Goal: Task Accomplishment & Management: Manage account settings

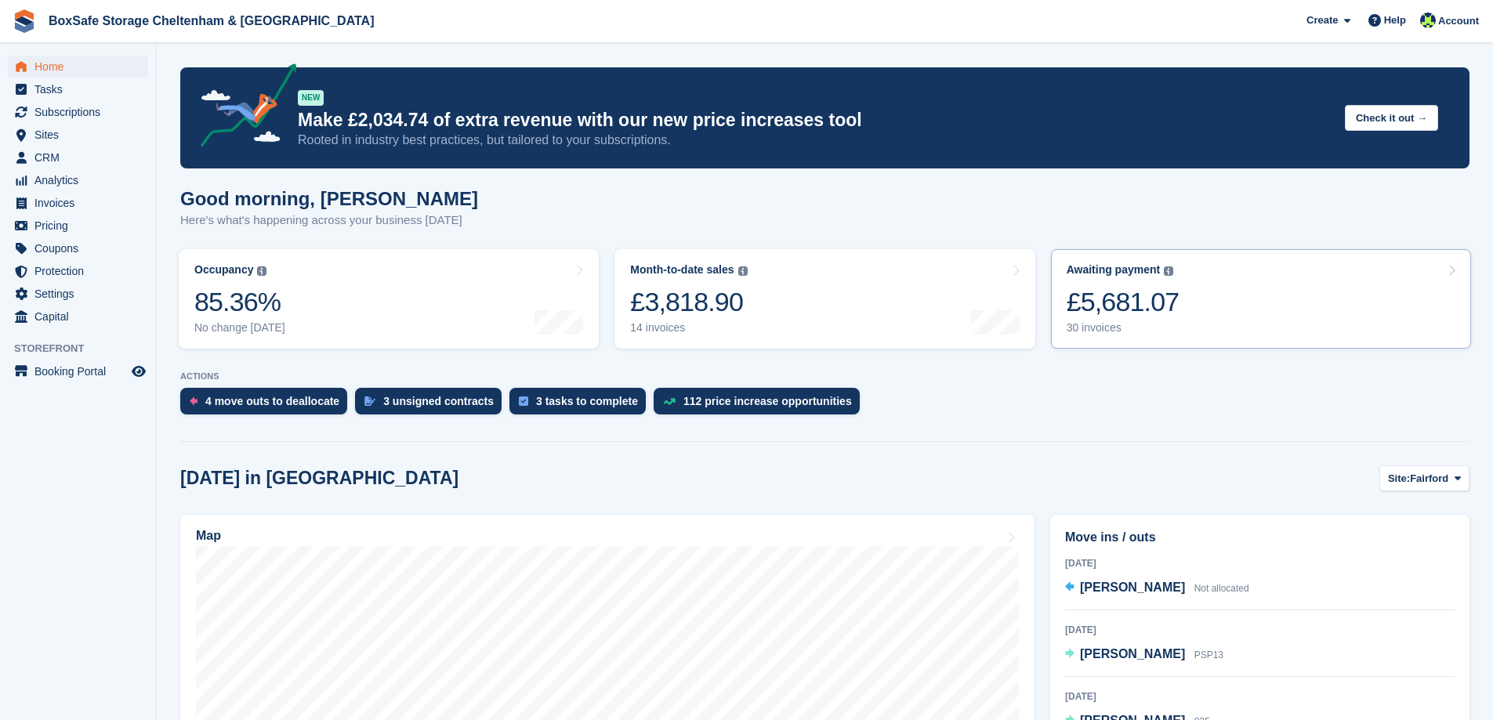
click at [1115, 297] on div "£5,681.07" at bounding box center [1123, 302] width 113 height 32
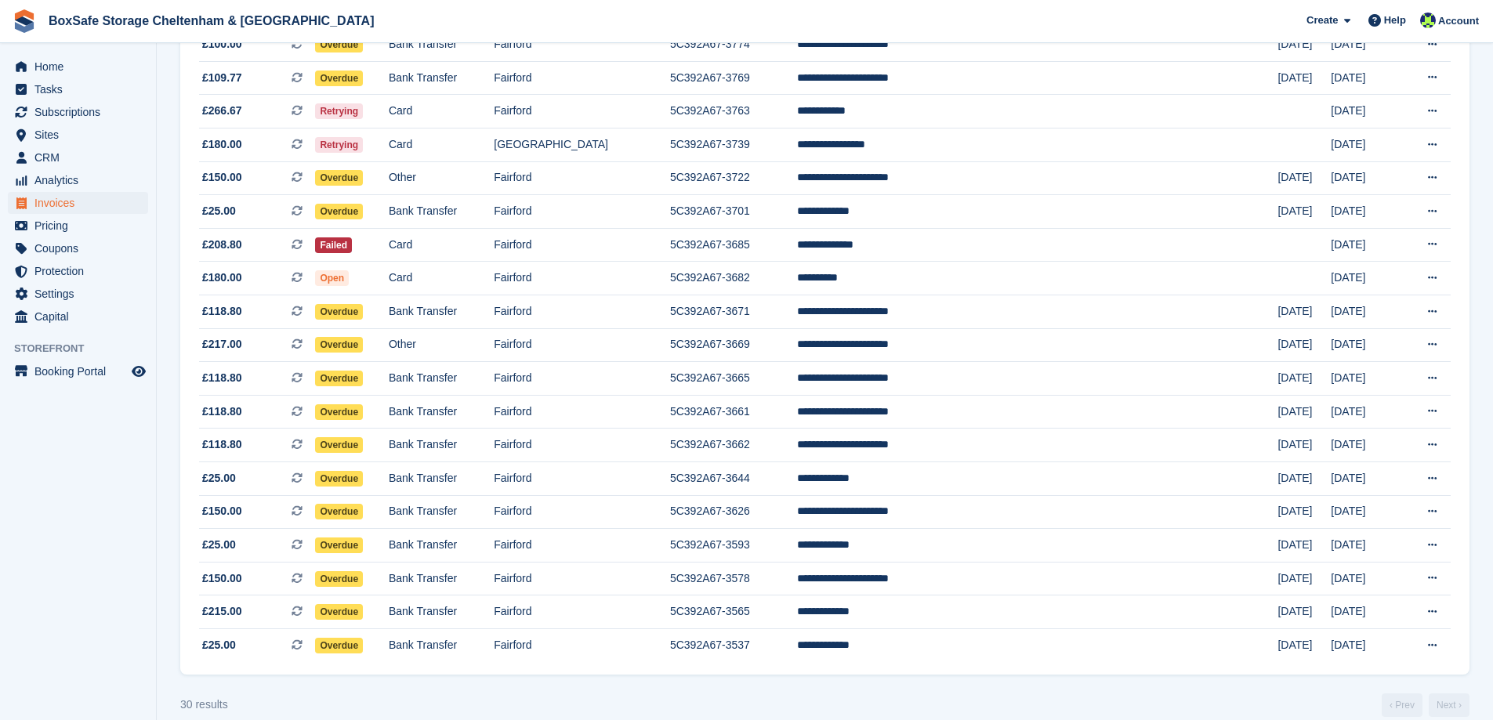
scroll to position [622, 0]
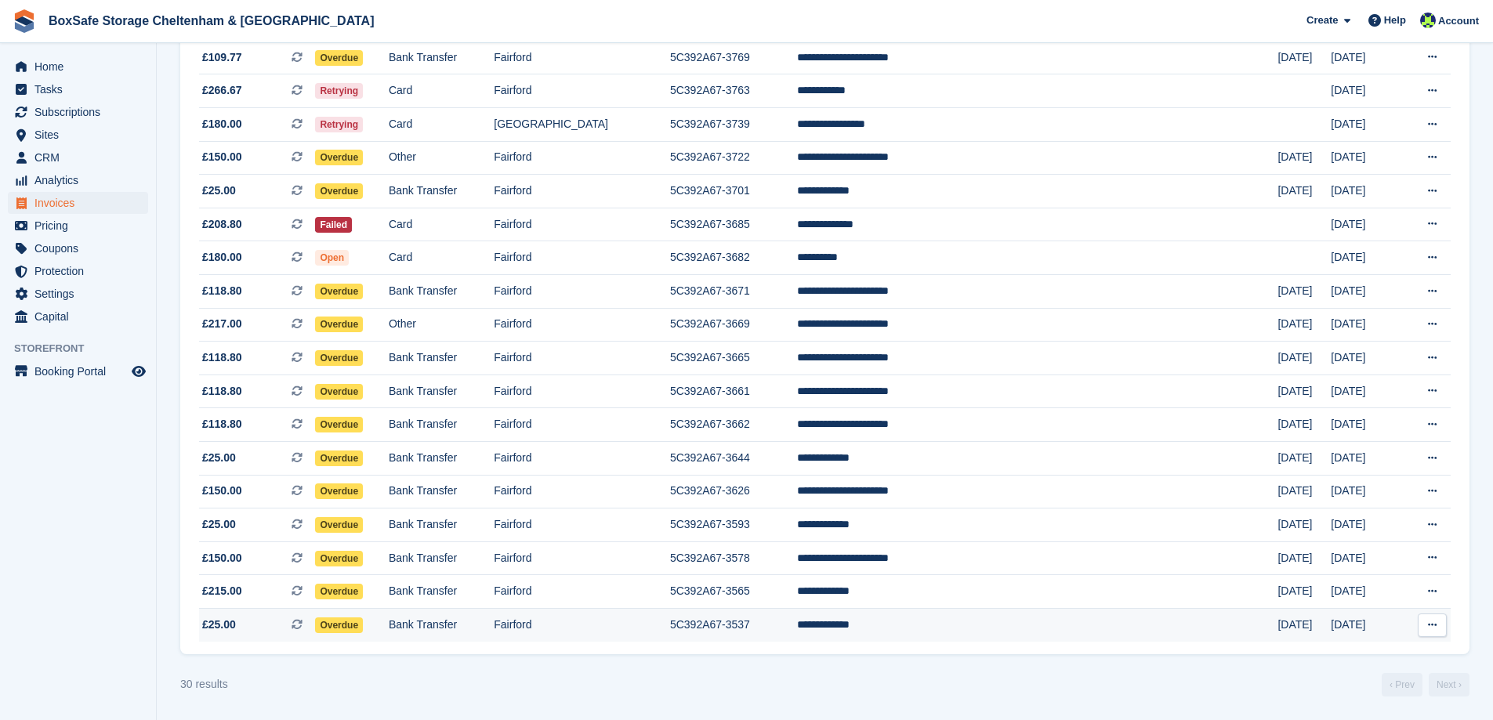
click at [670, 614] on td "Fairford" at bounding box center [582, 624] width 176 height 33
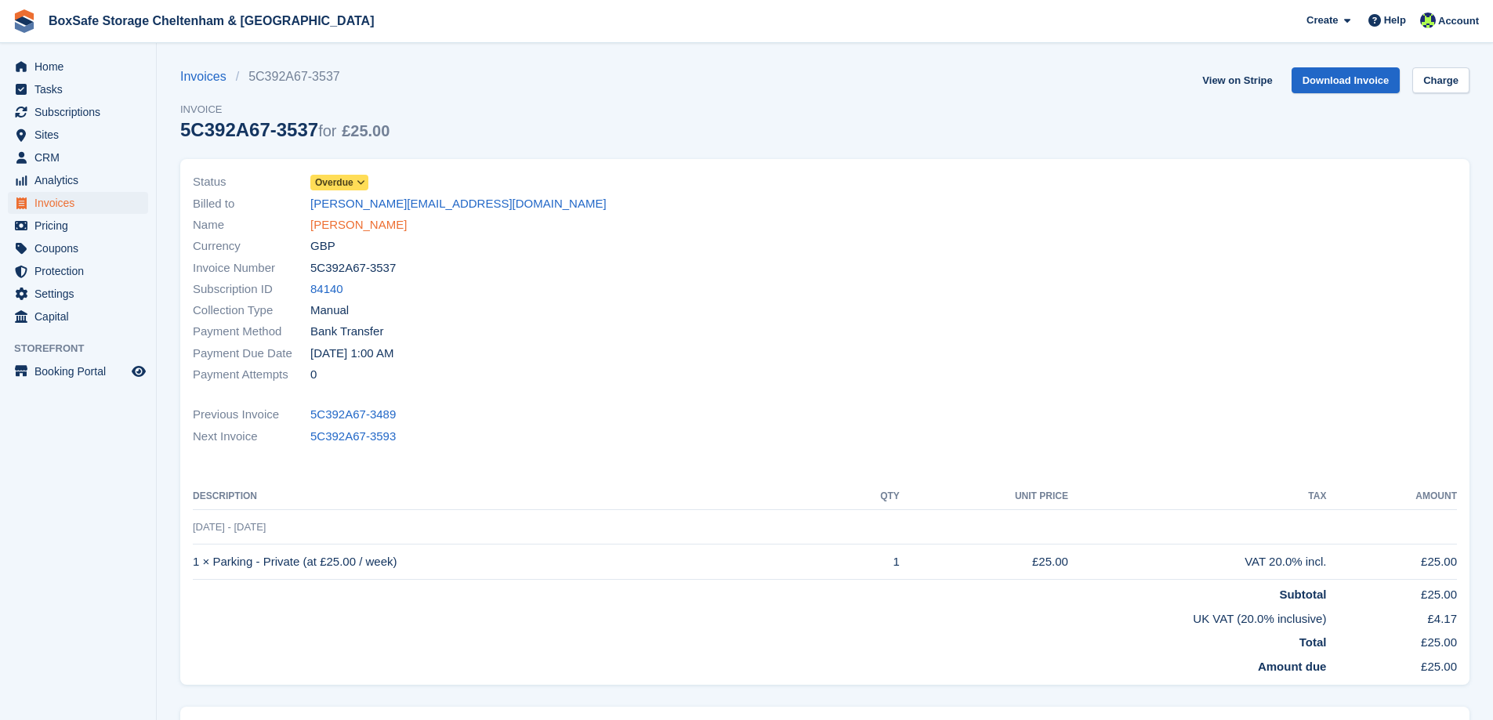
click at [333, 230] on link "Jamie Cutting" at bounding box center [358, 225] width 96 height 18
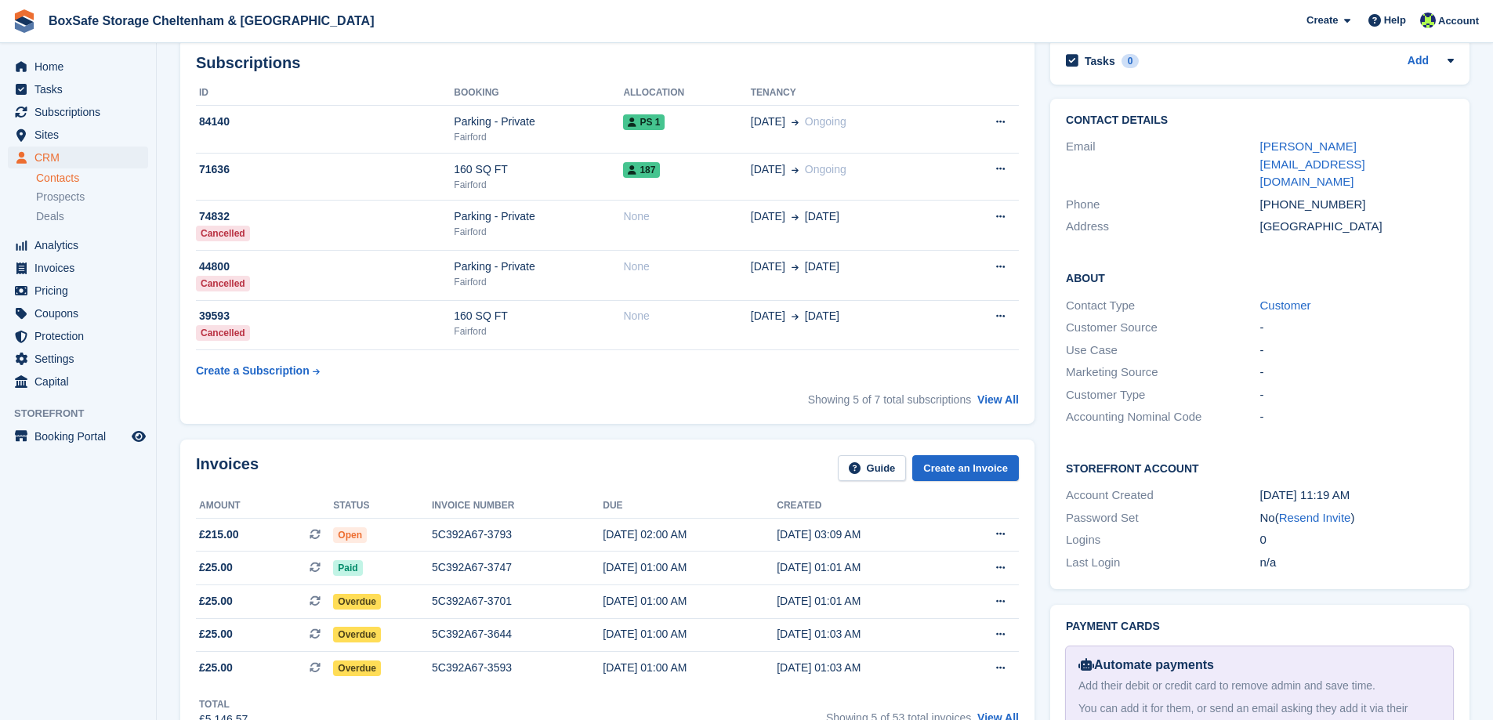
scroll to position [549, 0]
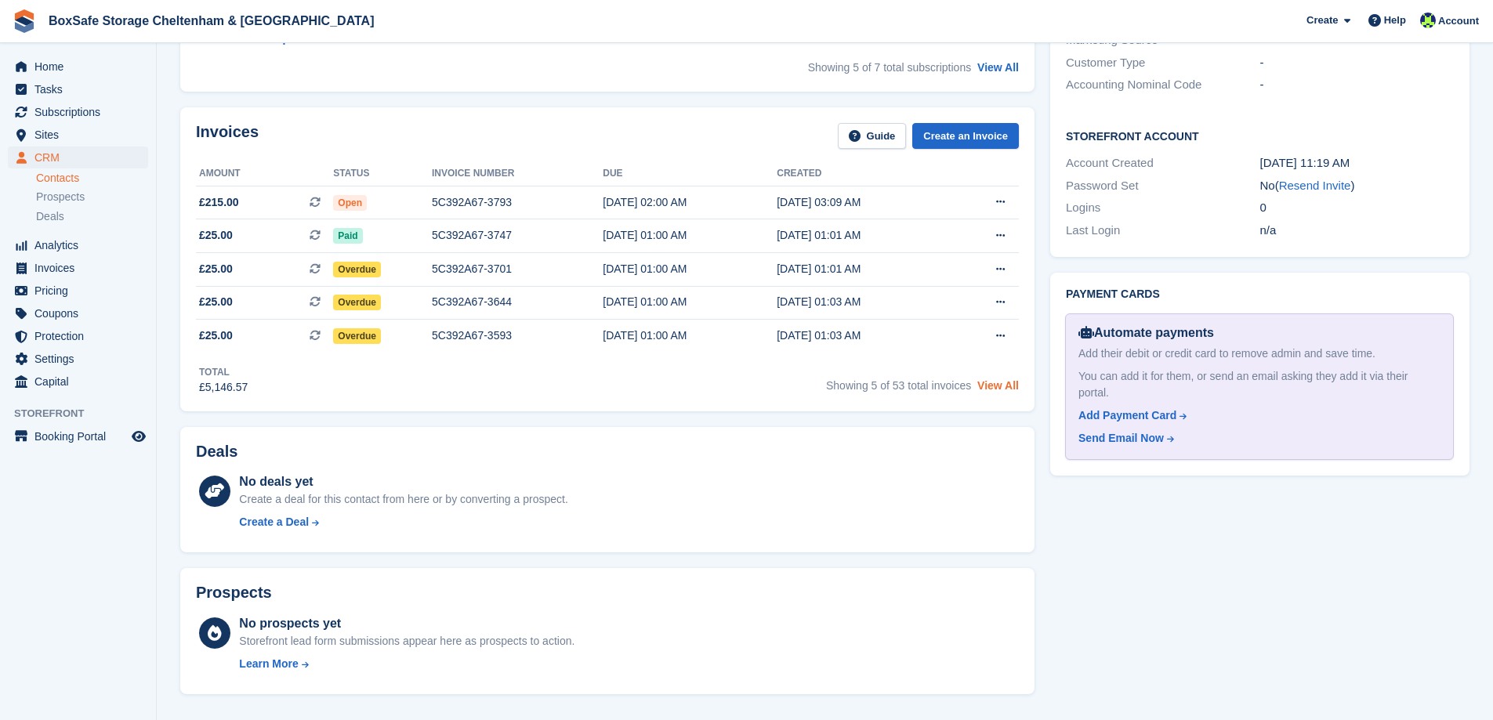
click at [996, 383] on link "View All" at bounding box center [999, 385] width 42 height 13
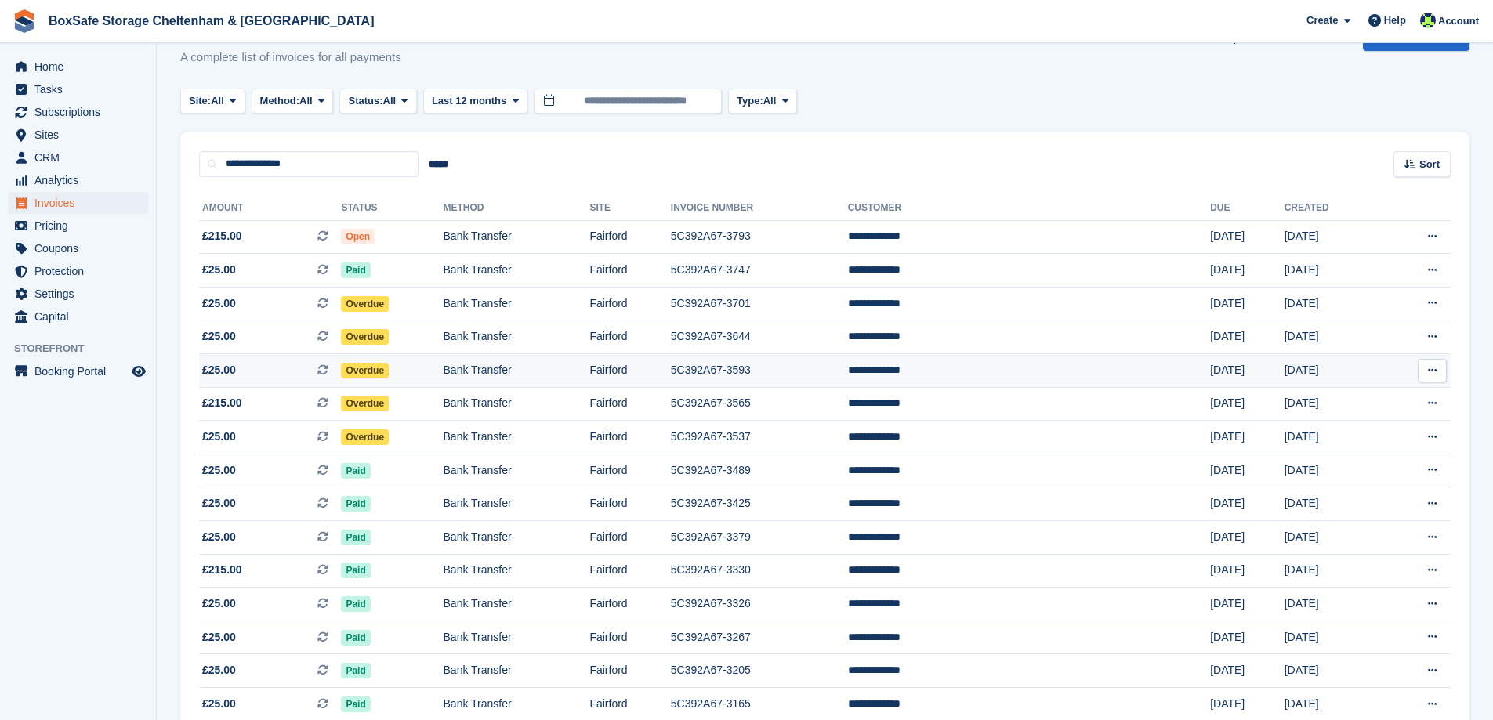
scroll to position [78, 0]
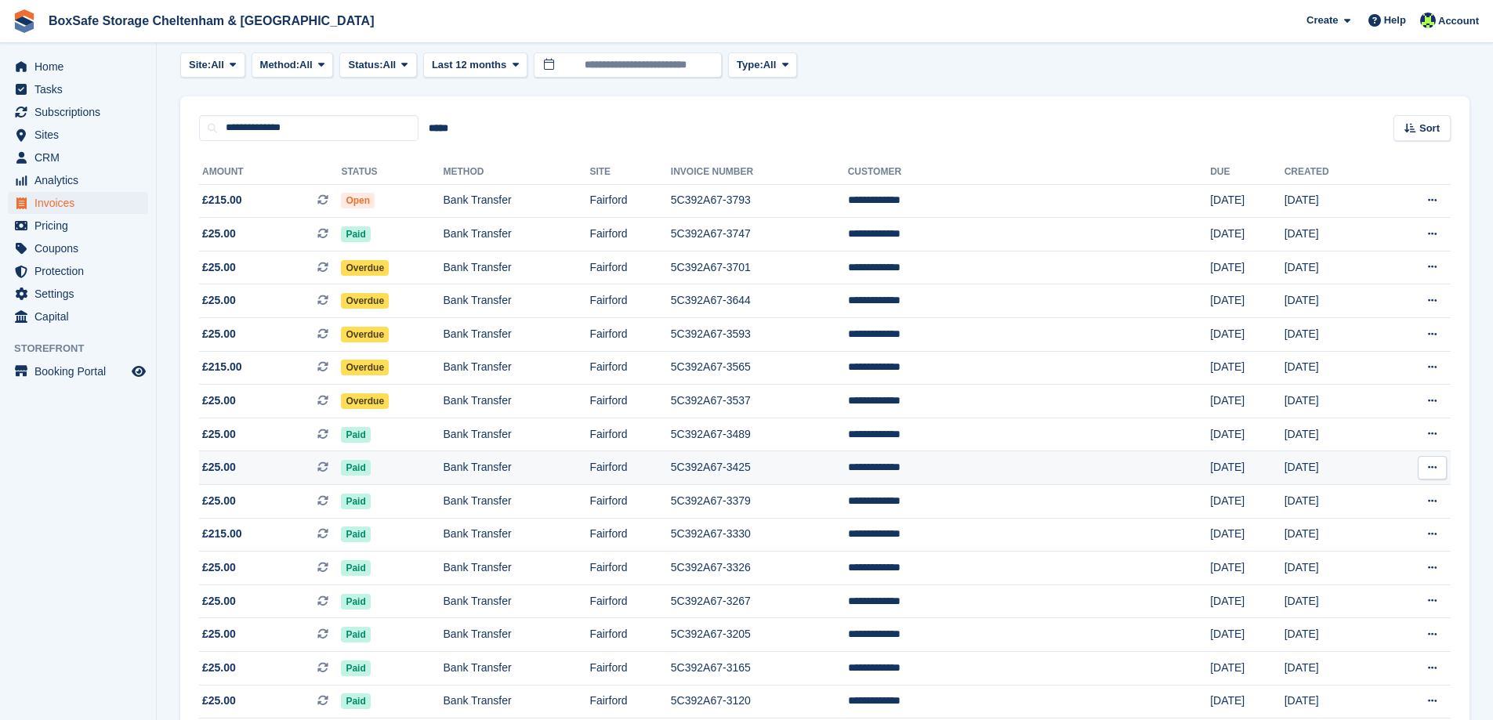
click at [583, 466] on td "Bank Transfer" at bounding box center [517, 469] width 147 height 34
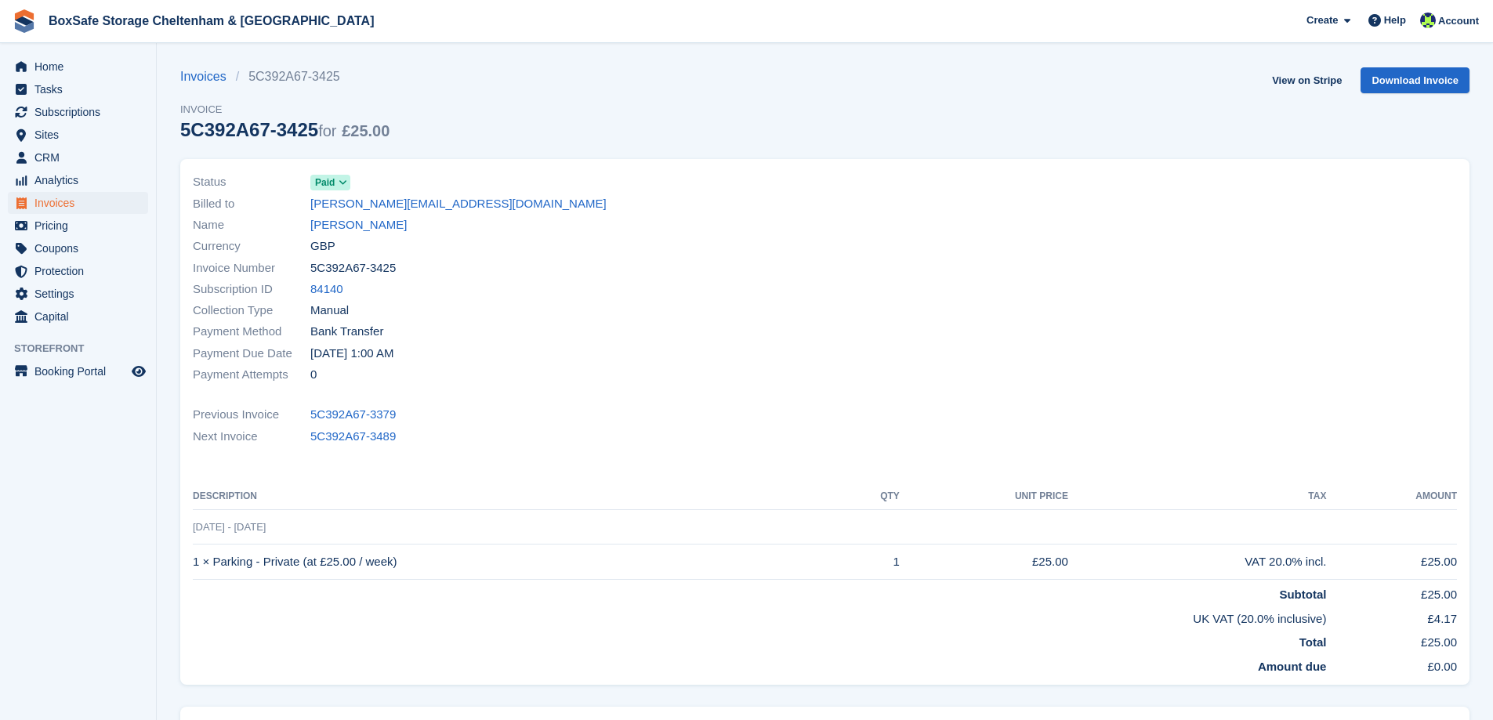
drag, startPoint x: 415, startPoint y: 269, endPoint x: 313, endPoint y: 270, distance: 102.7
click at [313, 270] on div "Invoice Number 5C392A67-3425" at bounding box center [504, 267] width 623 height 21
copy span "5C392A67-3425"
drag, startPoint x: 335, startPoint y: 564, endPoint x: 191, endPoint y: 571, distance: 143.6
click at [191, 571] on div "Status Paid Billed to jamie.cutting@me.com Name Jamie Cutting Currency GBP Invo…" at bounding box center [825, 422] width 1290 height 526
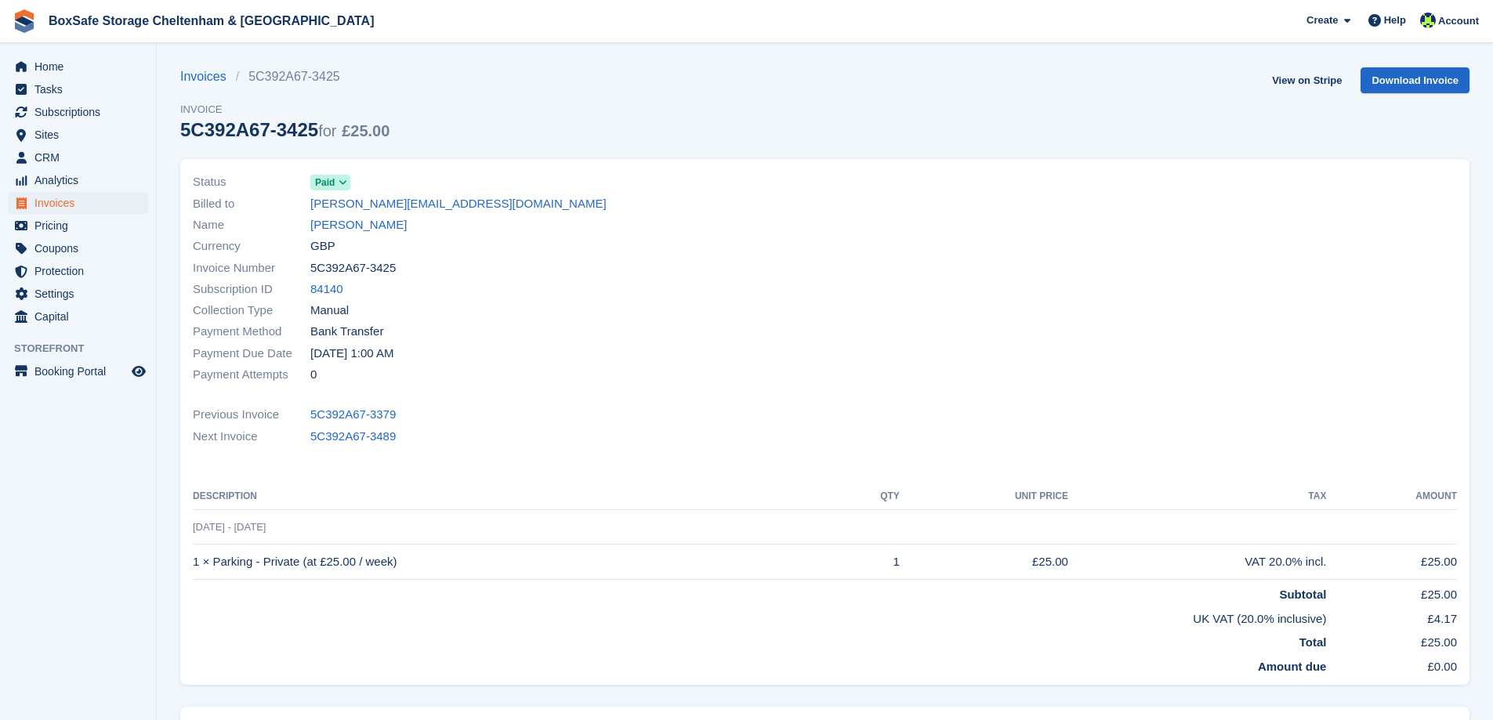
click at [193, 564] on td "1 × Parking - Private (at £25.00 / week)" at bounding box center [516, 562] width 646 height 35
drag, startPoint x: 193, startPoint y: 564, endPoint x: 410, endPoint y: 556, distance: 217.3
click at [410, 556] on td "1 × Parking - Private (at £25.00 / week)" at bounding box center [516, 562] width 646 height 35
copy td "1 × Parking - Private (at £25.00 / week)"
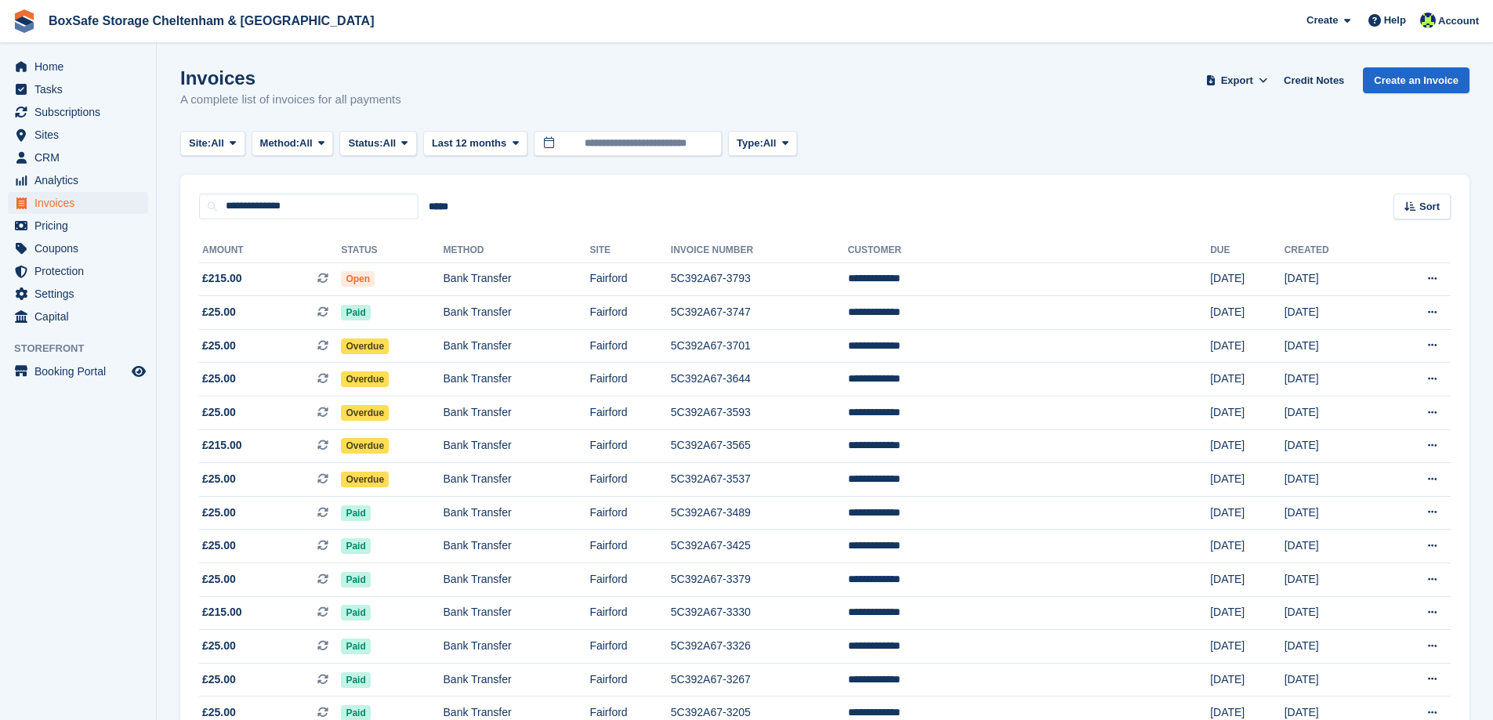
scroll to position [78, 0]
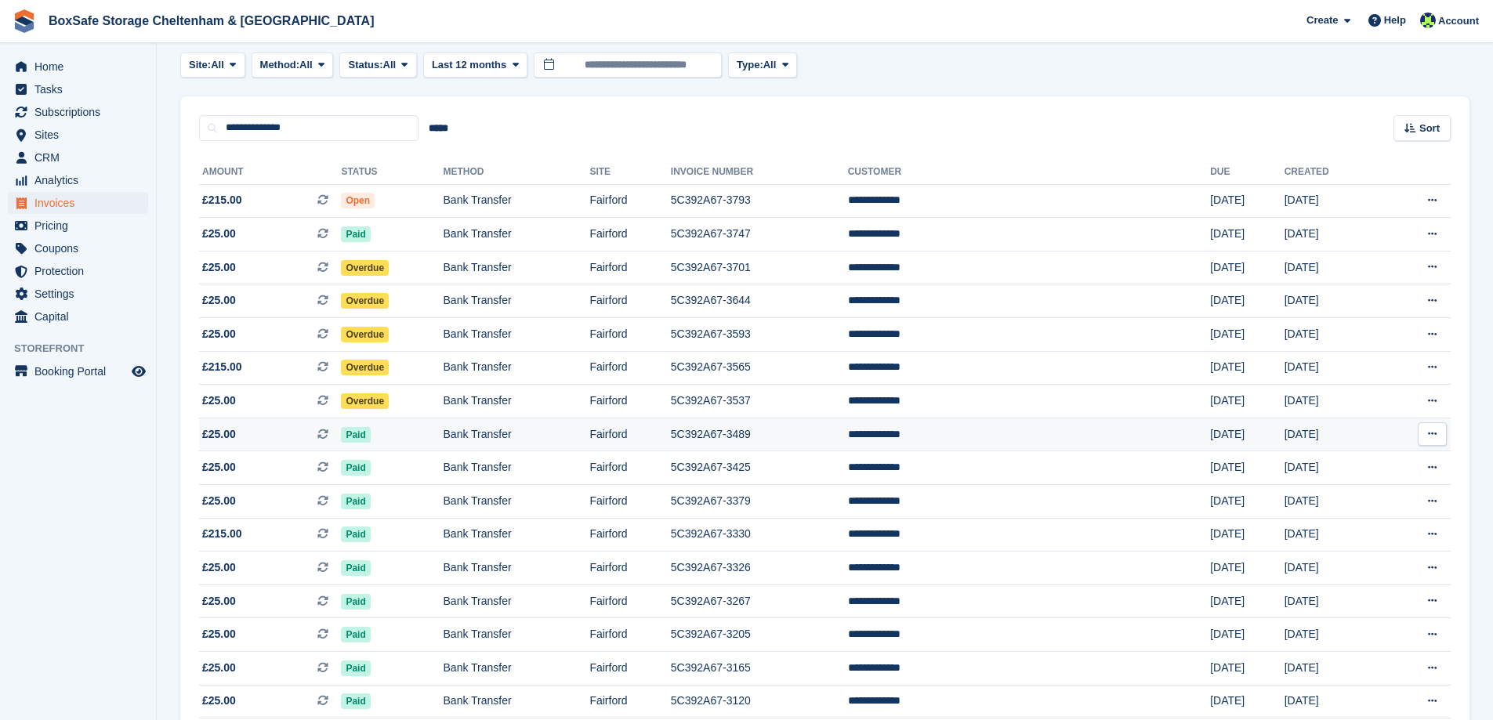
click at [496, 434] on td "Bank Transfer" at bounding box center [517, 435] width 147 height 34
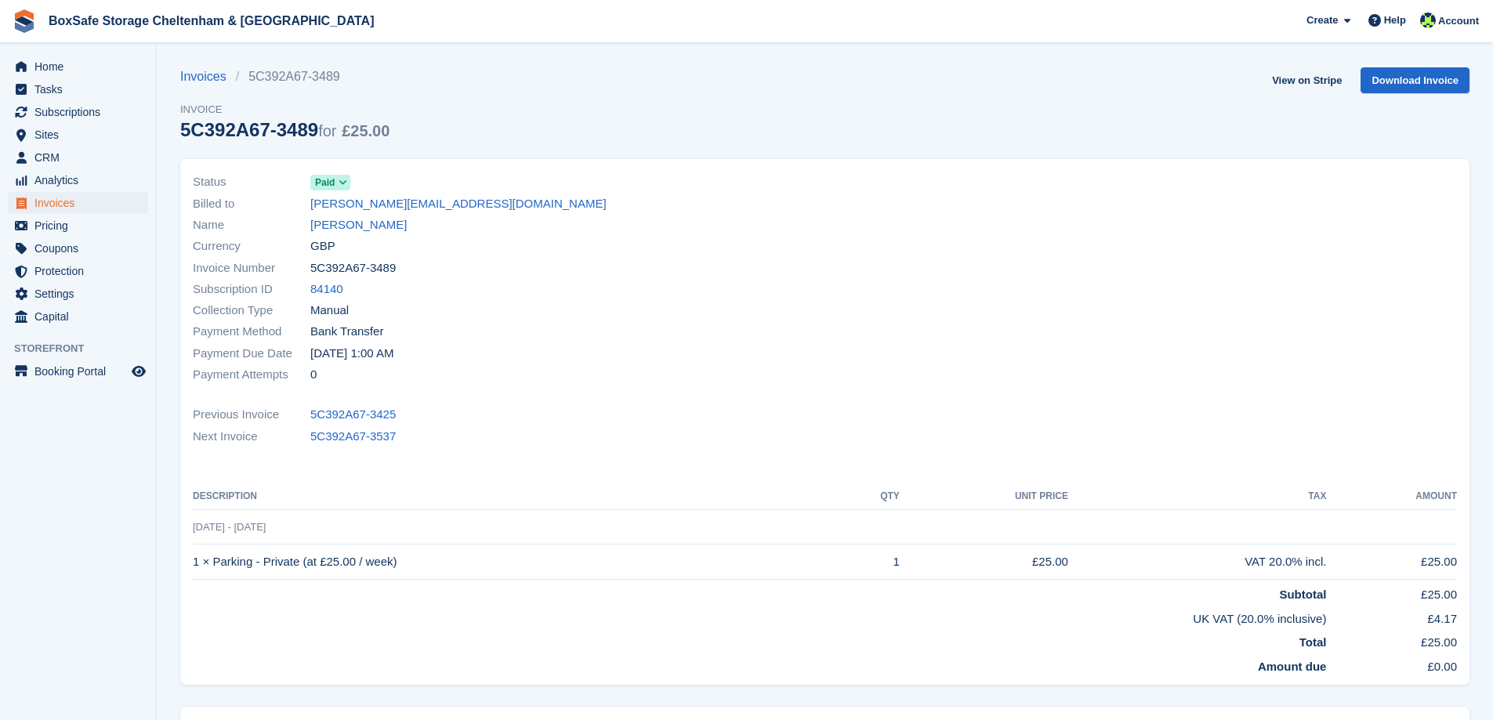
drag, startPoint x: 405, startPoint y: 268, endPoint x: 295, endPoint y: 267, distance: 110.5
click at [295, 267] on div "Invoice Number 5C392A67-3489" at bounding box center [504, 267] width 623 height 21
copy div "5C392A67-3489"
drag, startPoint x: 419, startPoint y: 561, endPoint x: 195, endPoint y: 573, distance: 223.7
click at [195, 573] on td "1 × Parking - Private (at £25.00 / week)" at bounding box center [516, 562] width 646 height 35
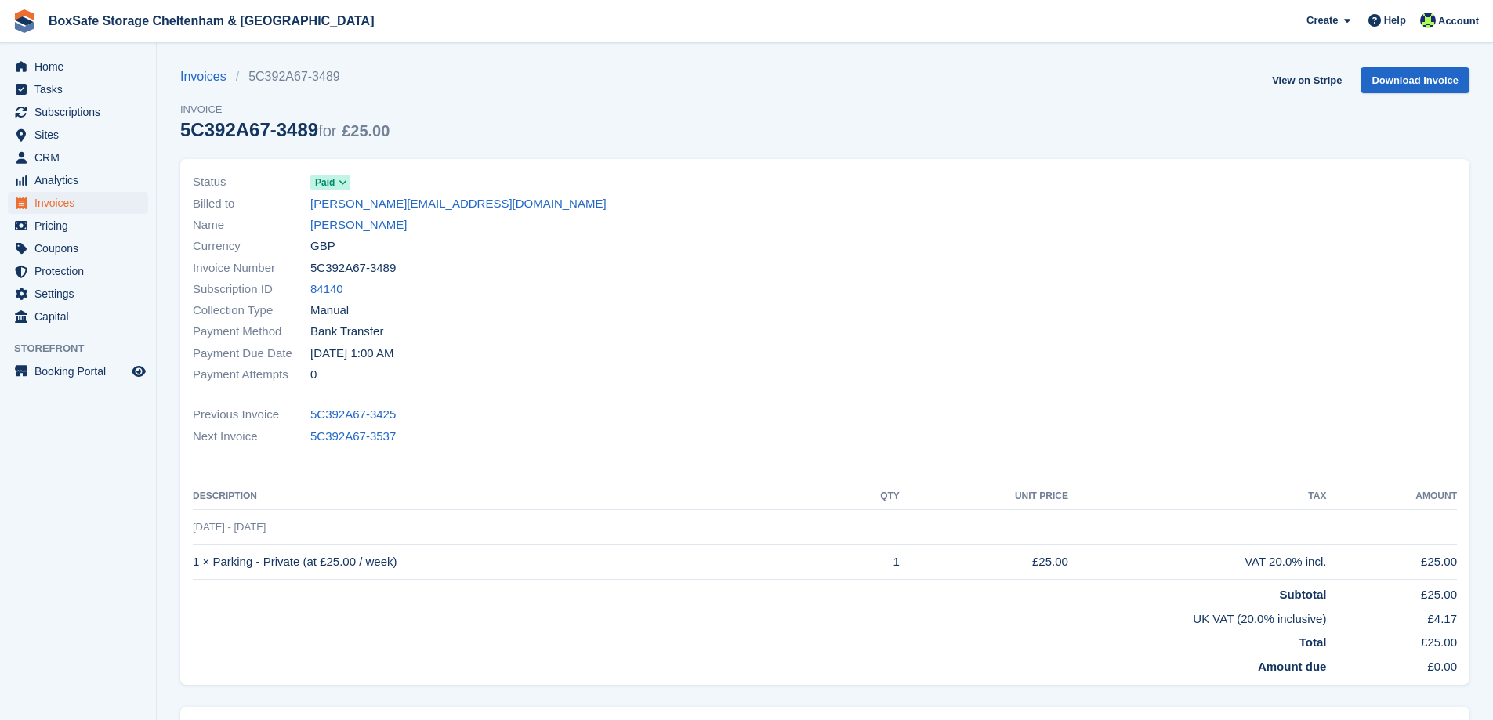
copy td "1 × Parking - Private (at £25.00 / week)"
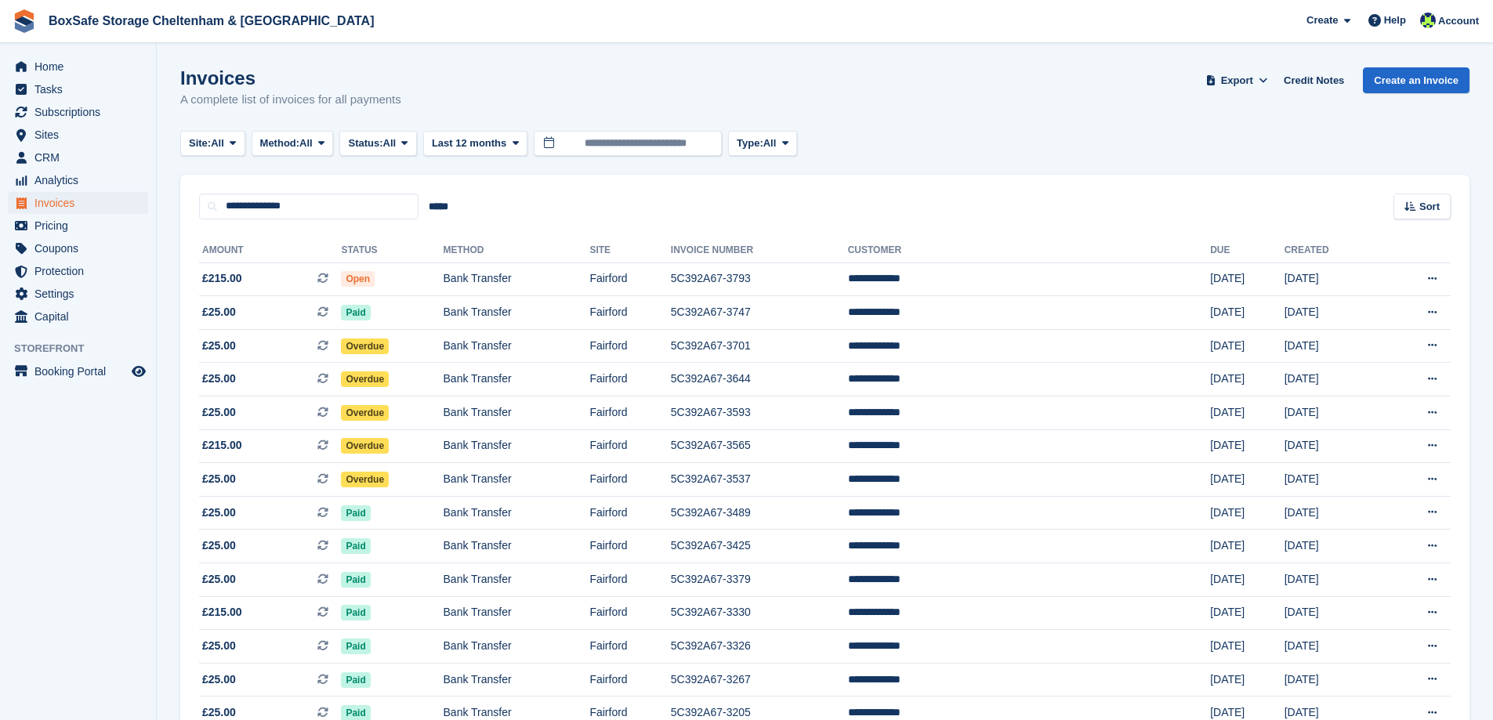
scroll to position [78, 0]
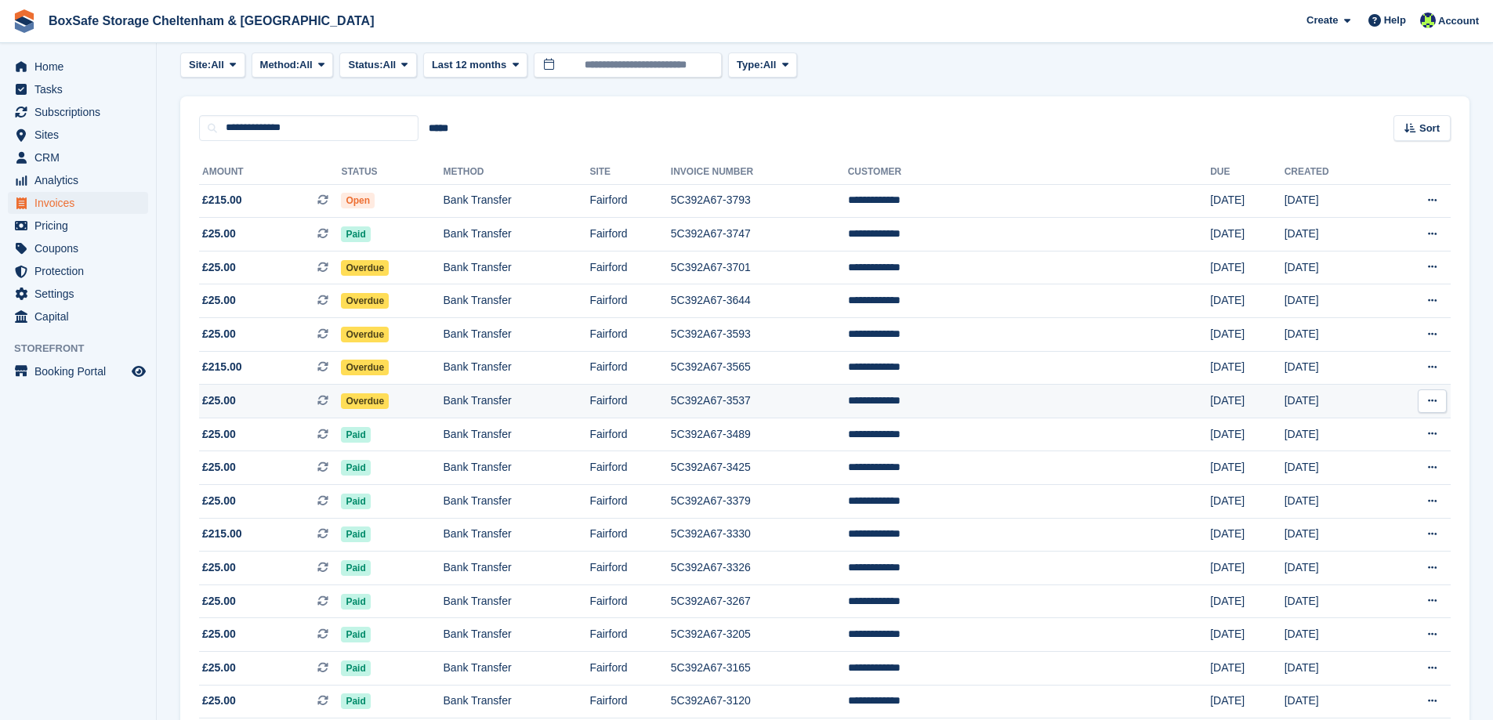
click at [443, 395] on td "Overdue" at bounding box center [392, 402] width 102 height 34
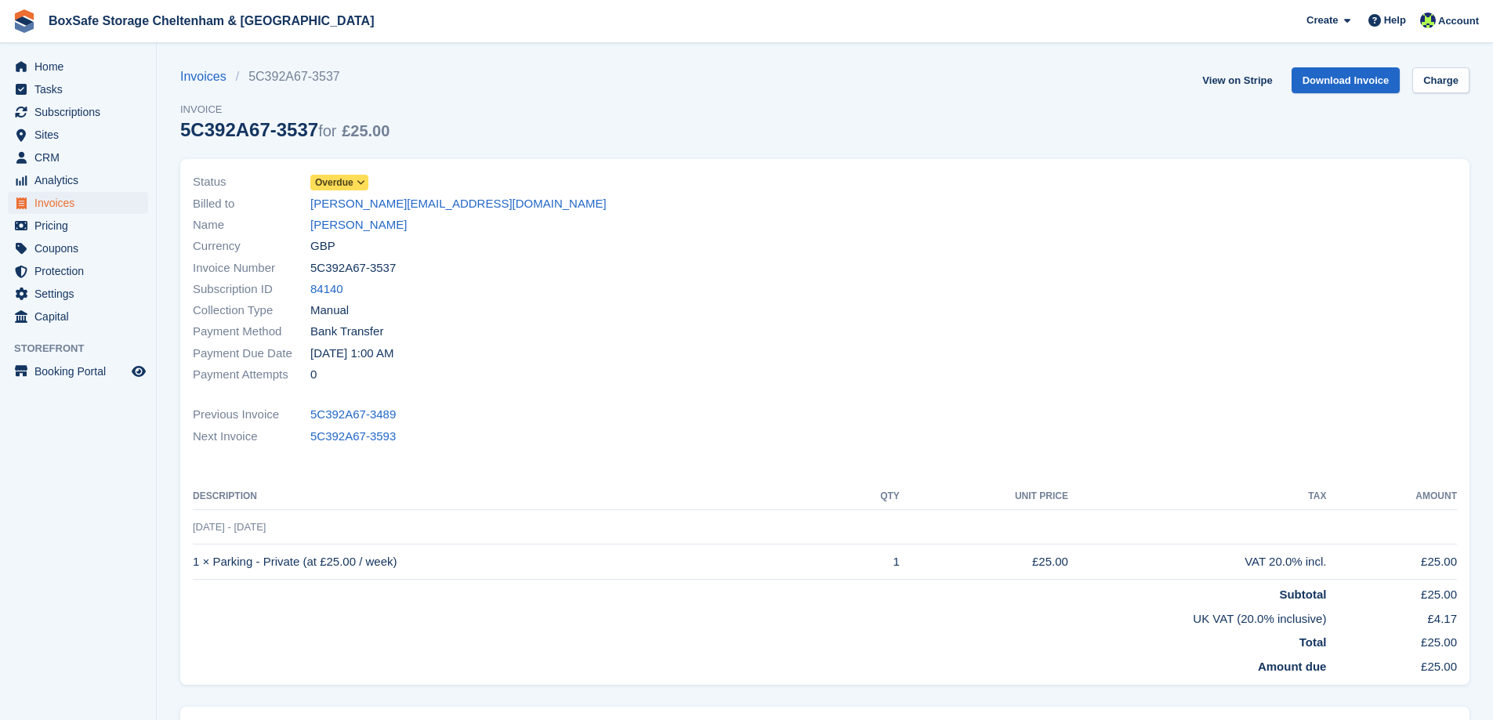
drag, startPoint x: 405, startPoint y: 263, endPoint x: 310, endPoint y: 269, distance: 95.1
click at [310, 269] on div "Invoice Number 5C392A67-3537" at bounding box center [504, 267] width 623 height 21
copy div "5C392A67-3537"
click at [397, 277] on div "Invoice Number 5C392A67-3537" at bounding box center [504, 267] width 623 height 21
drag, startPoint x: 408, startPoint y: 270, endPoint x: 310, endPoint y: 288, distance: 99.6
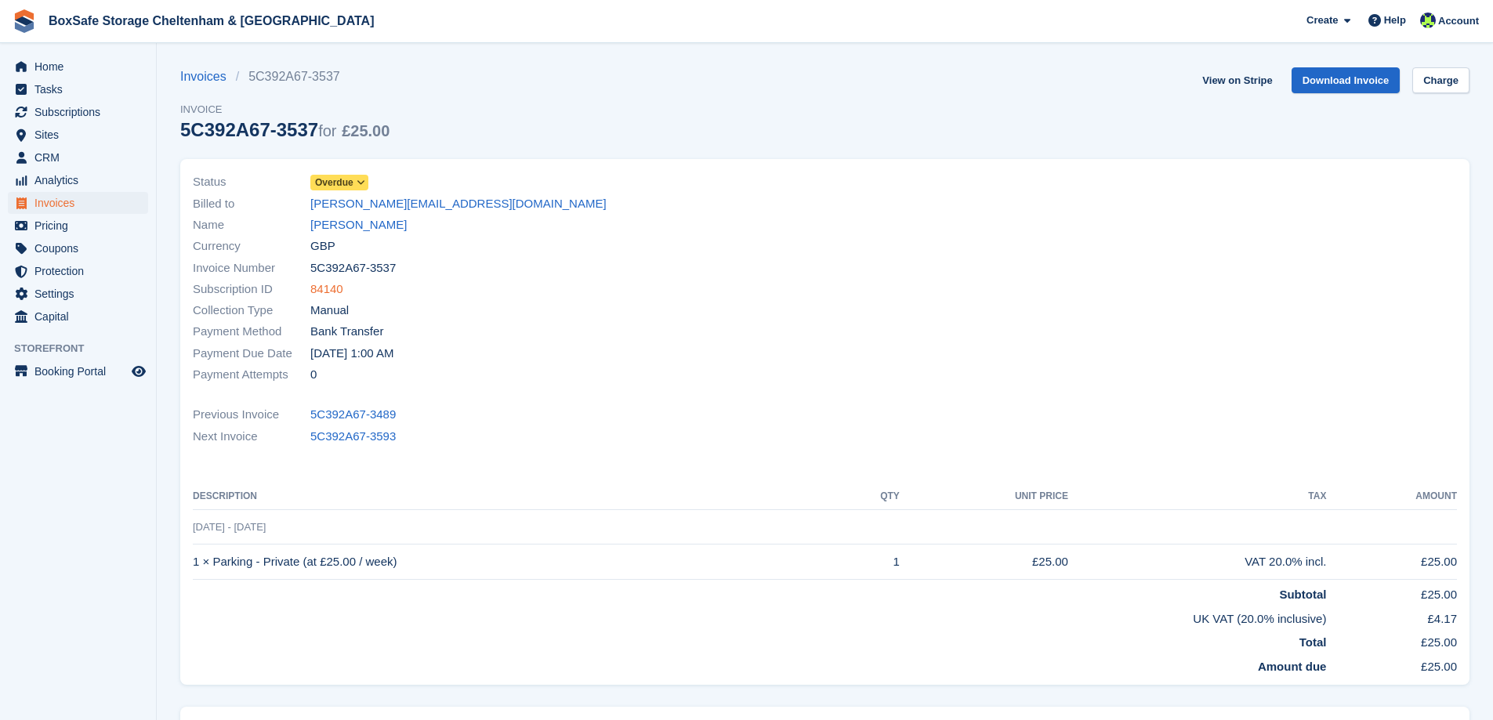
click at [308, 273] on div "Invoice Number 5C392A67-3537" at bounding box center [504, 267] width 623 height 21
drag, startPoint x: 401, startPoint y: 564, endPoint x: 194, endPoint y: 567, distance: 207.0
click at [194, 567] on td "1 × Parking - Private (at £25.00 / week)" at bounding box center [516, 562] width 646 height 35
copy td "1 × Parking - Private (at £25.00 / week)"
click at [346, 182] on span "Overdue" at bounding box center [334, 183] width 38 height 14
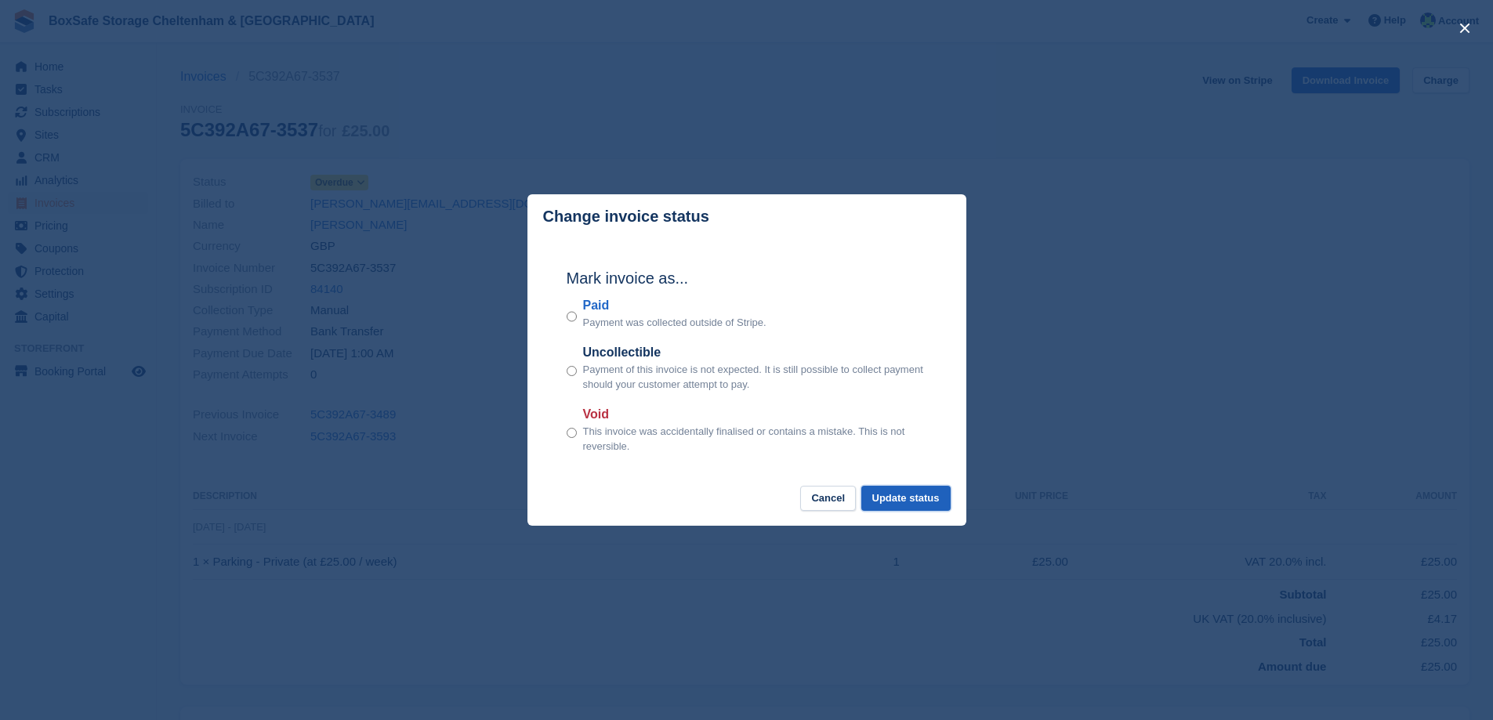
click at [893, 492] on button "Update status" at bounding box center [906, 499] width 89 height 26
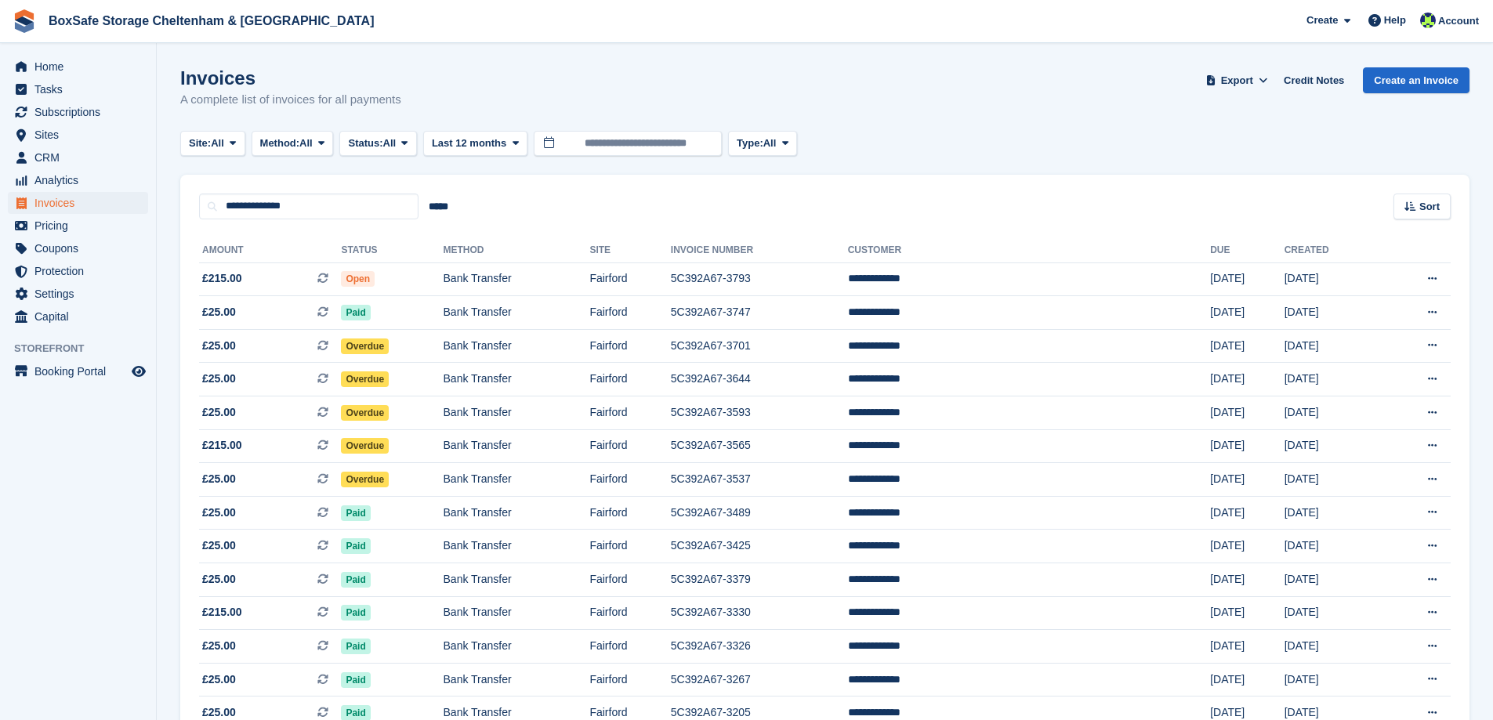
scroll to position [78, 0]
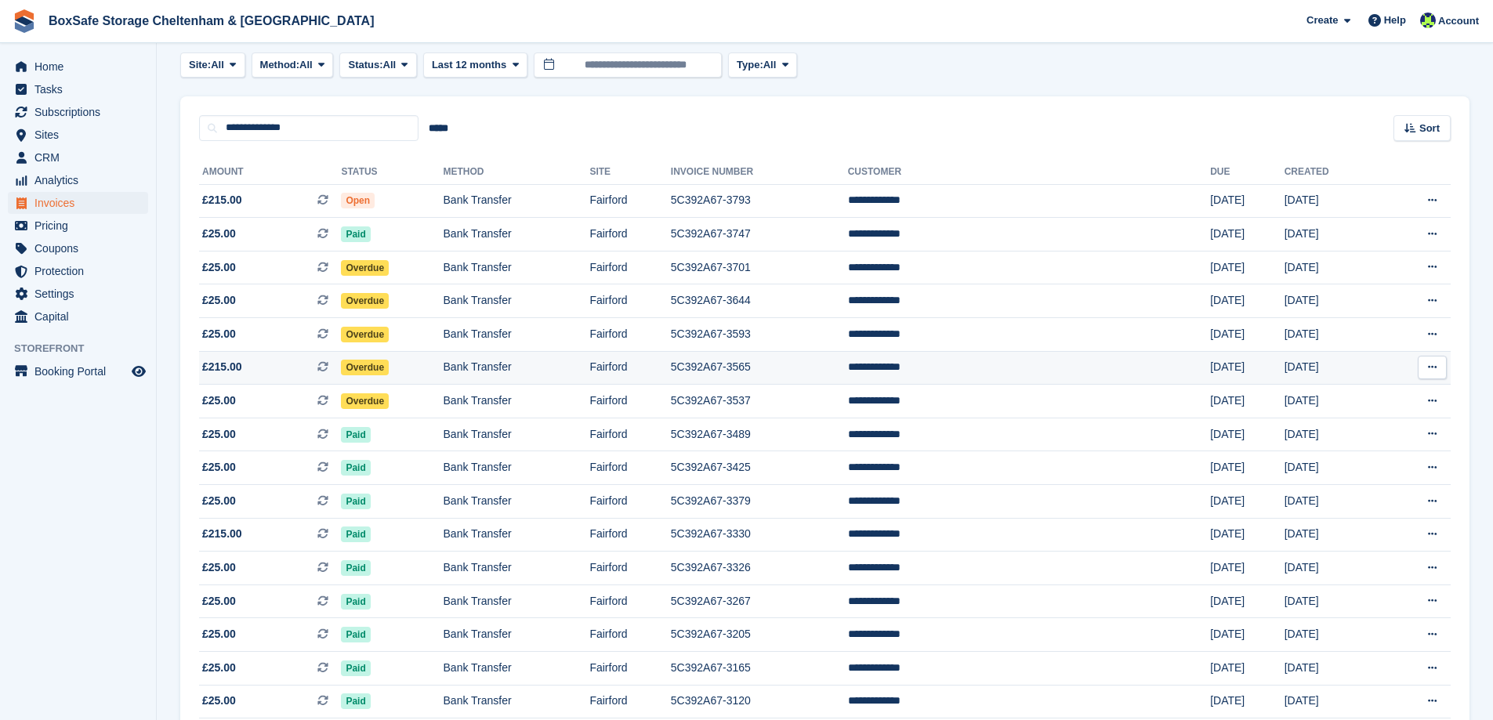
click at [529, 355] on td "Bank Transfer" at bounding box center [517, 368] width 147 height 34
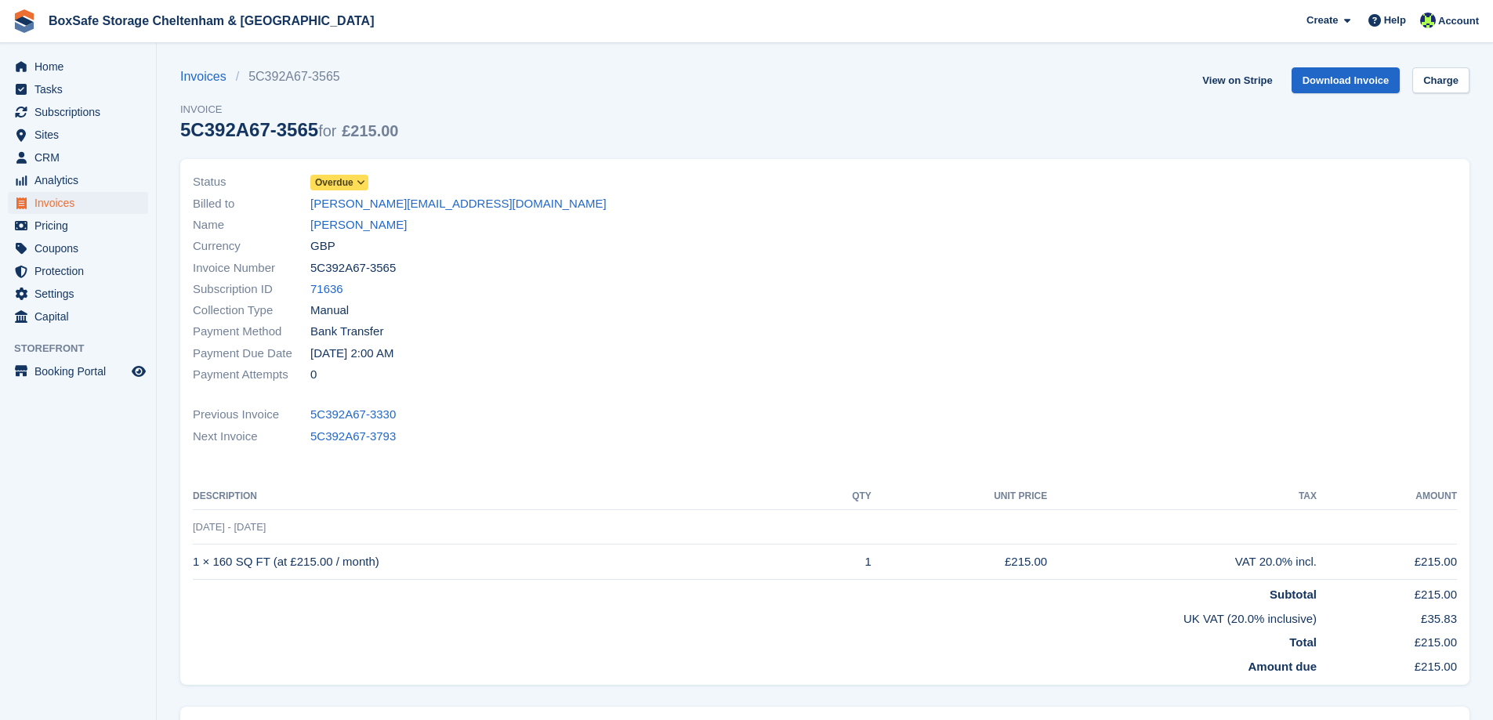
drag, startPoint x: 408, startPoint y: 266, endPoint x: 298, endPoint y: 267, distance: 110.5
click at [298, 267] on div "Invoice Number 5C392A67-3565" at bounding box center [504, 267] width 623 height 21
copy div "5C392A67-3565"
drag, startPoint x: 364, startPoint y: 562, endPoint x: 195, endPoint y: 566, distance: 168.6
click at [195, 566] on td "1 × 160 SQ FT (at £215.00 / month)" at bounding box center [500, 562] width 615 height 35
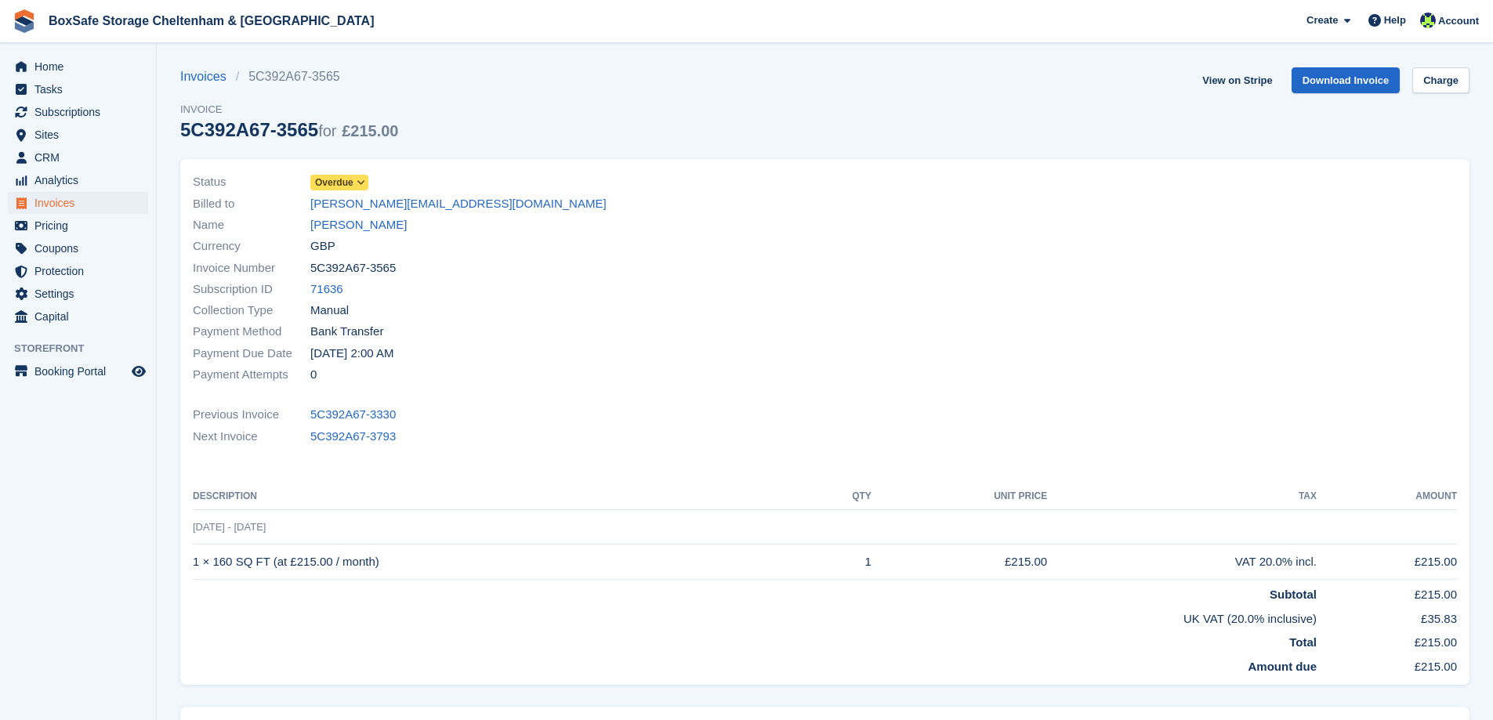
copy td "1 × 160 SQ FT (at £215.00 / month)"
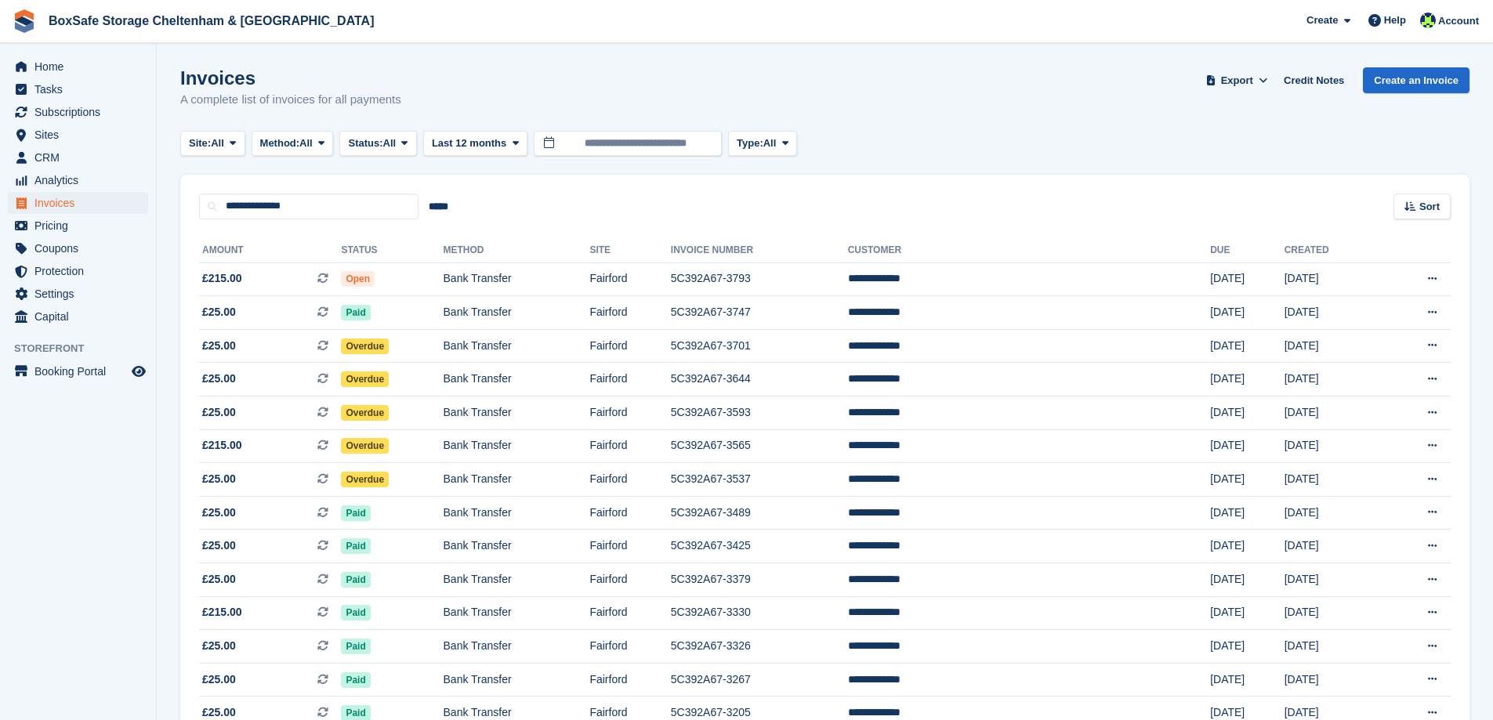
scroll to position [78, 0]
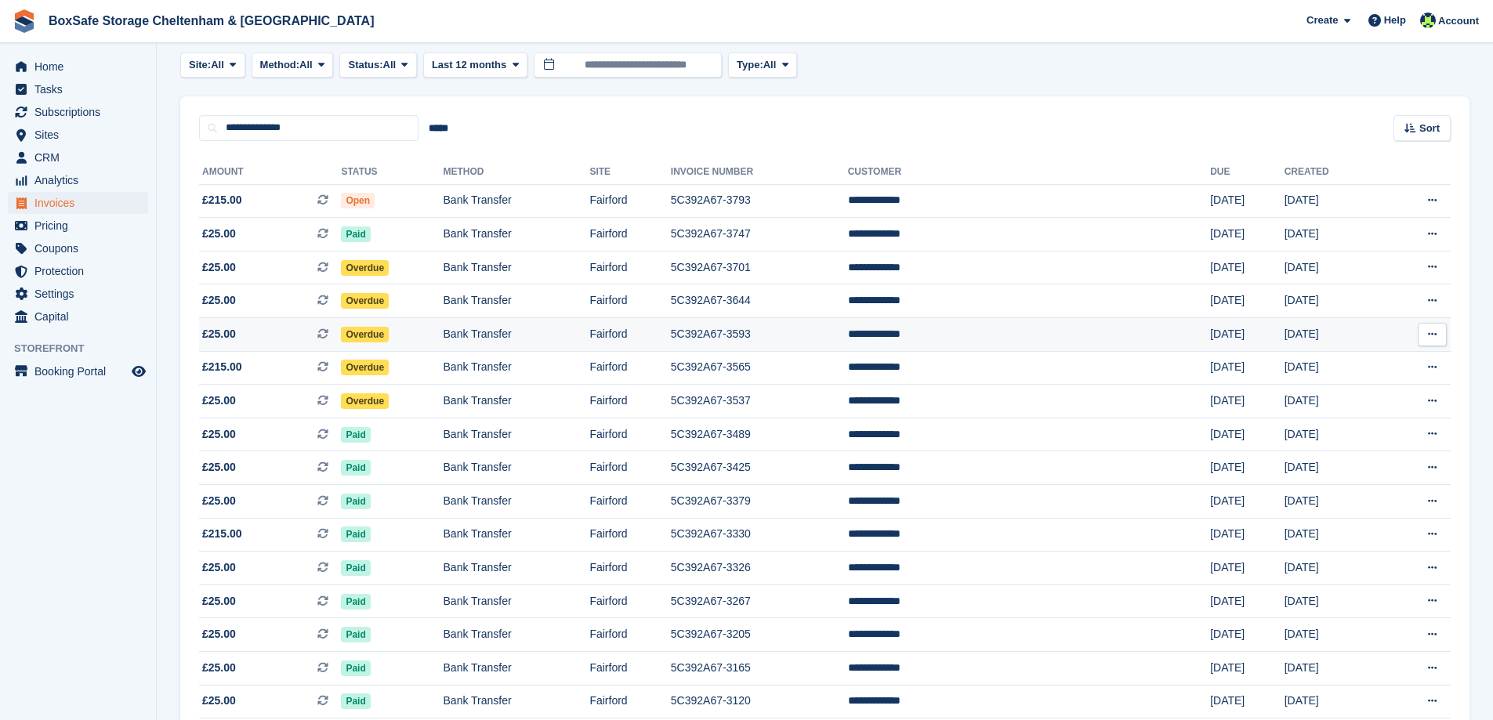
click at [443, 336] on td "Overdue" at bounding box center [392, 335] width 102 height 34
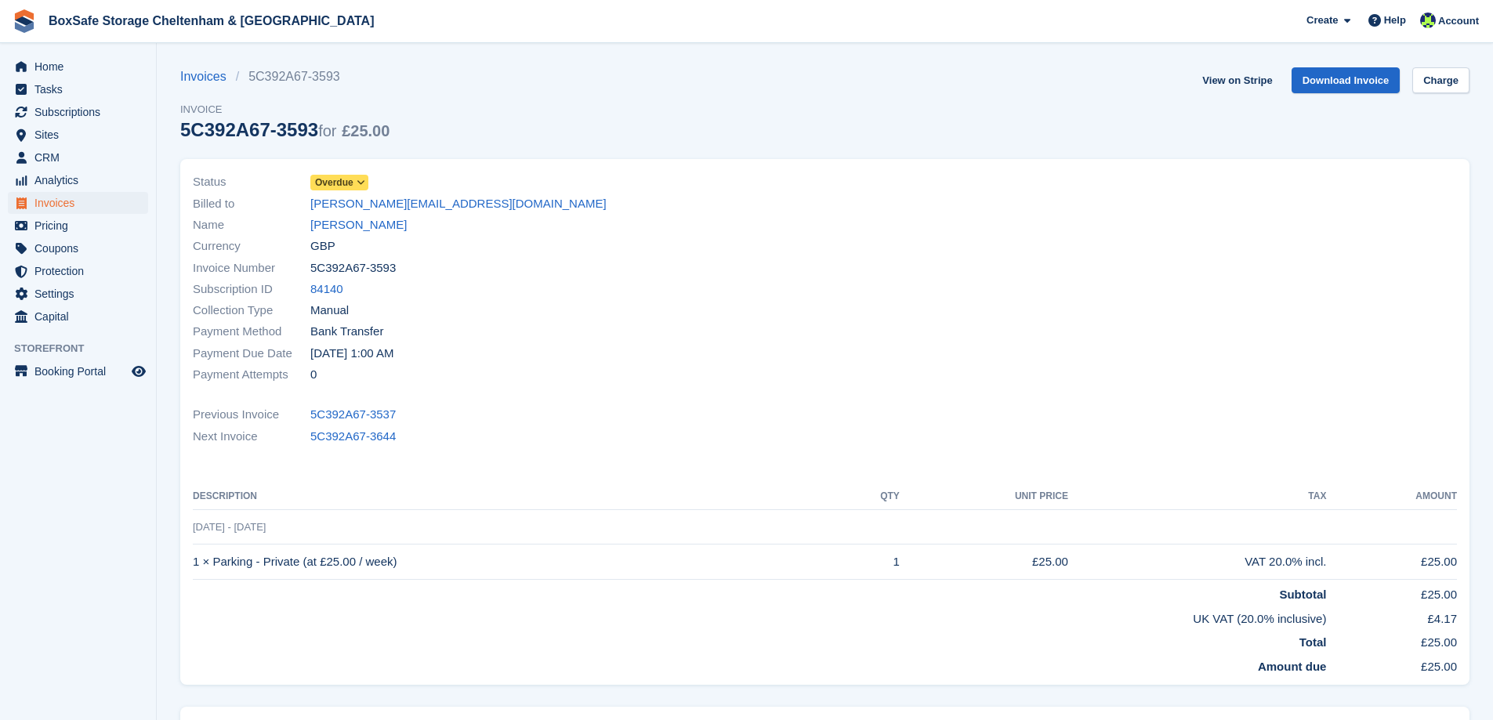
drag, startPoint x: 401, startPoint y: 564, endPoint x: 195, endPoint y: 571, distance: 206.3
click at [195, 571] on td "1 × Parking - Private (at £25.00 / week)" at bounding box center [516, 562] width 646 height 35
copy td "1 × Parking - Private (at £25.00 / week)"
drag, startPoint x: 395, startPoint y: 268, endPoint x: 295, endPoint y: 274, distance: 100.5
click at [295, 274] on div "Invoice Number 5C392A67-3593" at bounding box center [504, 267] width 623 height 21
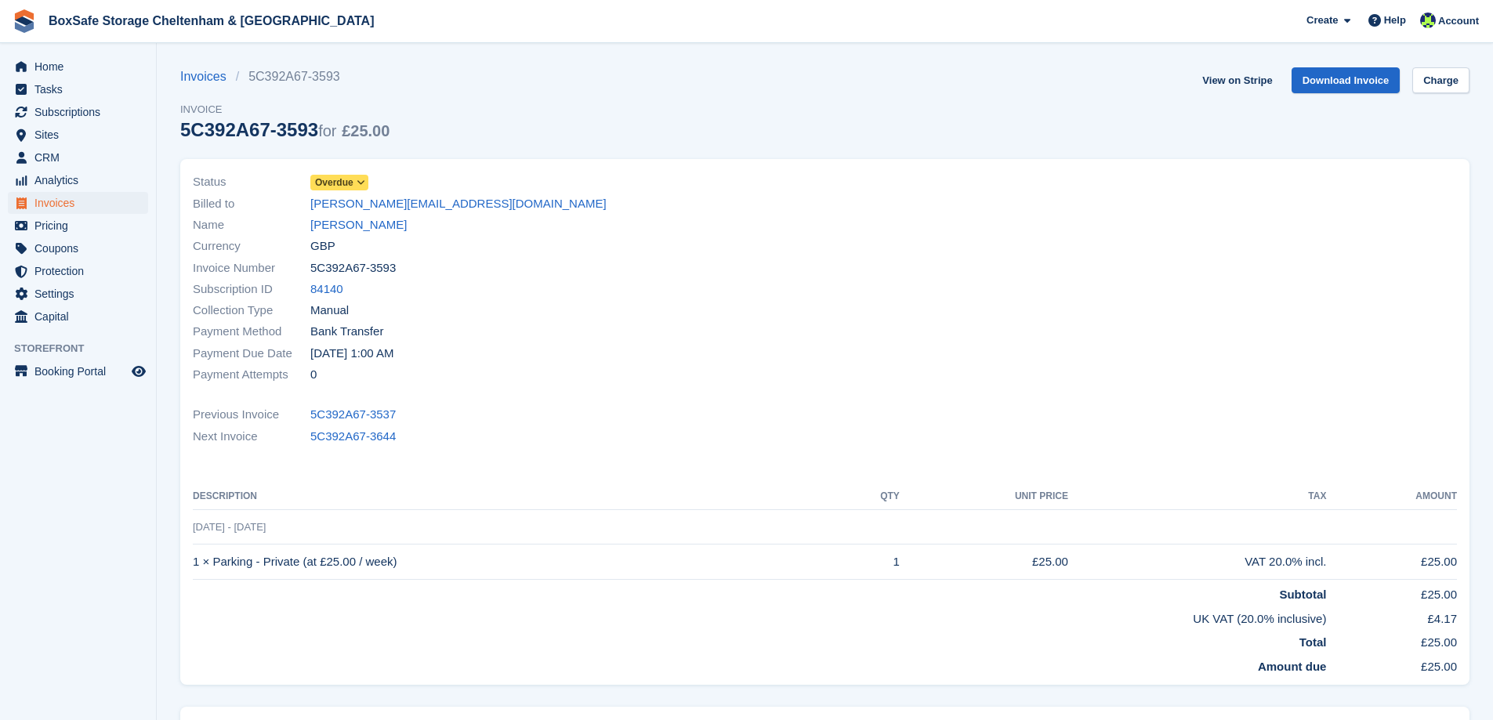
copy div "5C392A67-3593"
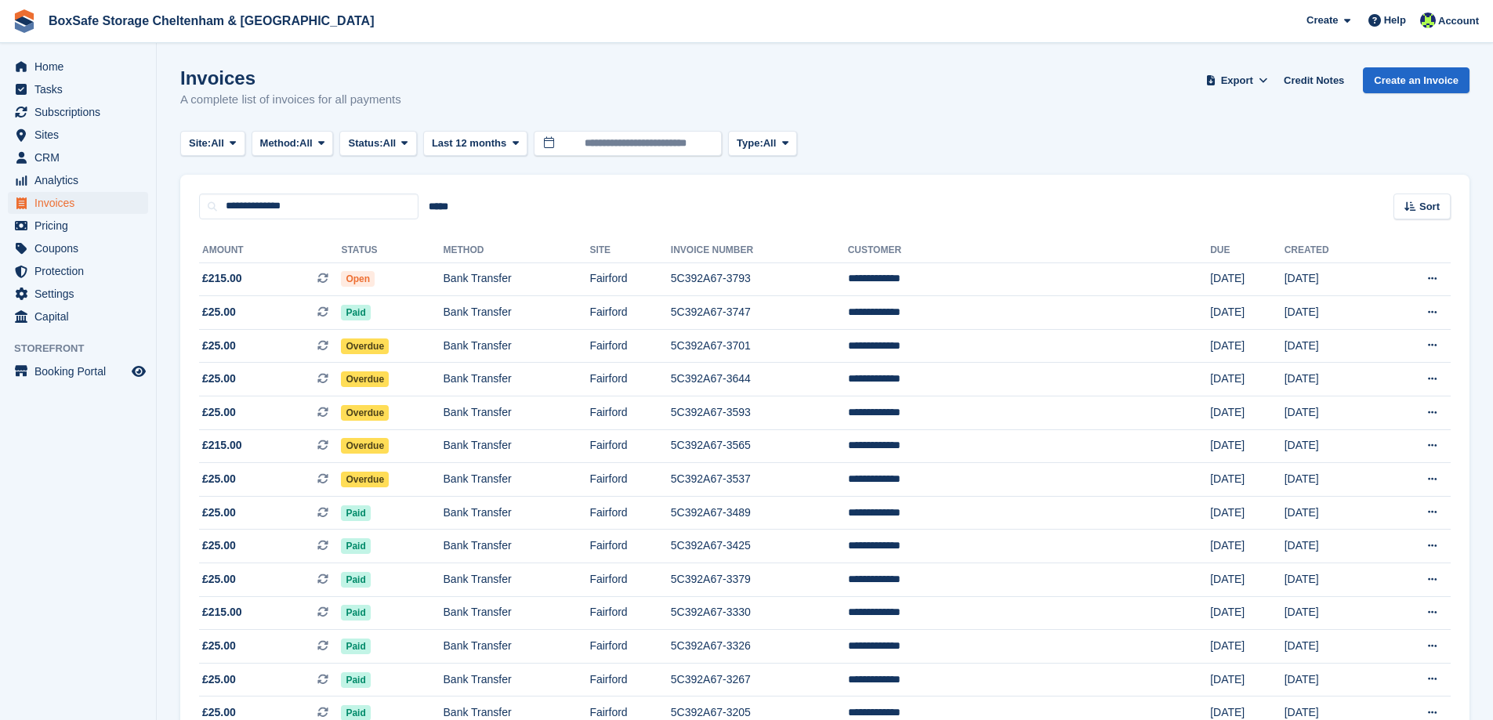
scroll to position [78, 0]
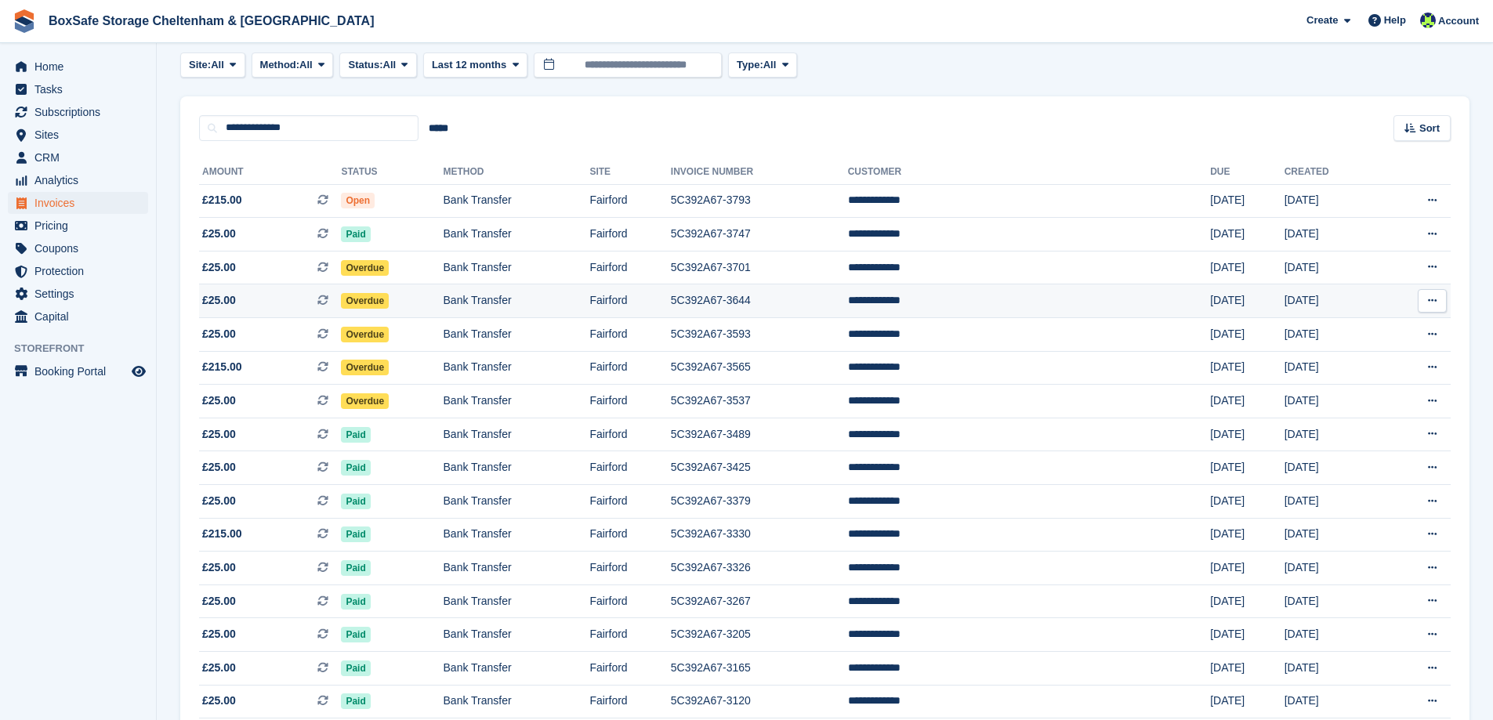
click at [436, 292] on td "Overdue" at bounding box center [392, 302] width 102 height 34
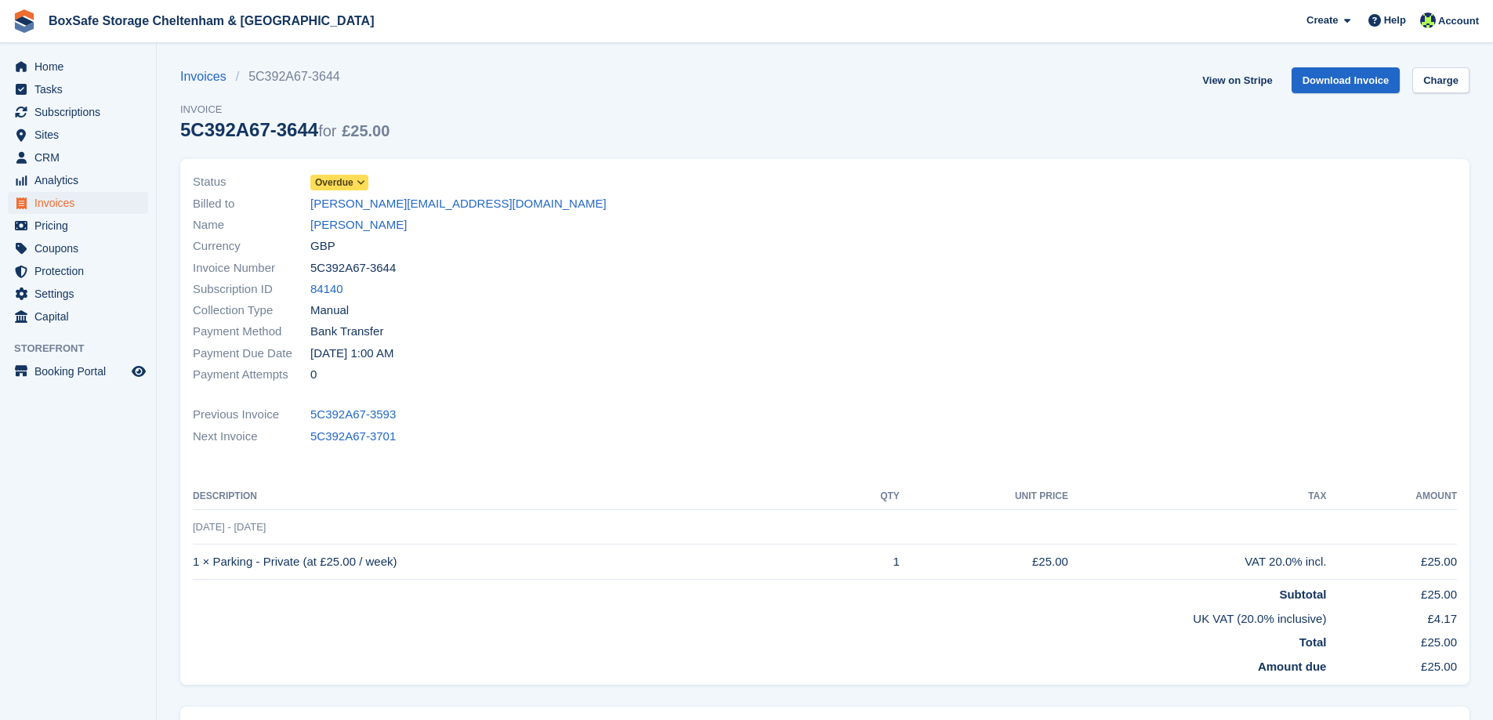
drag, startPoint x: 409, startPoint y: 267, endPoint x: 301, endPoint y: 270, distance: 108.3
click at [301, 270] on div "Invoice Number 5C392A67-3644" at bounding box center [504, 267] width 623 height 21
copy div "5C392A67-3644"
drag, startPoint x: 410, startPoint y: 561, endPoint x: 194, endPoint y: 561, distance: 216.4
click at [194, 561] on td "1 × Parking - Private (at £25.00 / week)" at bounding box center [516, 562] width 646 height 35
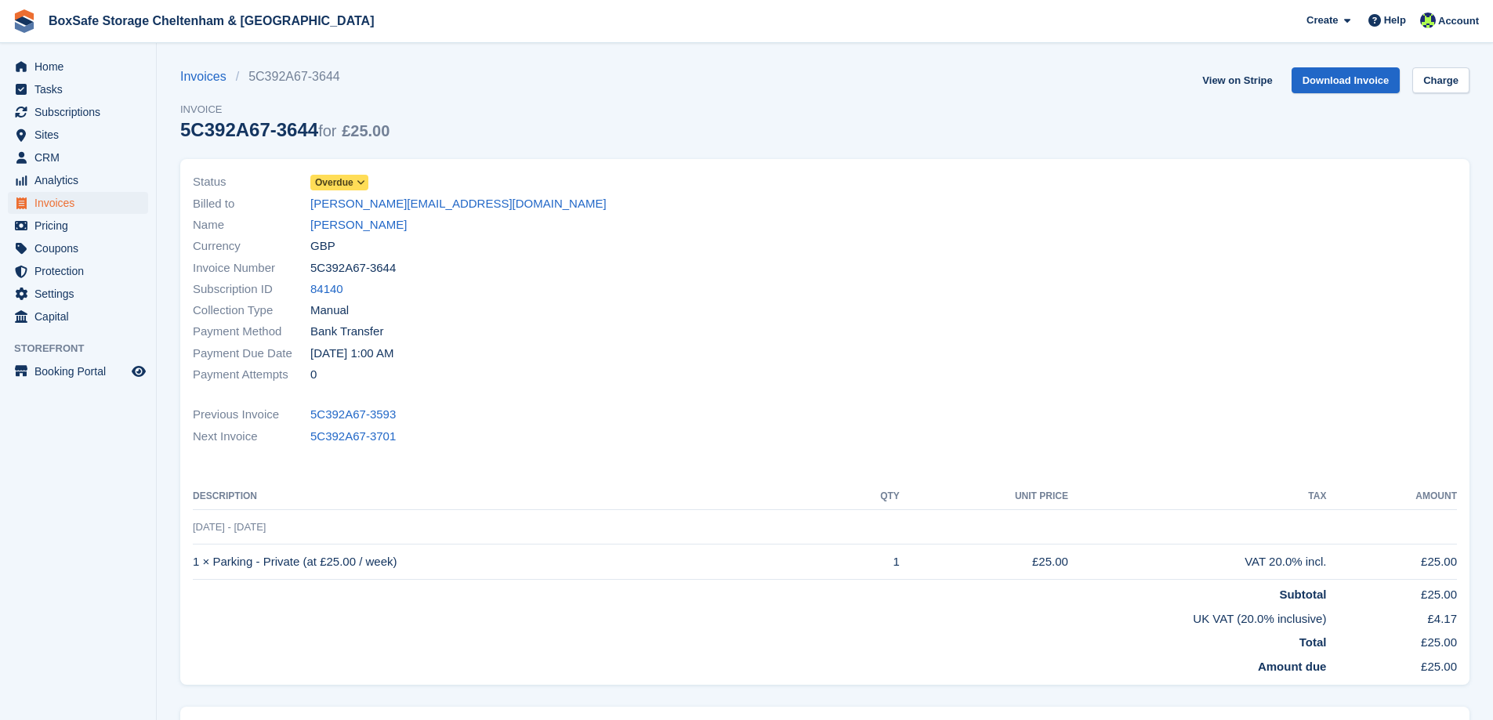
copy td "1 × Parking - Private (at £25.00 / week)"
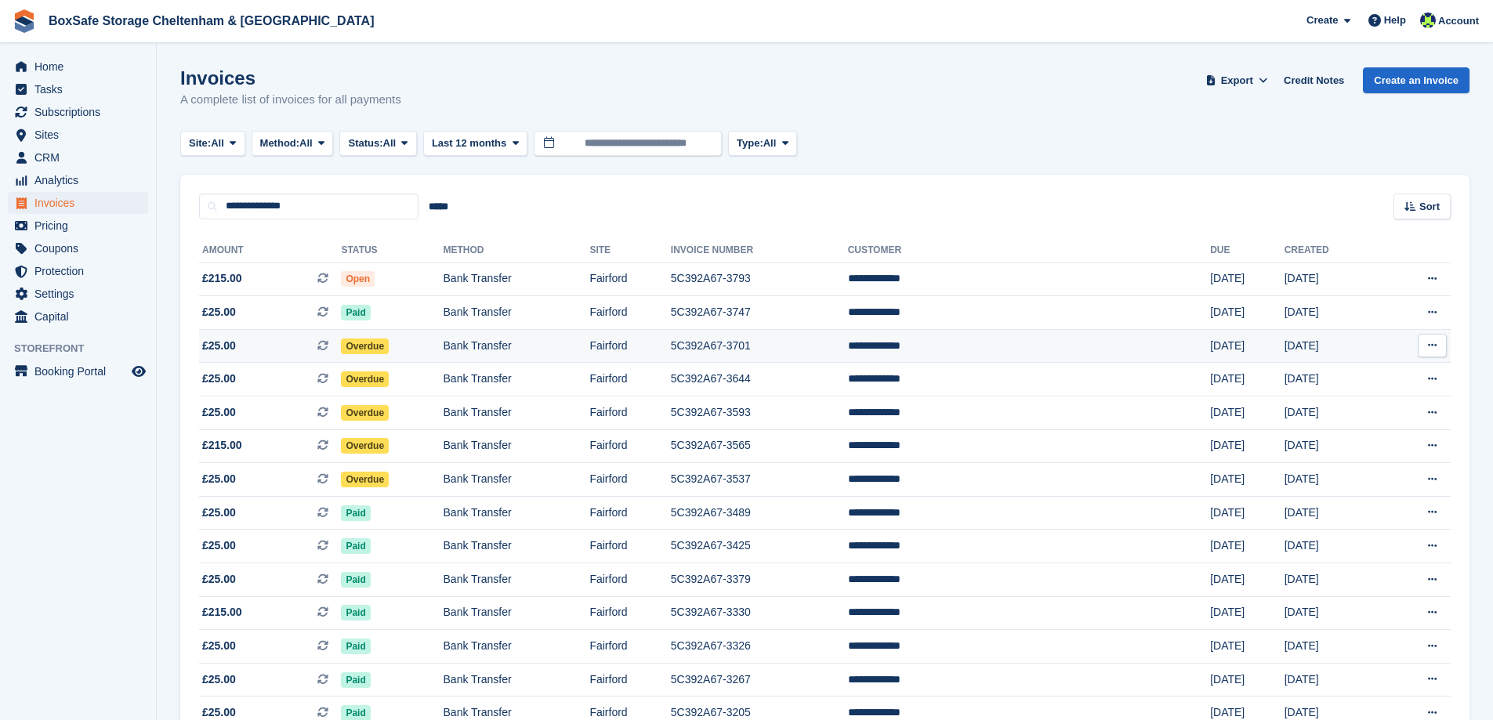
scroll to position [78, 0]
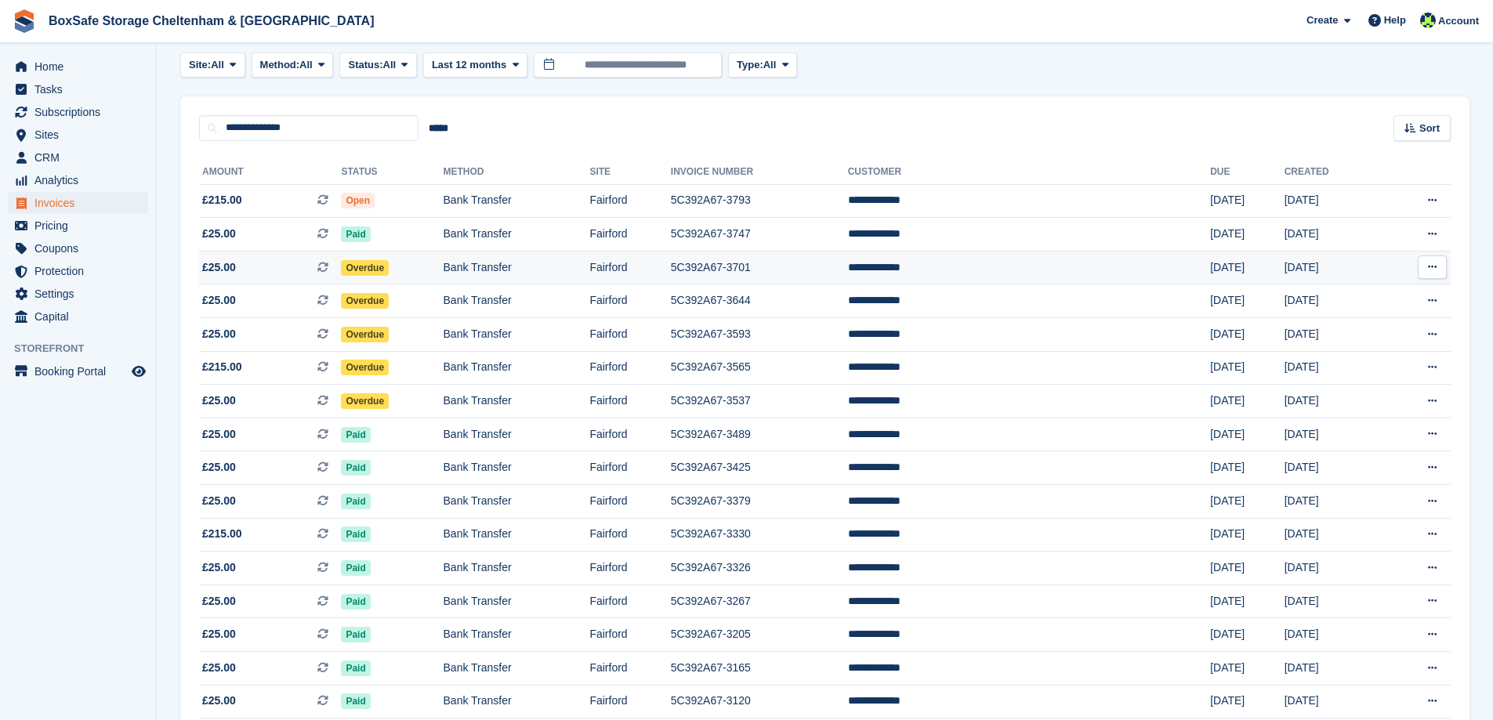
click at [443, 266] on td "Overdue" at bounding box center [392, 268] width 102 height 34
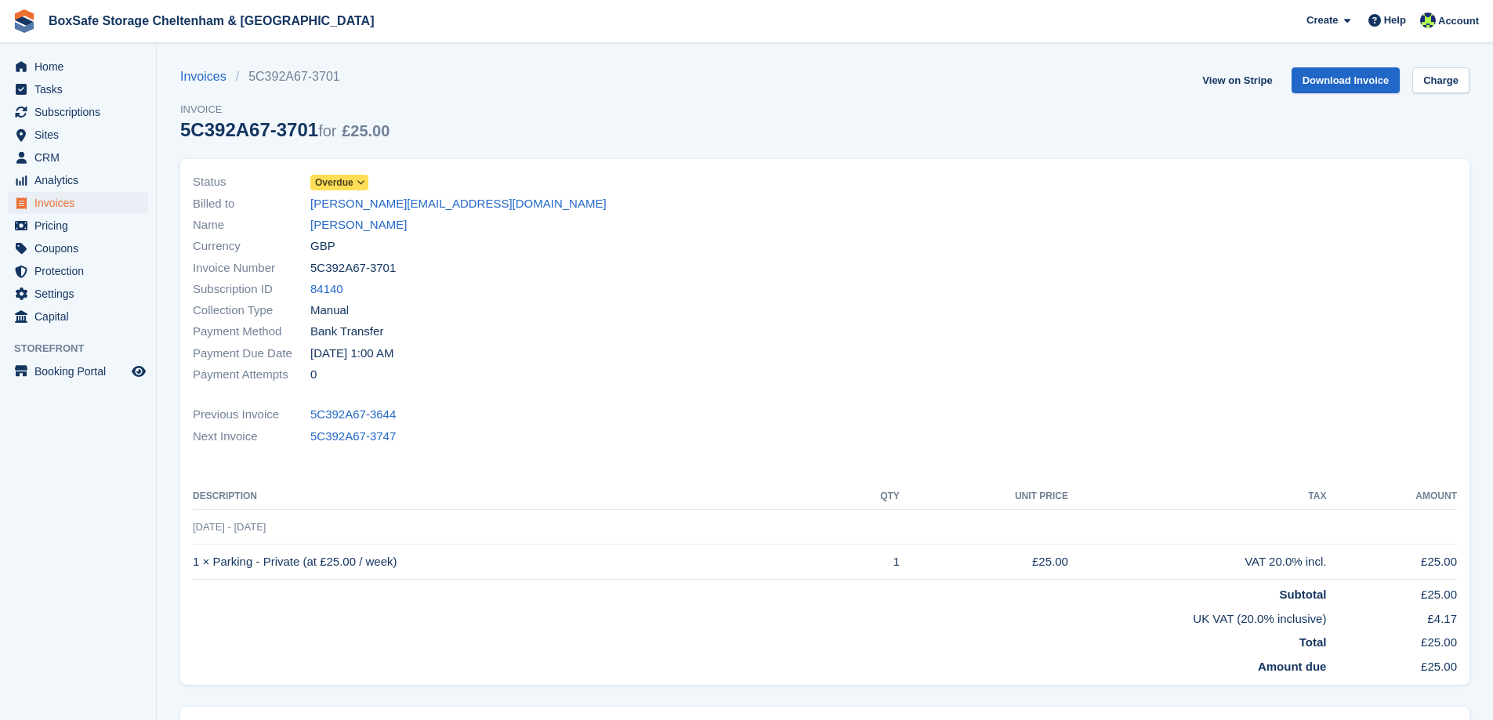
drag, startPoint x: 401, startPoint y: 266, endPoint x: 311, endPoint y: 270, distance: 89.5
click at [311, 270] on div "Invoice Number 5C392A67-3701" at bounding box center [504, 267] width 623 height 21
copy span "5C392A67-3701"
drag, startPoint x: 392, startPoint y: 567, endPoint x: 194, endPoint y: 568, distance: 197.6
click at [194, 568] on td "1 × Parking - Private (at £25.00 / week)" at bounding box center [516, 562] width 646 height 35
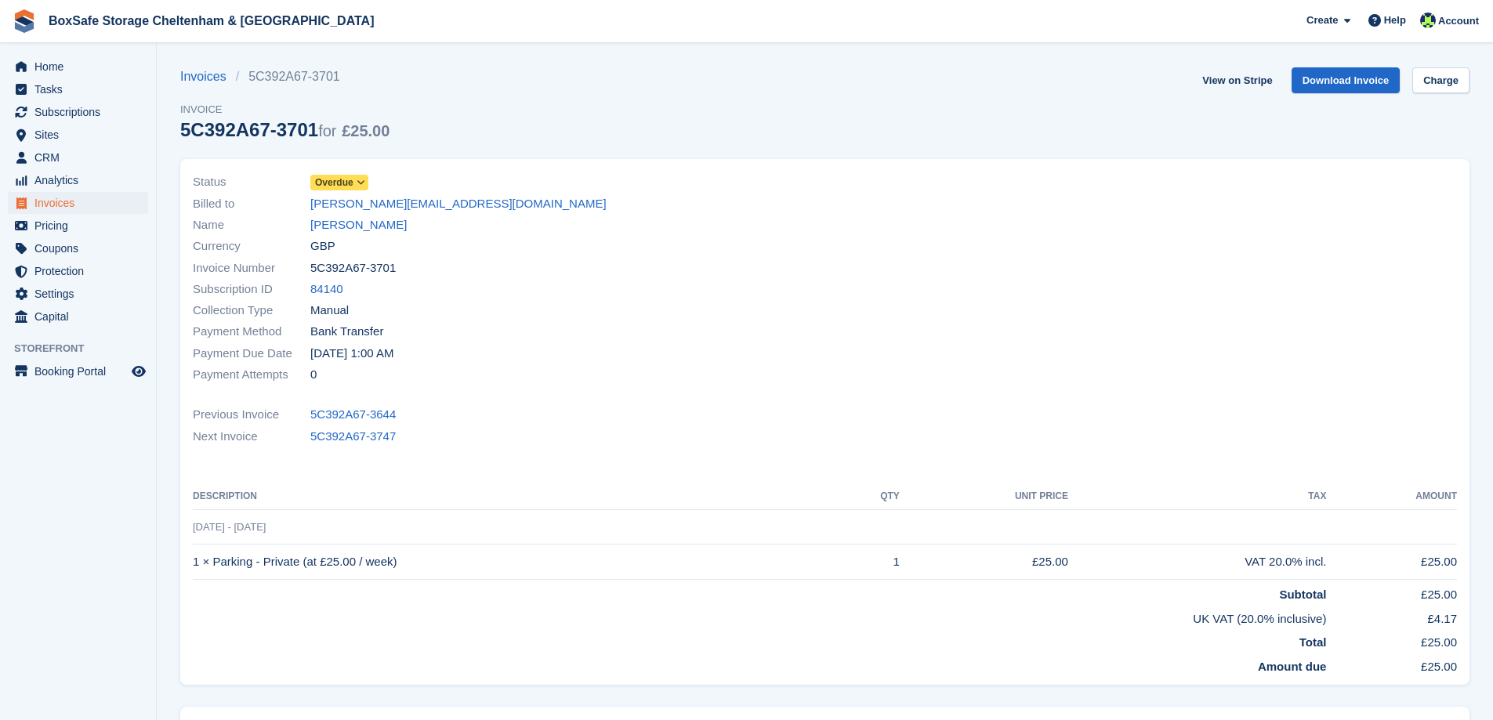
copy td "1 × Parking - Private (at £25.00 / week)"
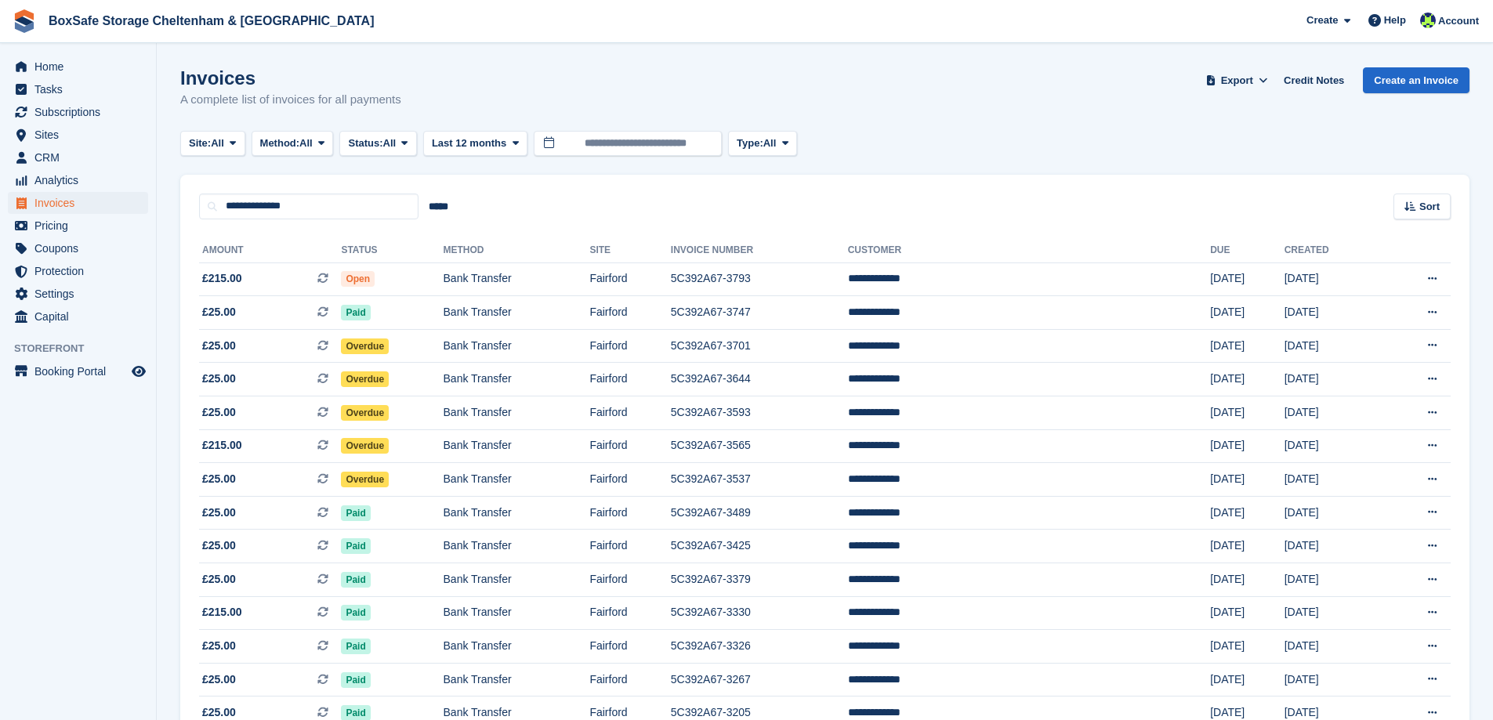
scroll to position [78, 0]
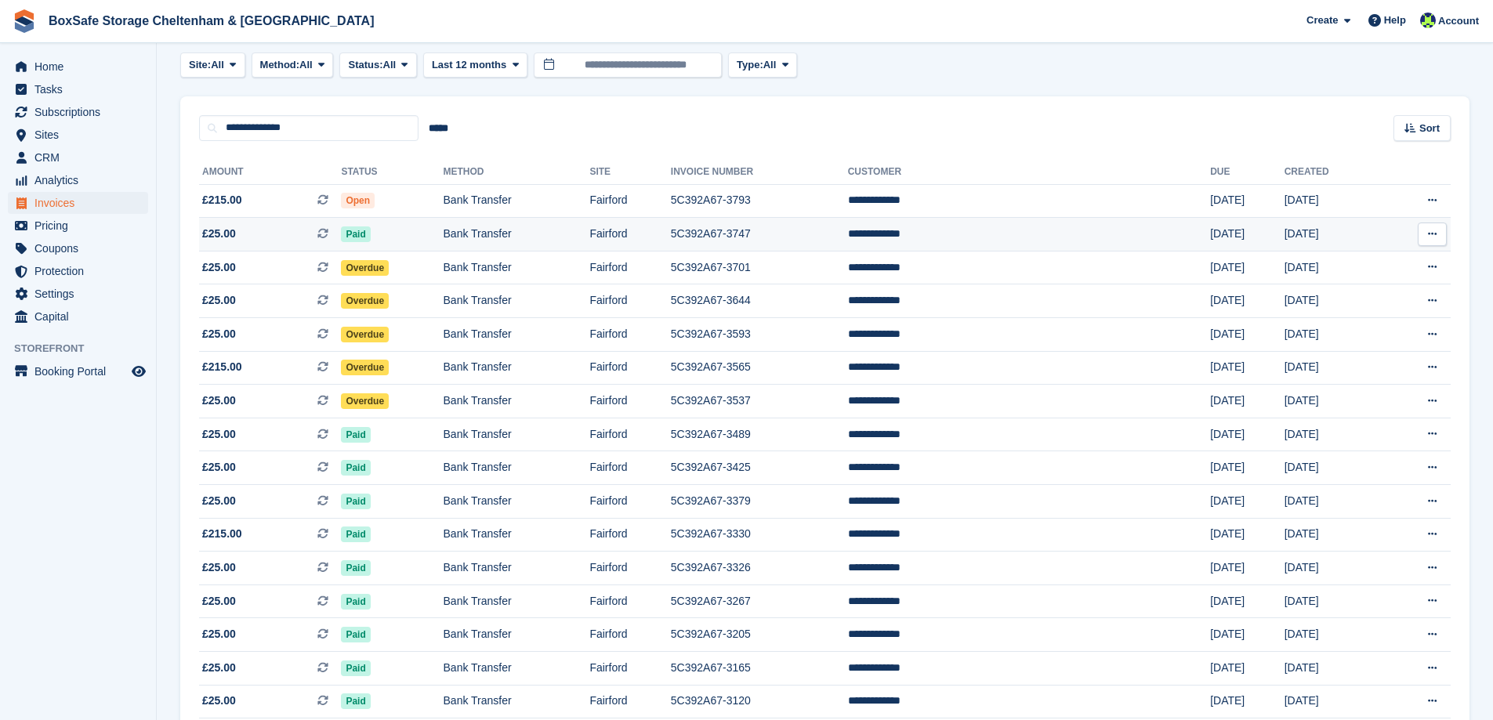
click at [443, 237] on td "Paid" at bounding box center [392, 235] width 102 height 34
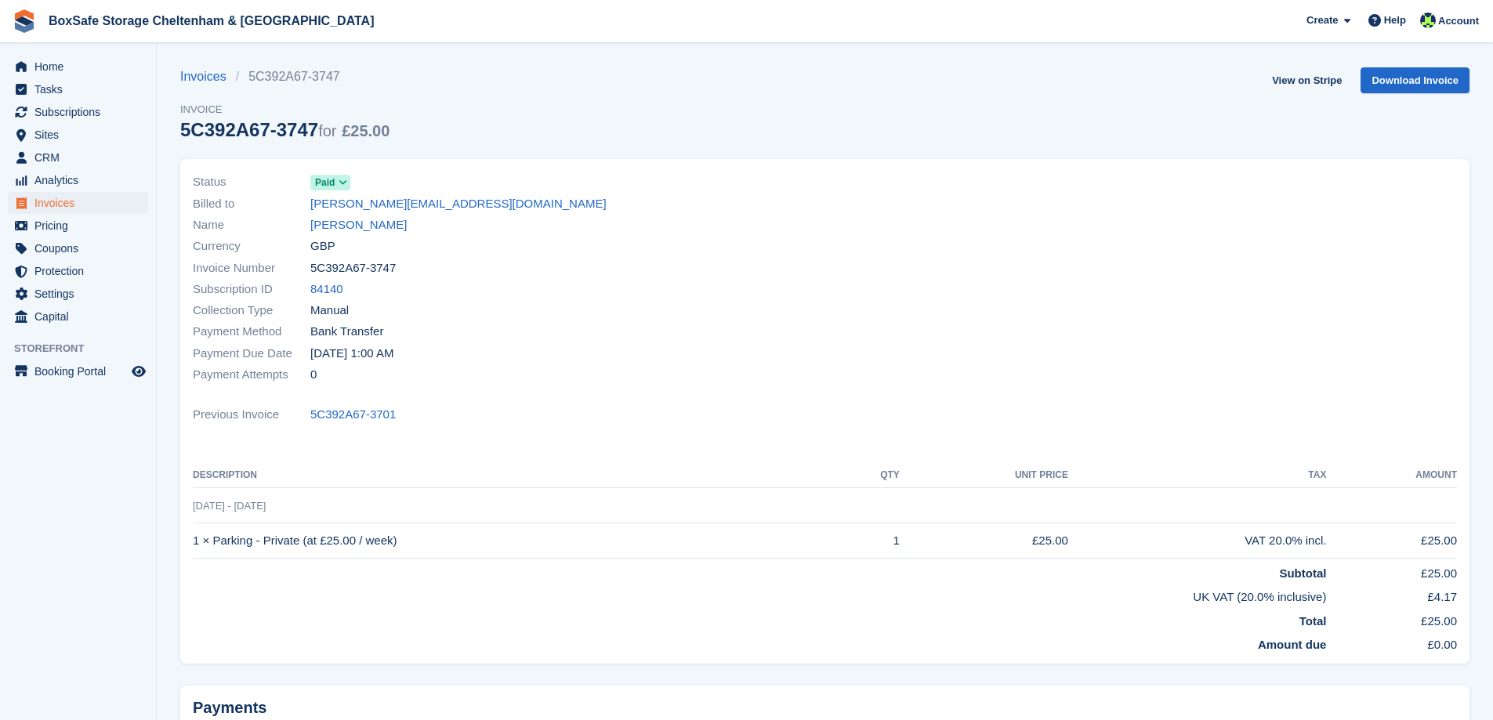
drag, startPoint x: 408, startPoint y: 263, endPoint x: 294, endPoint y: 270, distance: 113.9
click at [294, 270] on div "Invoice Number 5C392A67-3747" at bounding box center [504, 267] width 623 height 21
copy div "5C392A67-3747"
drag, startPoint x: 394, startPoint y: 536, endPoint x: 190, endPoint y: 550, distance: 204.3
click at [190, 550] on div "Status Paid Billed to jamie.cutting@me.com Name Jamie Cutting Currency GBP Invo…" at bounding box center [825, 411] width 1290 height 505
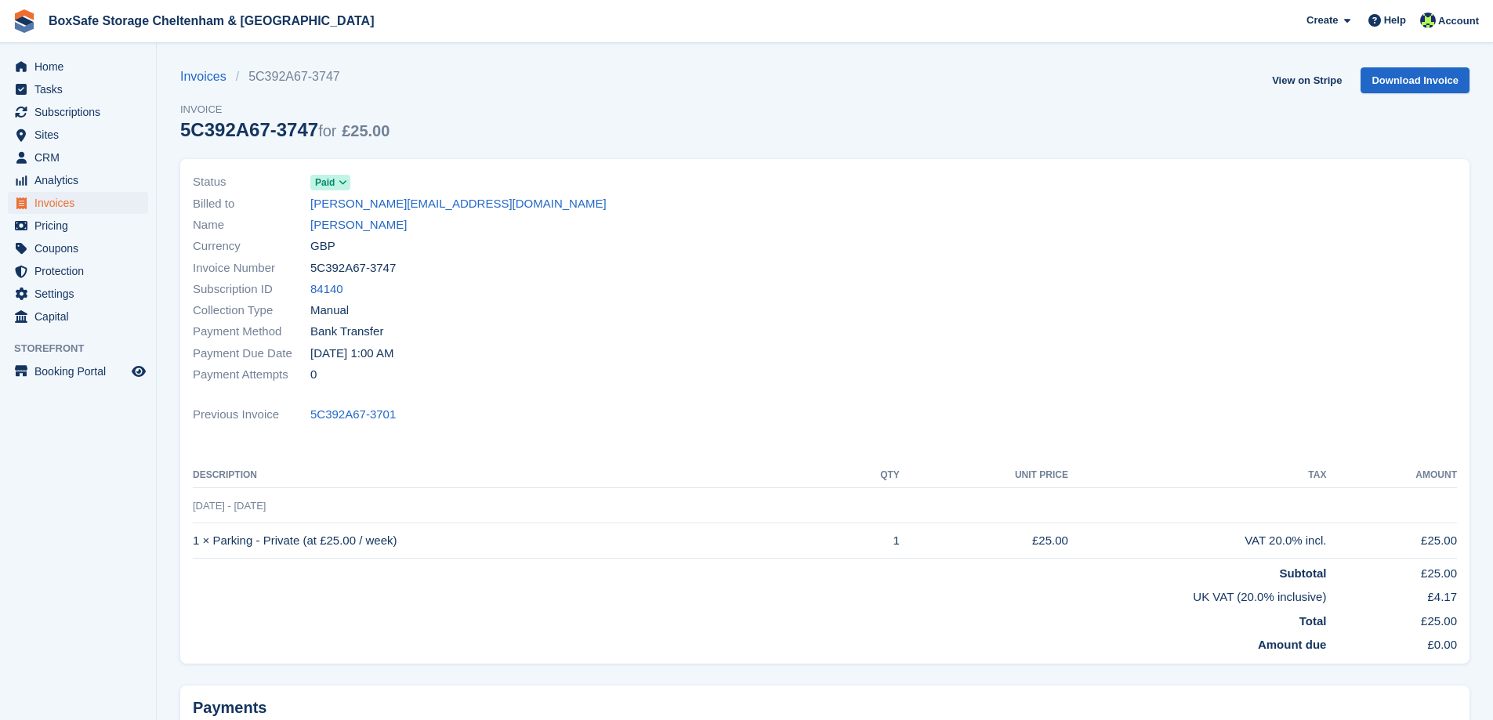
click at [195, 548] on td "1 × Parking - Private (at £25.00 / week)" at bounding box center [516, 541] width 646 height 35
drag, startPoint x: 194, startPoint y: 548, endPoint x: 405, endPoint y: 550, distance: 210.1
click at [405, 550] on td "1 × Parking - Private (at £25.00 / week)" at bounding box center [516, 541] width 646 height 35
copy td "1 × Parking - Private (at £25.00 / week)"
click at [332, 225] on link "[PERSON_NAME]" at bounding box center [358, 225] width 96 height 18
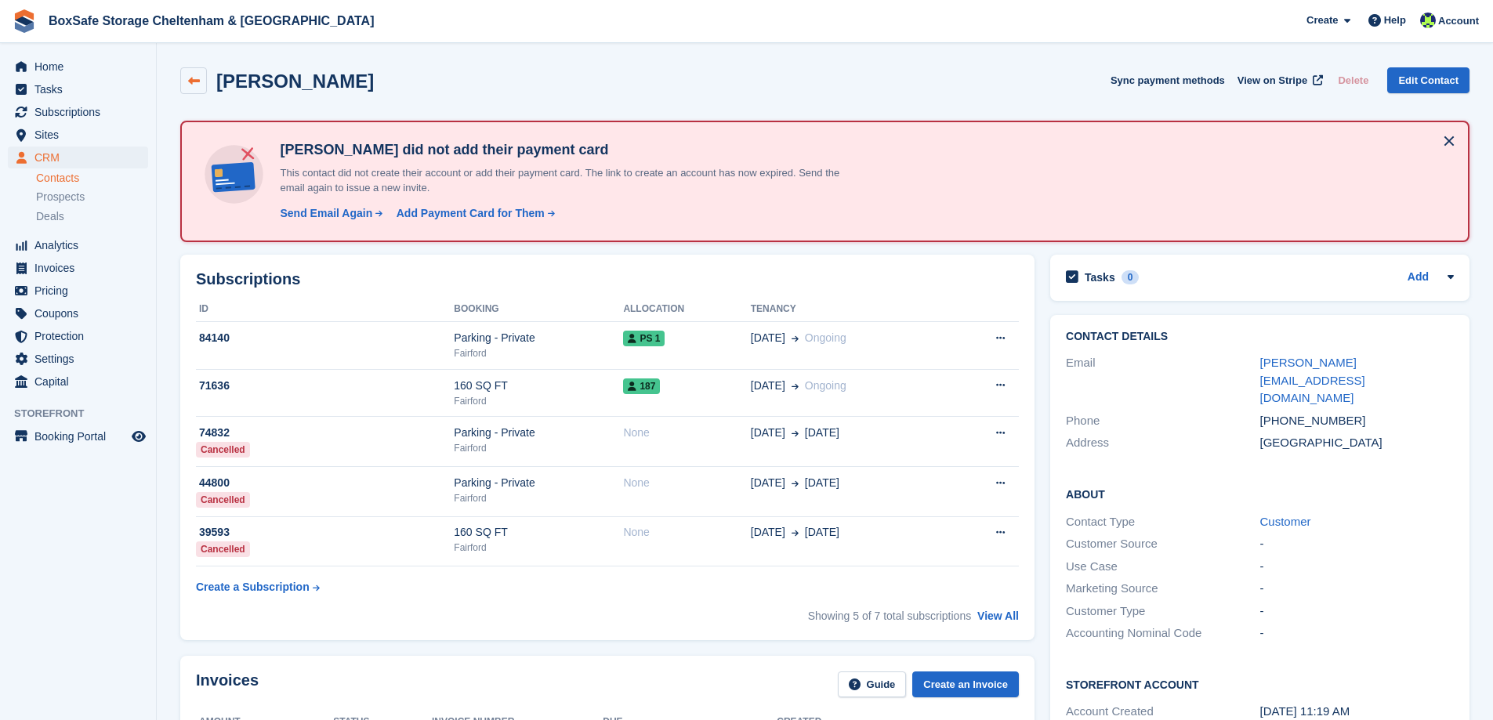
click at [187, 78] on link at bounding box center [193, 80] width 27 height 27
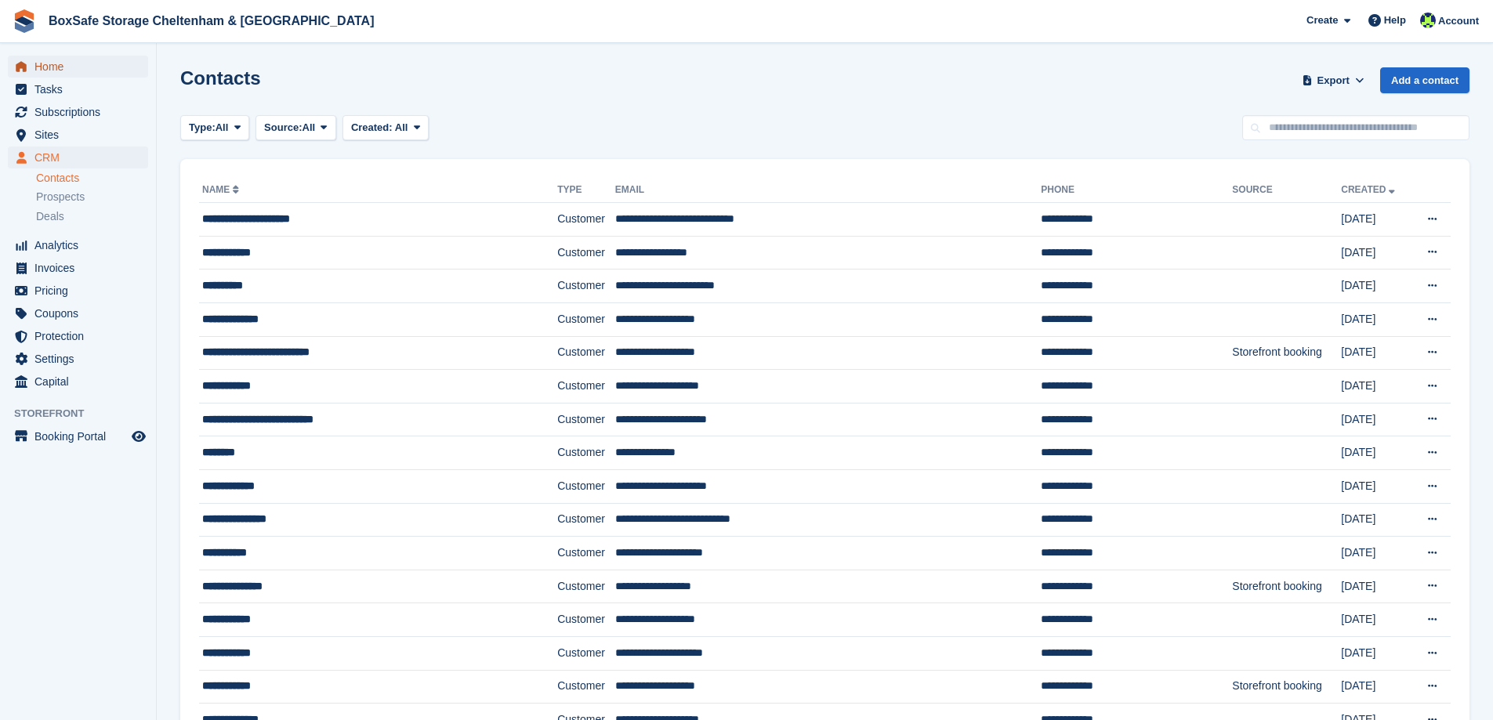
click at [56, 66] on span "Home" at bounding box center [81, 67] width 94 height 22
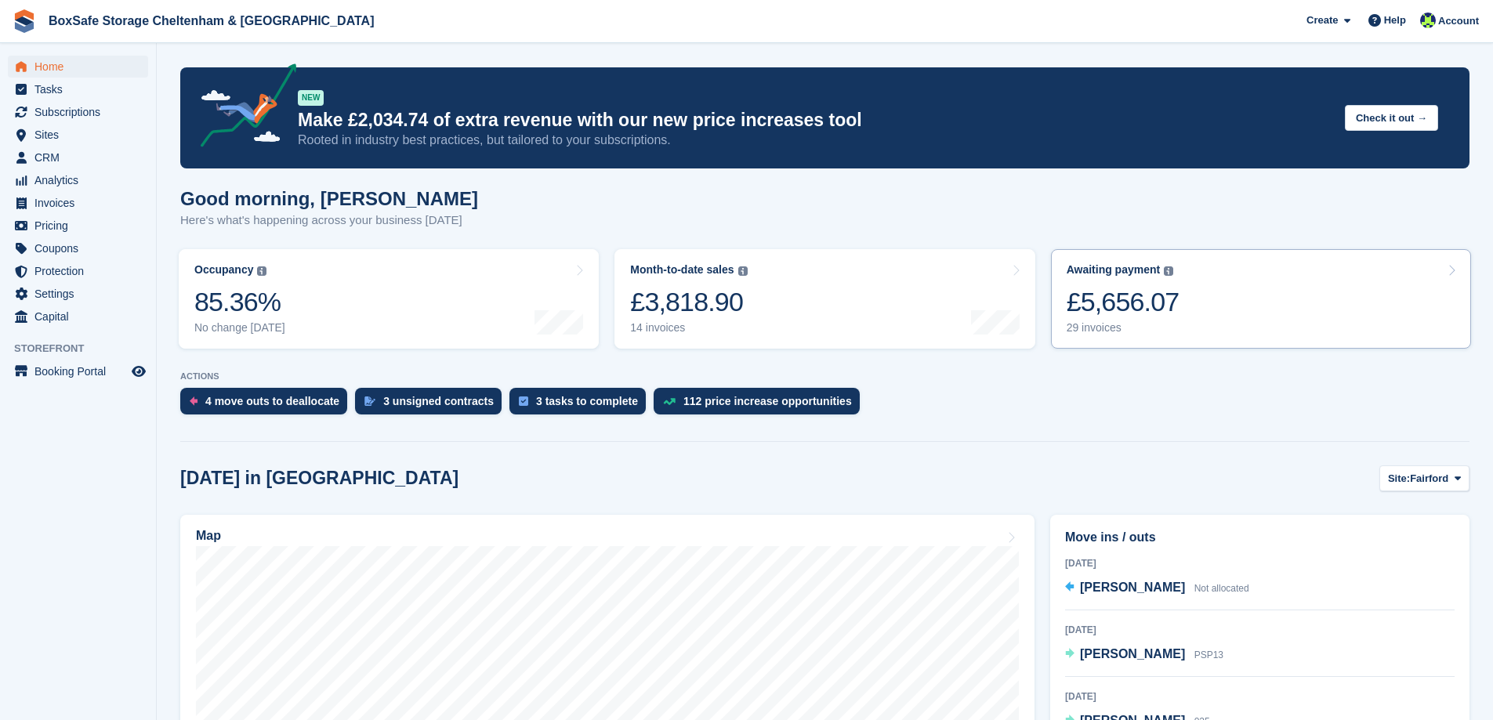
click at [1164, 278] on div "Awaiting payment The total outstanding balance on all open invoices. £5,656.07 …" at bounding box center [1123, 298] width 113 height 71
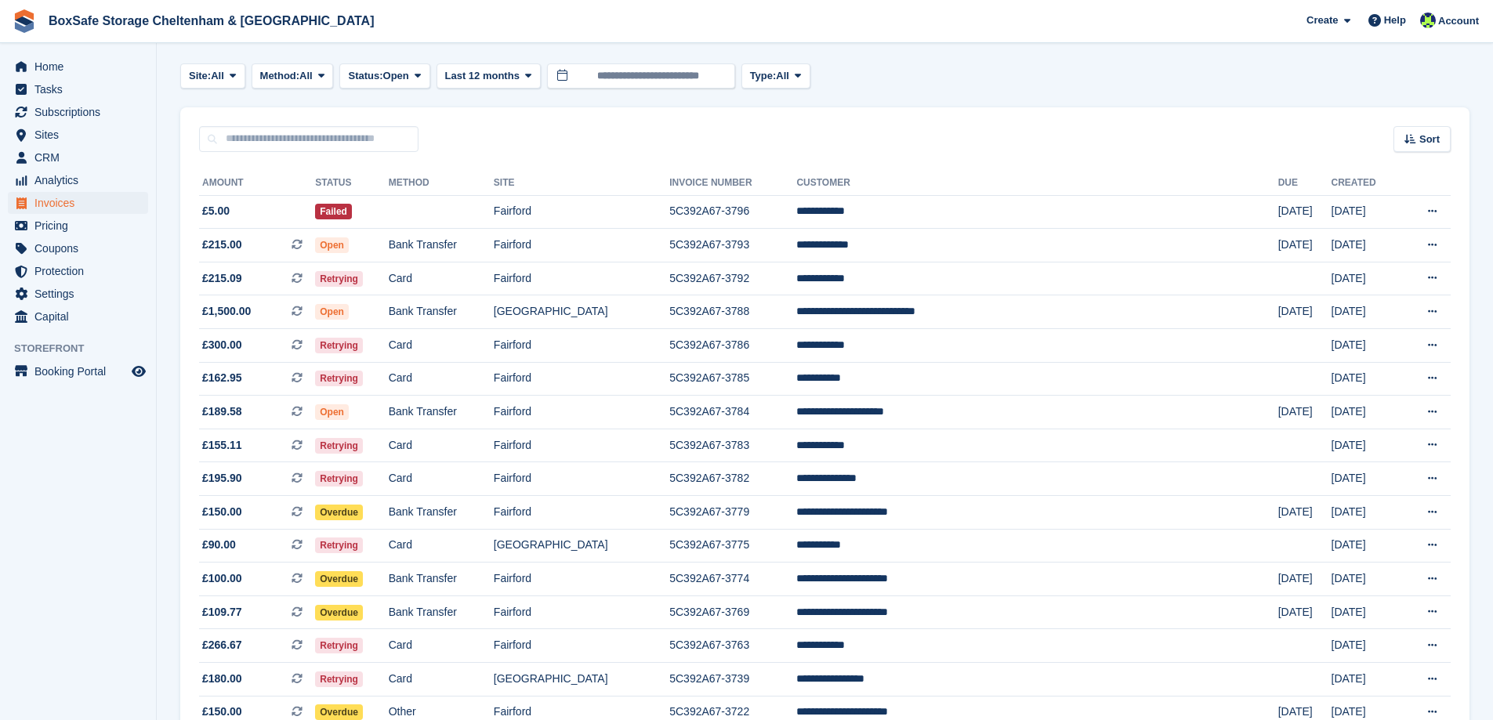
scroll to position [40, 0]
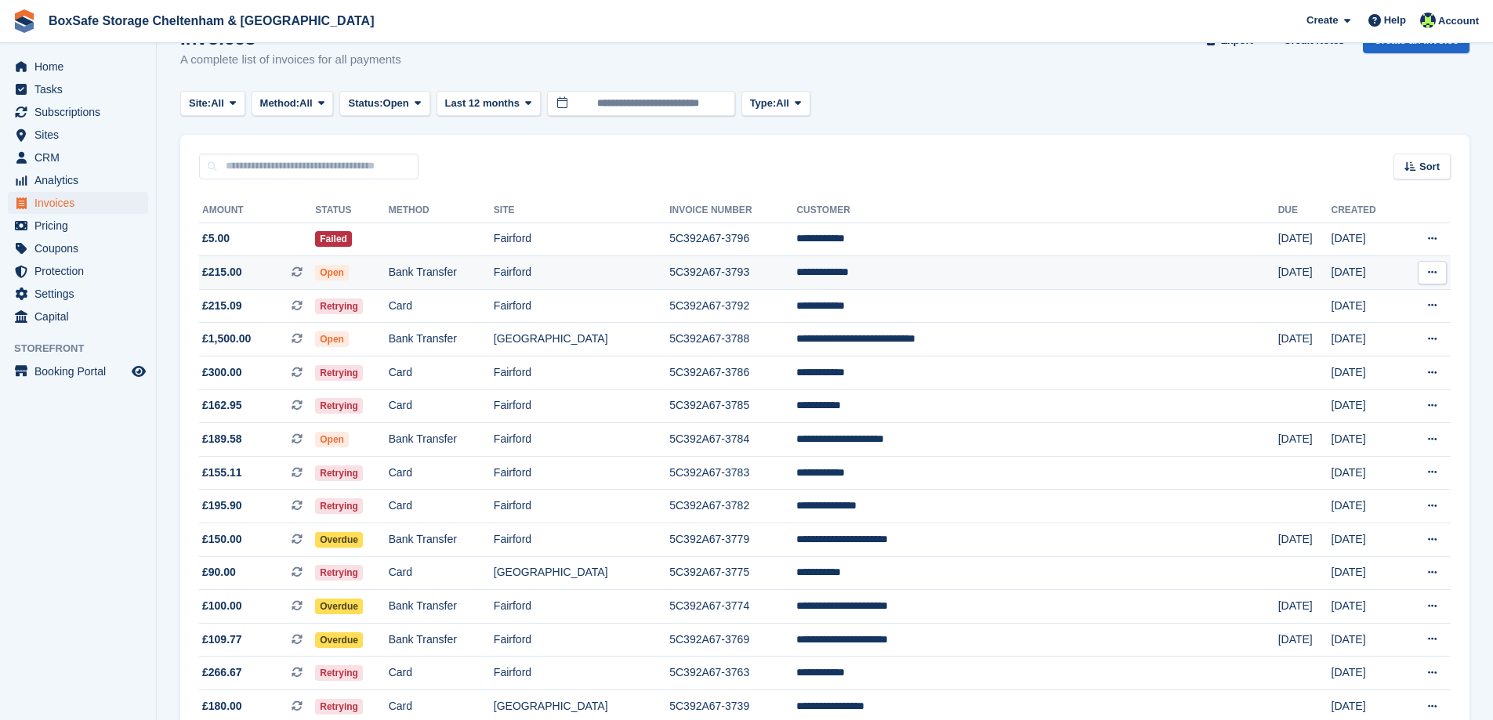
click at [388, 273] on td "Open" at bounding box center [351, 273] width 73 height 34
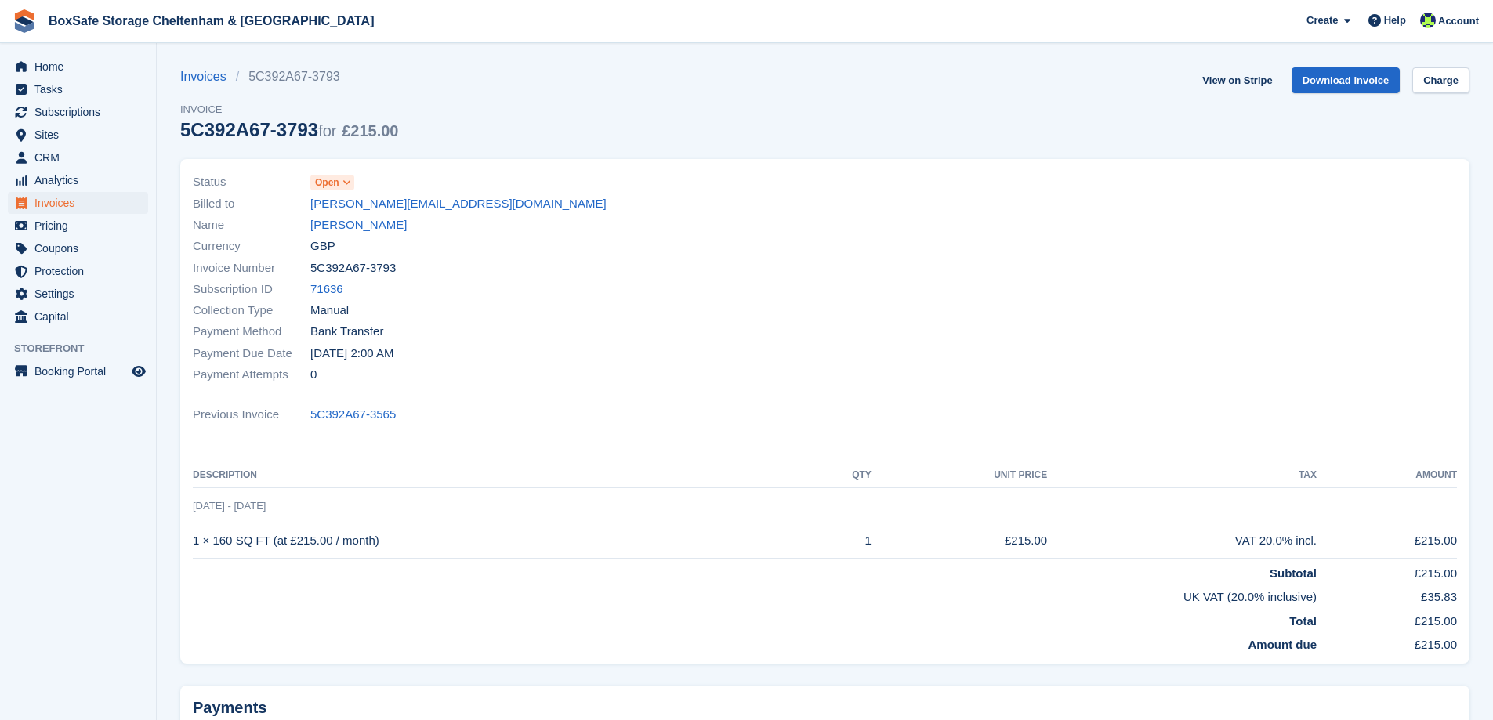
drag, startPoint x: 397, startPoint y: 268, endPoint x: 301, endPoint y: 274, distance: 95.8
click at [301, 274] on div "Invoice Number 5C392A67-3793" at bounding box center [504, 267] width 623 height 21
copy div "5C392A67-3793"
drag, startPoint x: 326, startPoint y: 541, endPoint x: 195, endPoint y: 548, distance: 131.1
click at [195, 548] on td "1 × 160 SQ FT (at £215.00 / month)" at bounding box center [500, 541] width 615 height 35
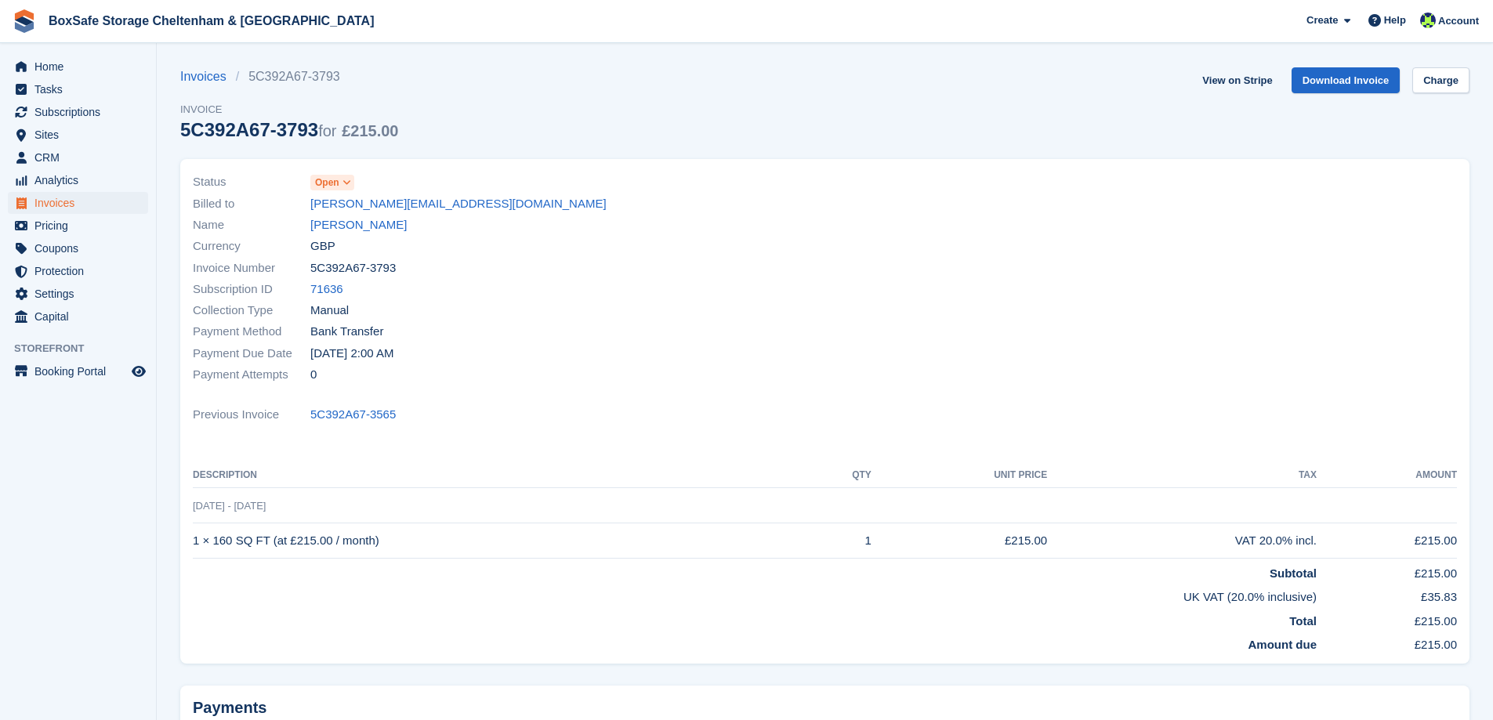
copy td "1 × 160 SQ FT (at £215.00 / month)"
click at [89, 56] on span "Home" at bounding box center [81, 67] width 94 height 22
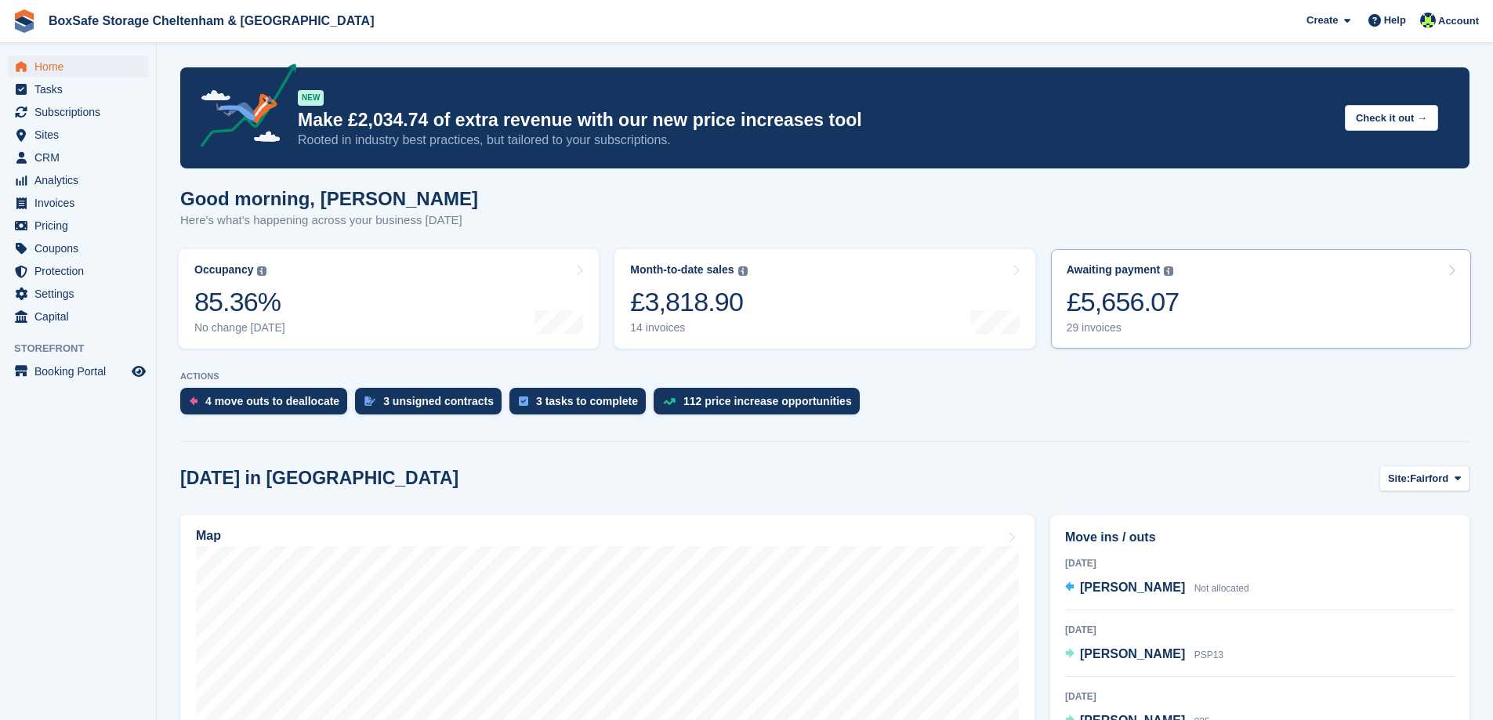
click at [1274, 322] on link "Awaiting payment The total outstanding balance on all open invoices. £5,656.07 …" at bounding box center [1261, 299] width 420 height 100
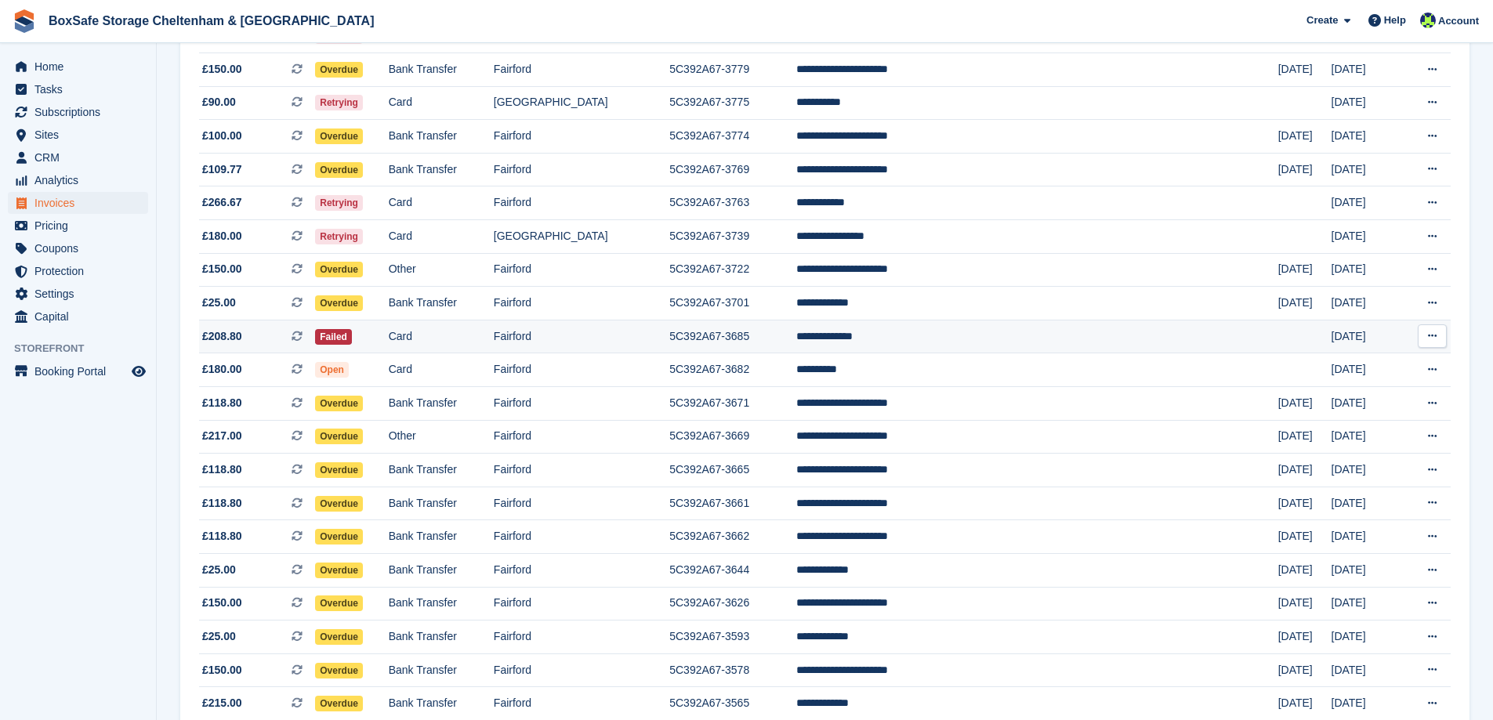
scroll to position [589, 0]
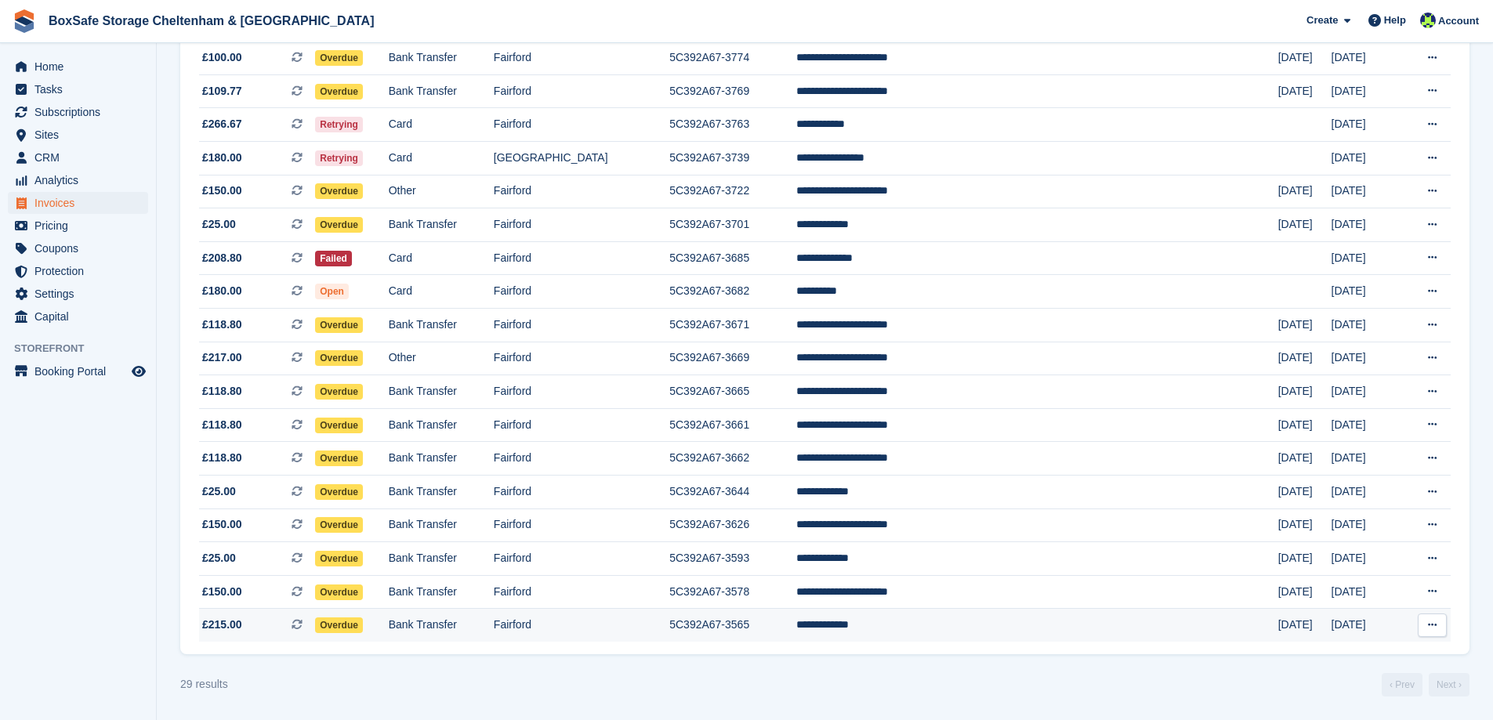
click at [945, 626] on td "**********" at bounding box center [1036, 625] width 481 height 33
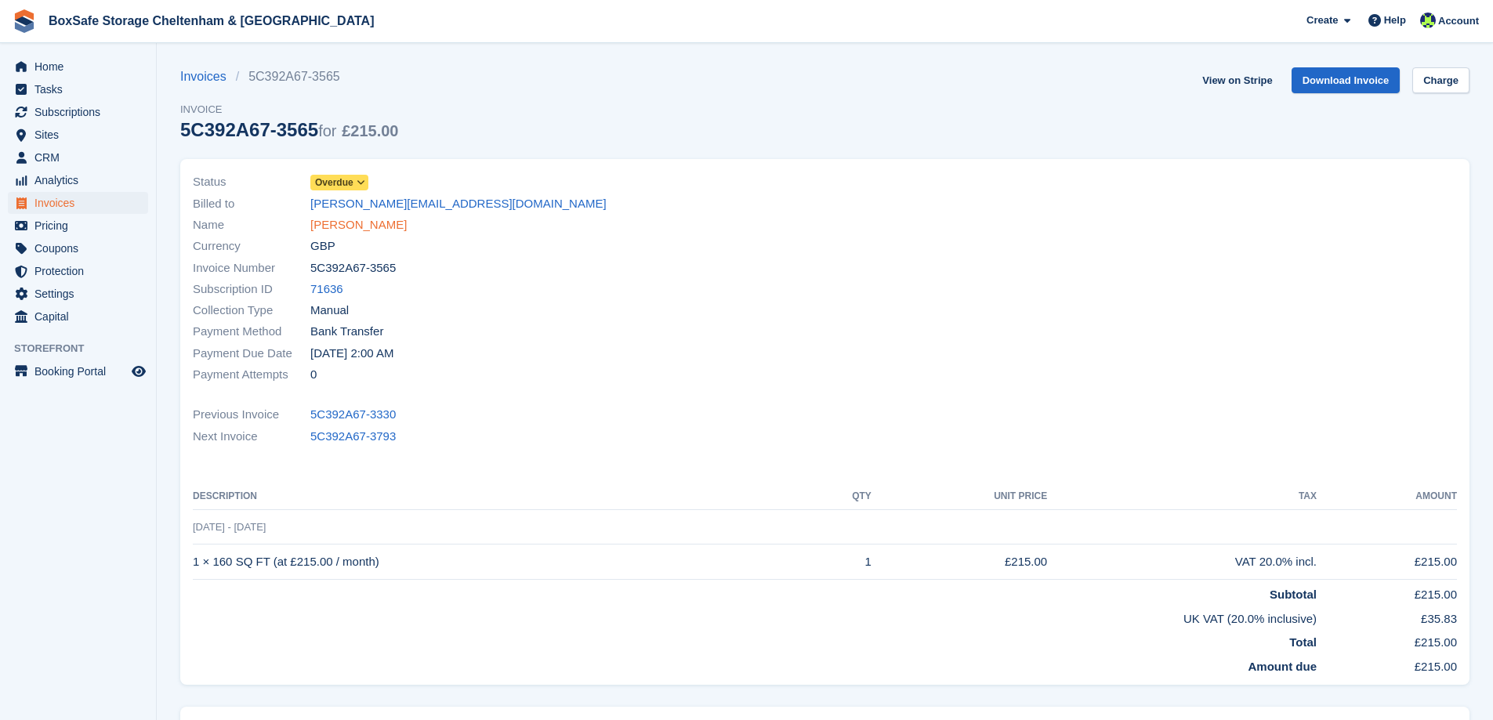
click at [343, 223] on link "[PERSON_NAME]" at bounding box center [358, 225] width 96 height 18
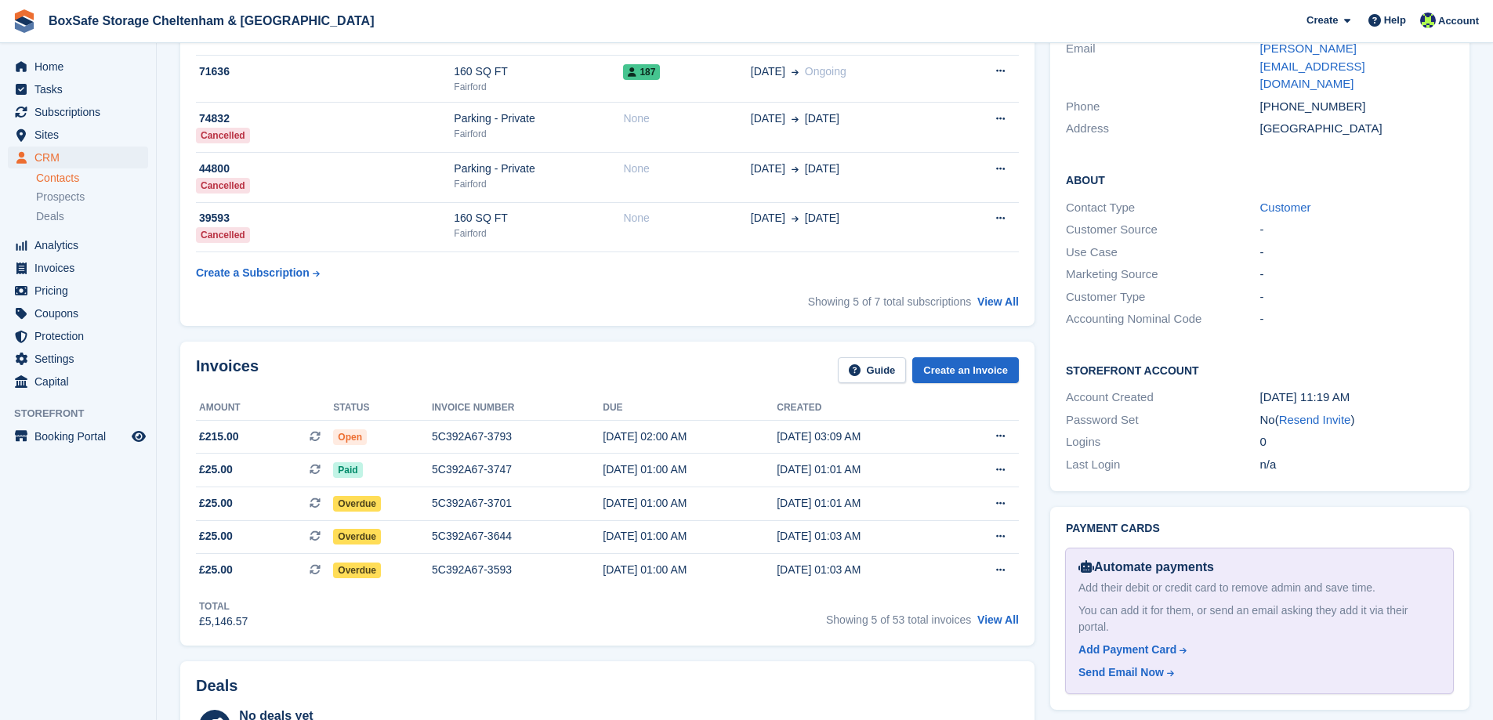
scroll to position [470, 0]
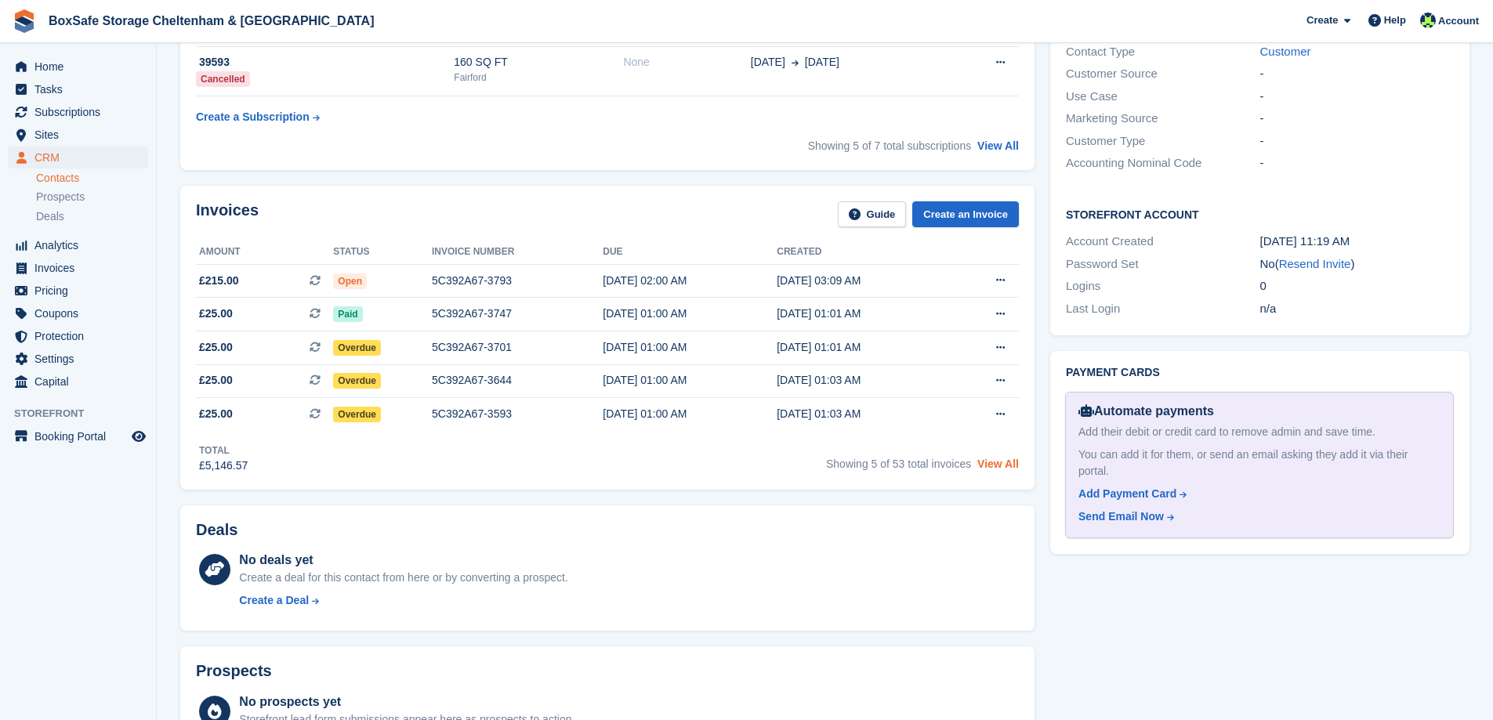
click at [1007, 467] on link "View All" at bounding box center [999, 464] width 42 height 13
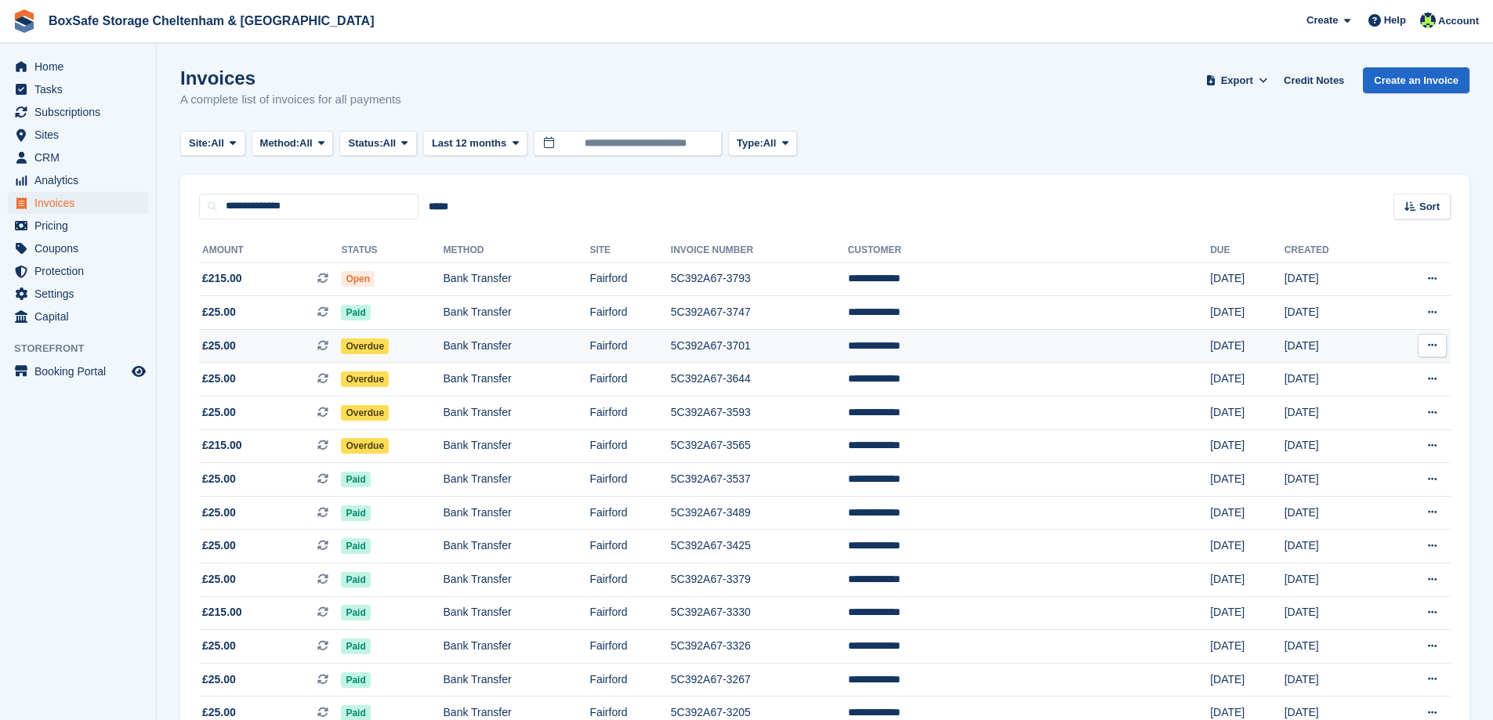
click at [414, 343] on td "Overdue" at bounding box center [392, 346] width 102 height 34
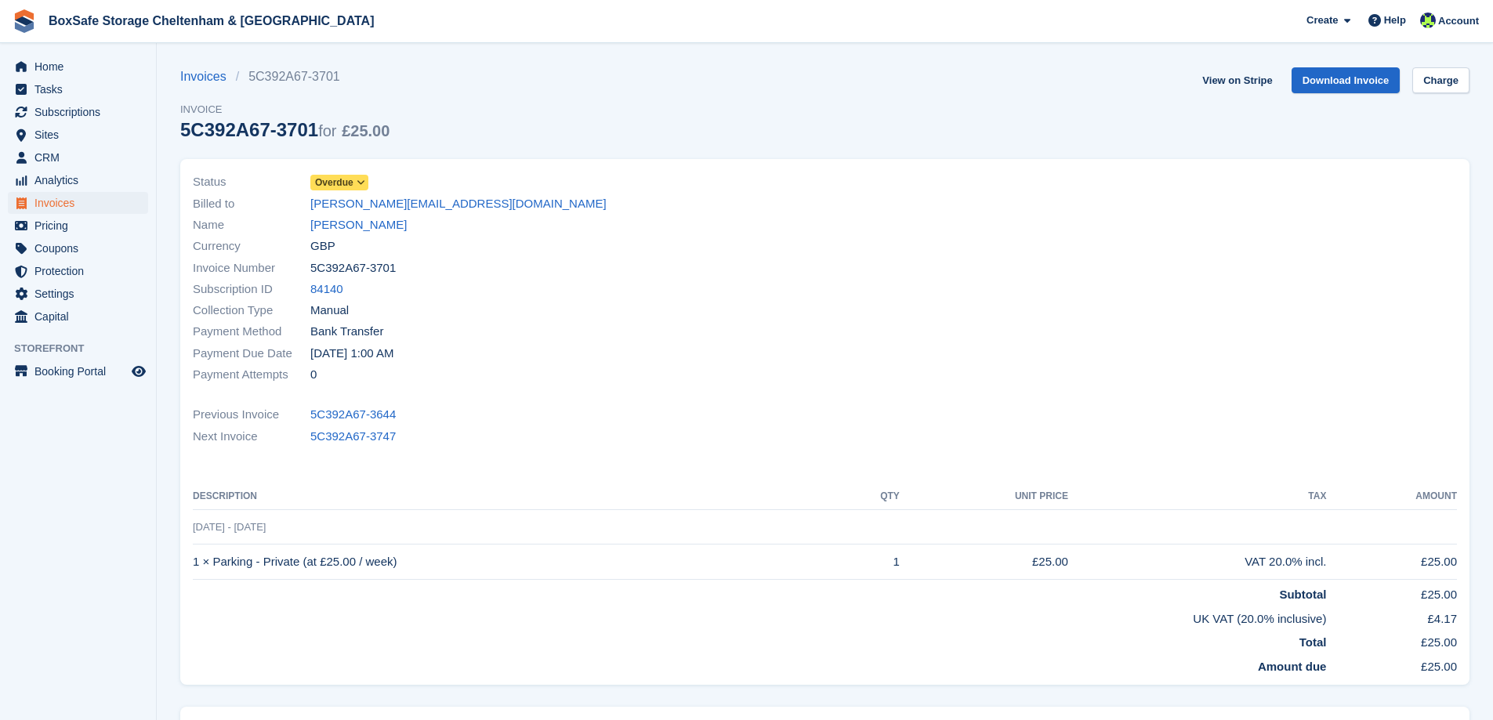
click at [341, 187] on span "Overdue" at bounding box center [334, 183] width 38 height 14
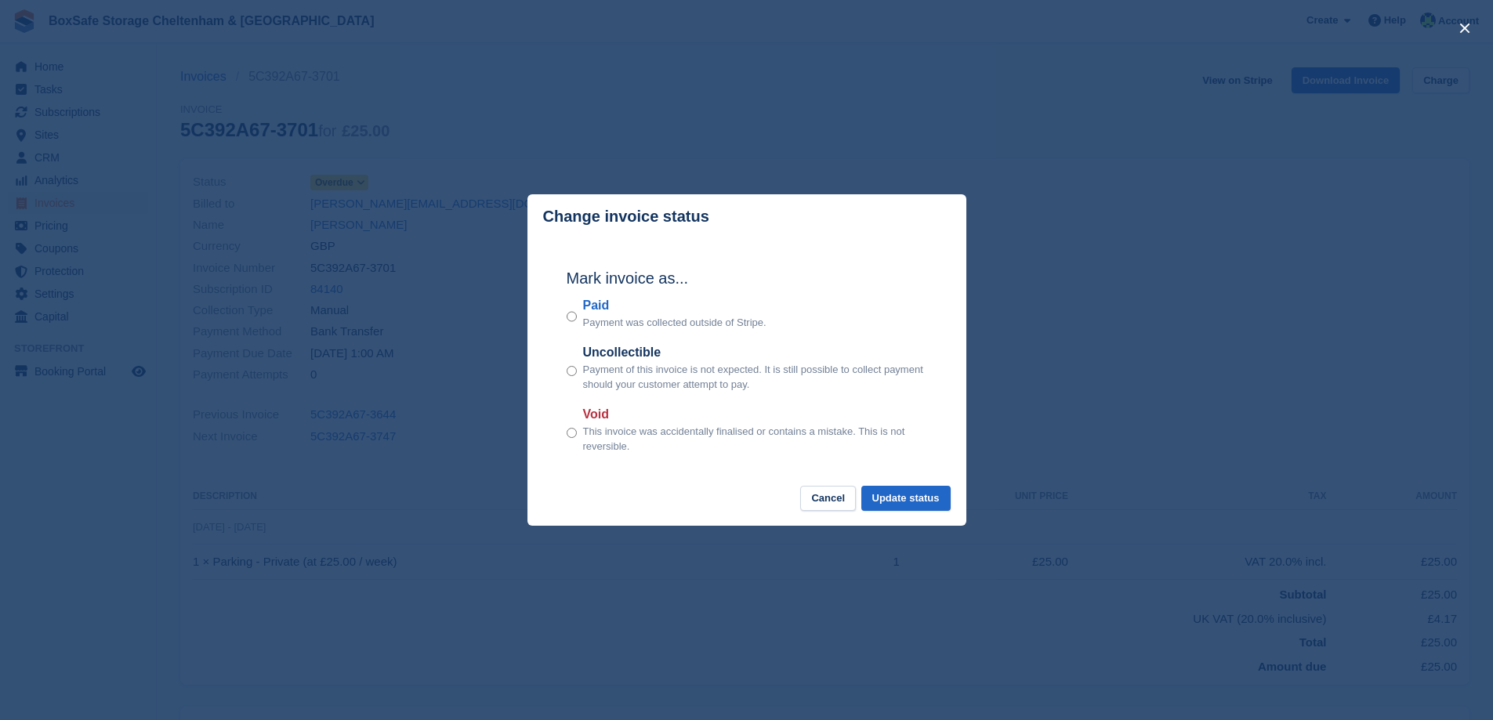
click at [912, 485] on div "Mark invoice as... Paid Payment was collected outside of Stripe. Uncollectible …" at bounding box center [747, 362] width 392 height 247
click at [912, 494] on button "Update status" at bounding box center [906, 499] width 89 height 26
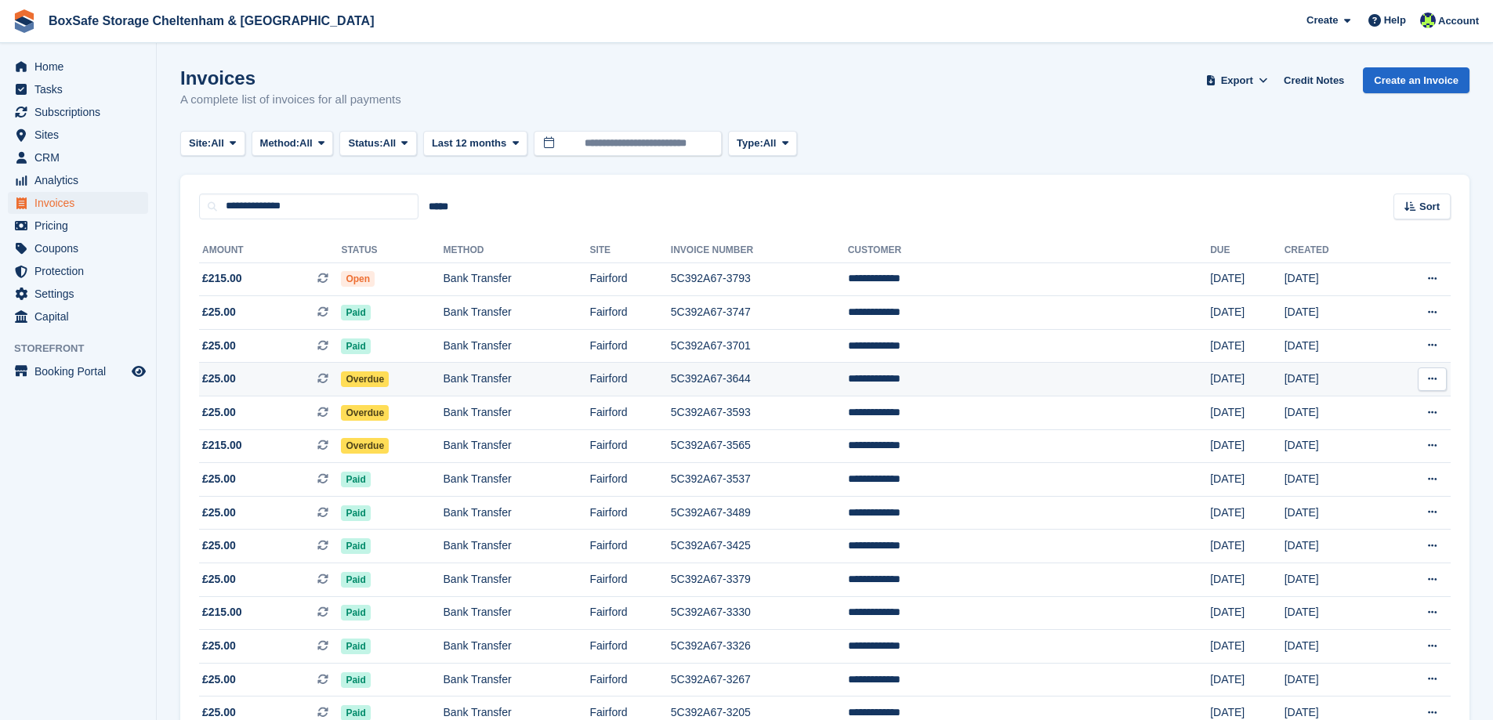
click at [443, 372] on td "Overdue" at bounding box center [392, 380] width 102 height 34
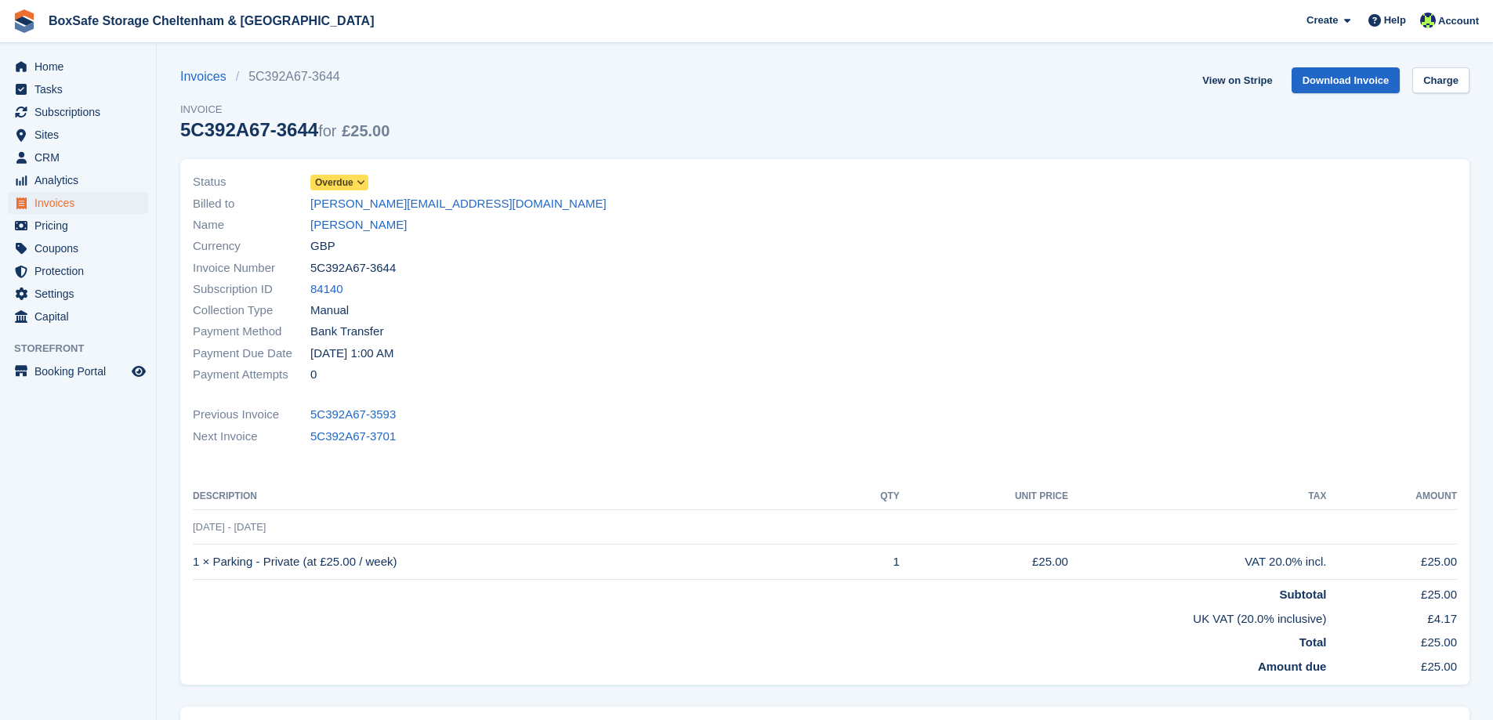
click at [345, 182] on span "Overdue" at bounding box center [334, 183] width 38 height 14
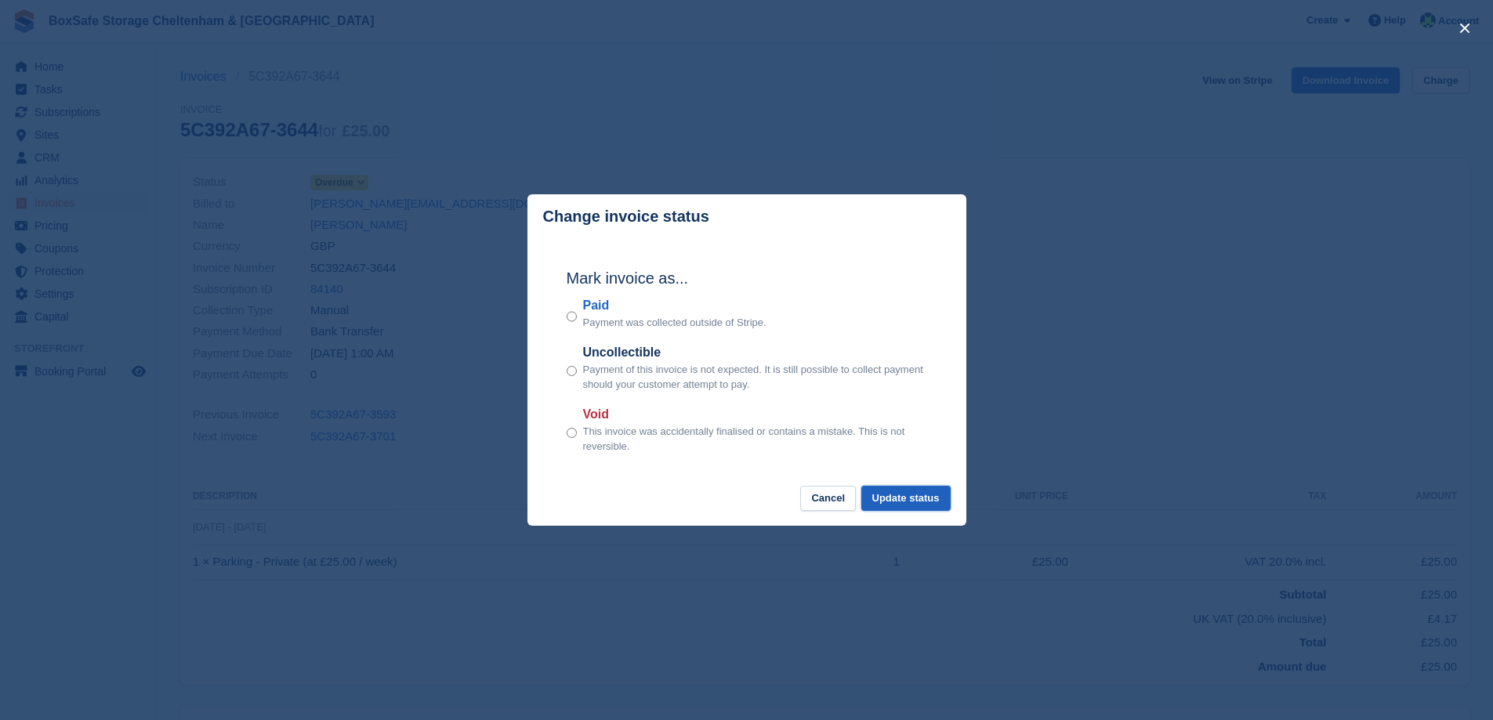
click at [916, 494] on button "Update status" at bounding box center [906, 499] width 89 height 26
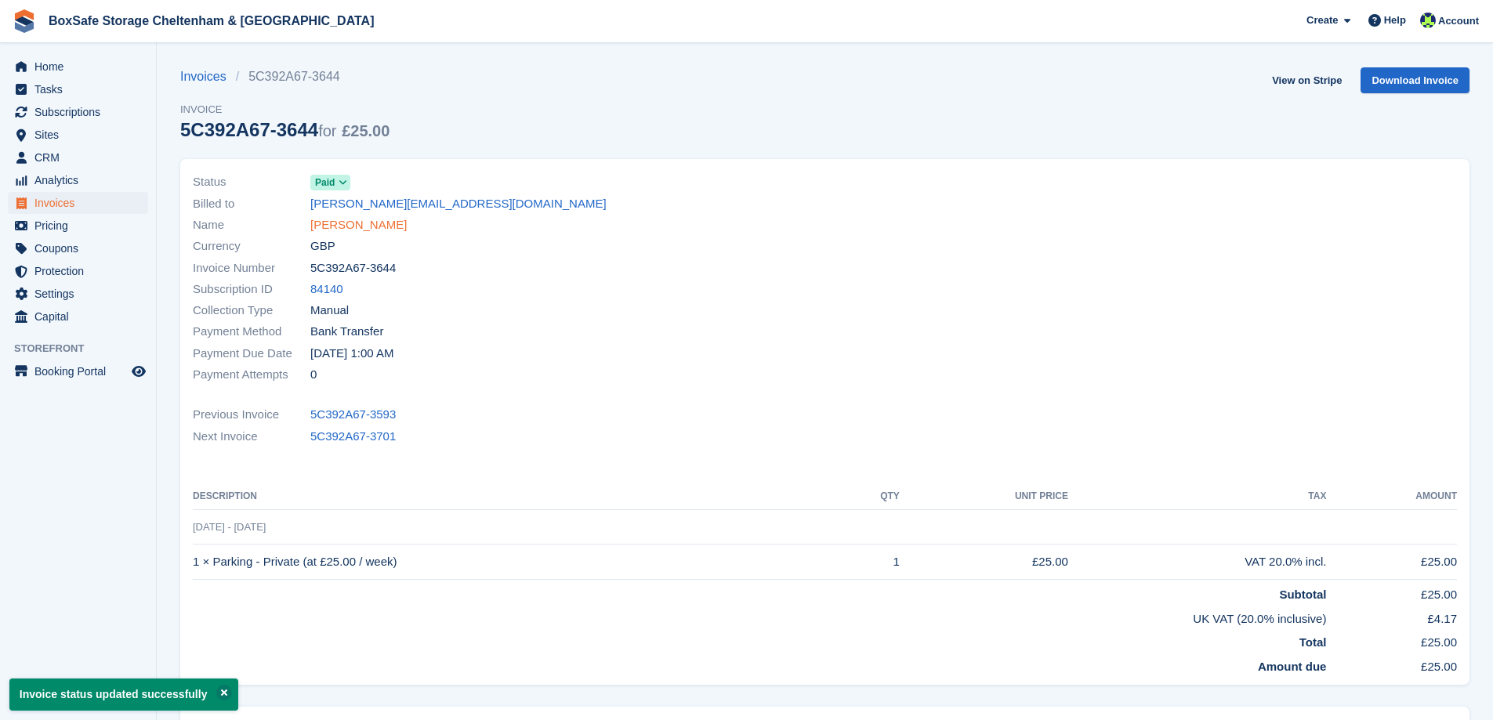
click at [338, 223] on link "[PERSON_NAME]" at bounding box center [358, 225] width 96 height 18
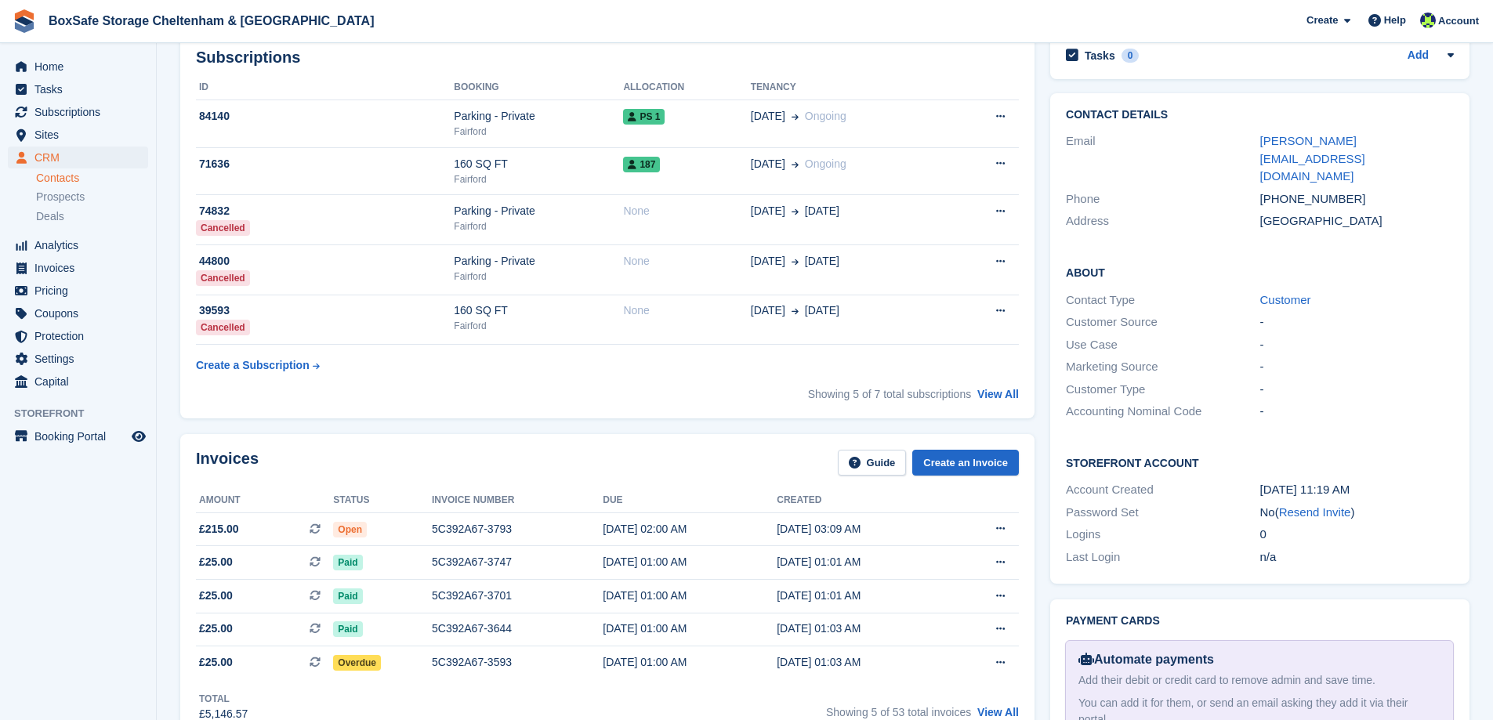
scroll to position [470, 0]
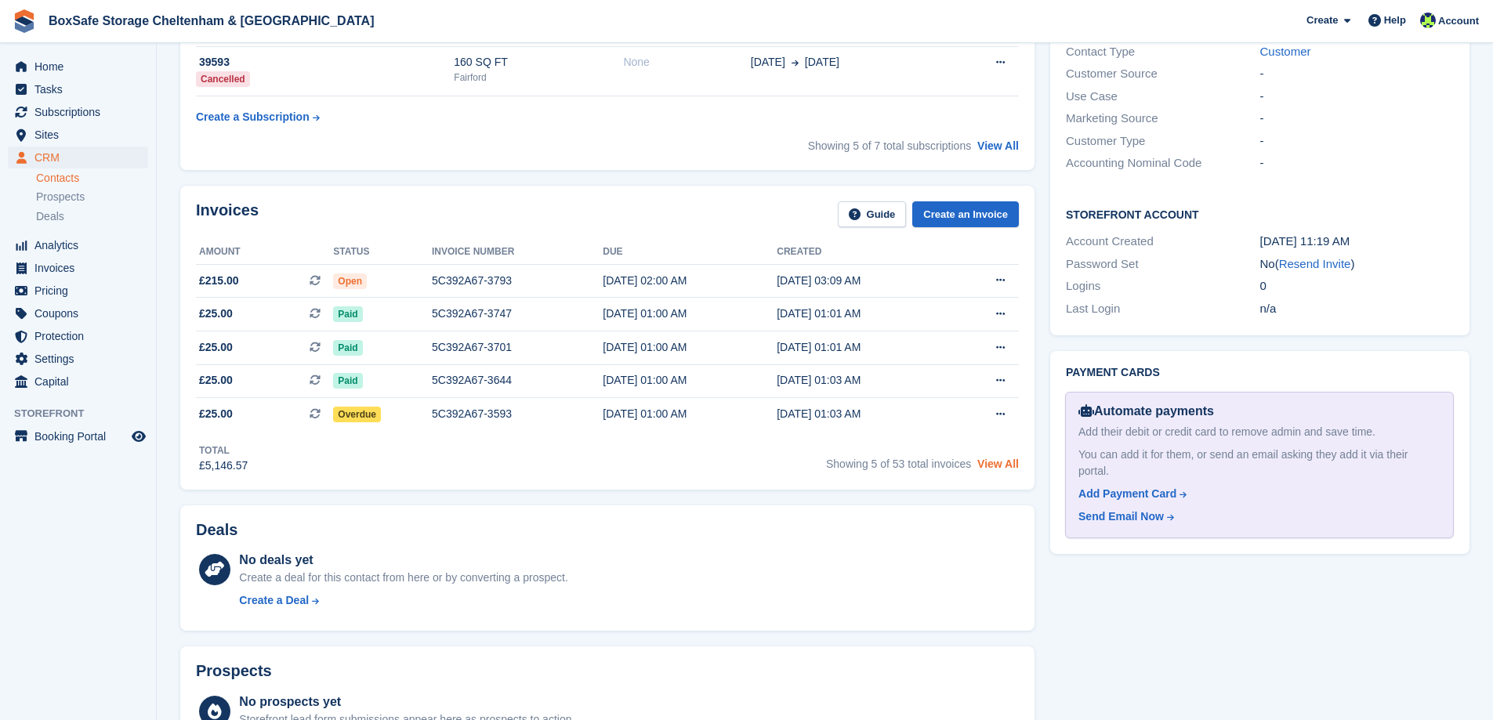
click at [989, 469] on link "View All" at bounding box center [999, 464] width 42 height 13
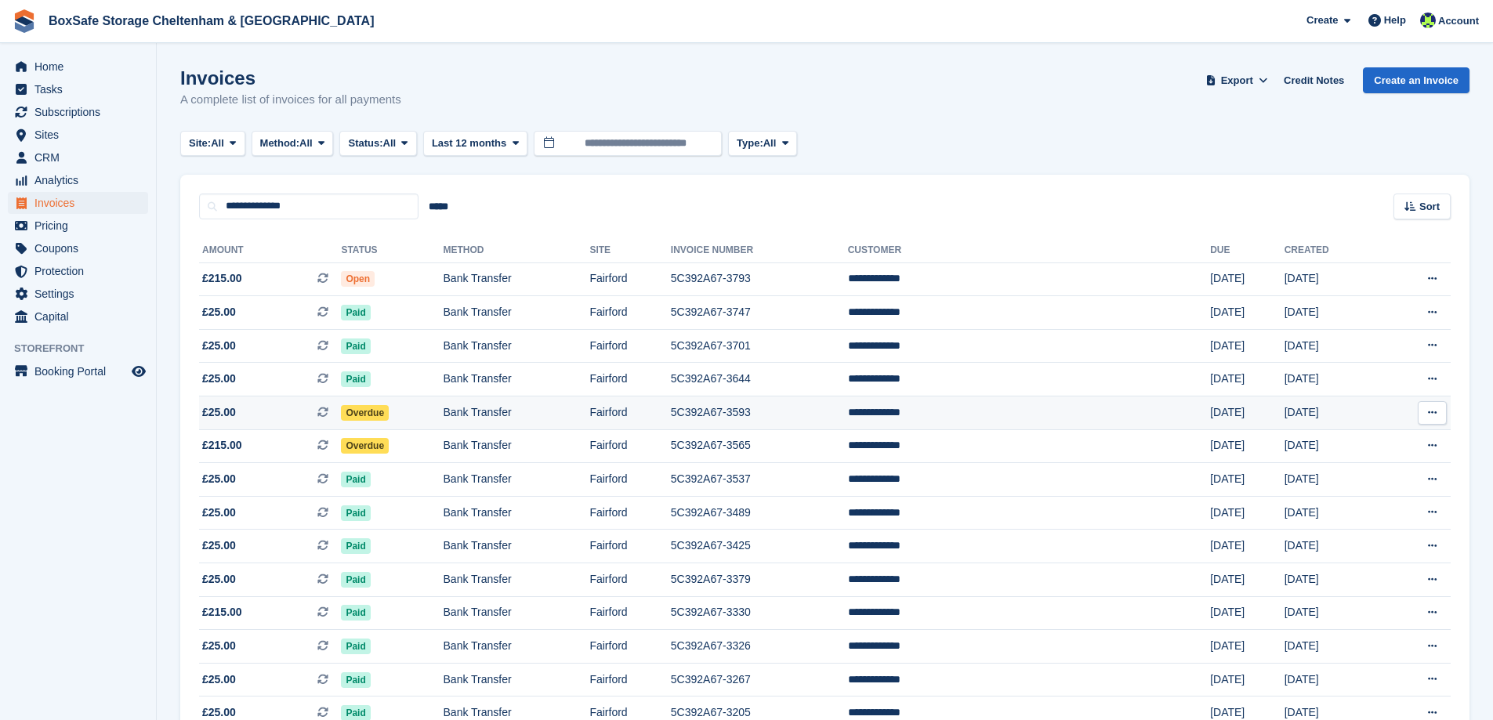
click at [434, 413] on td "Overdue" at bounding box center [392, 414] width 102 height 34
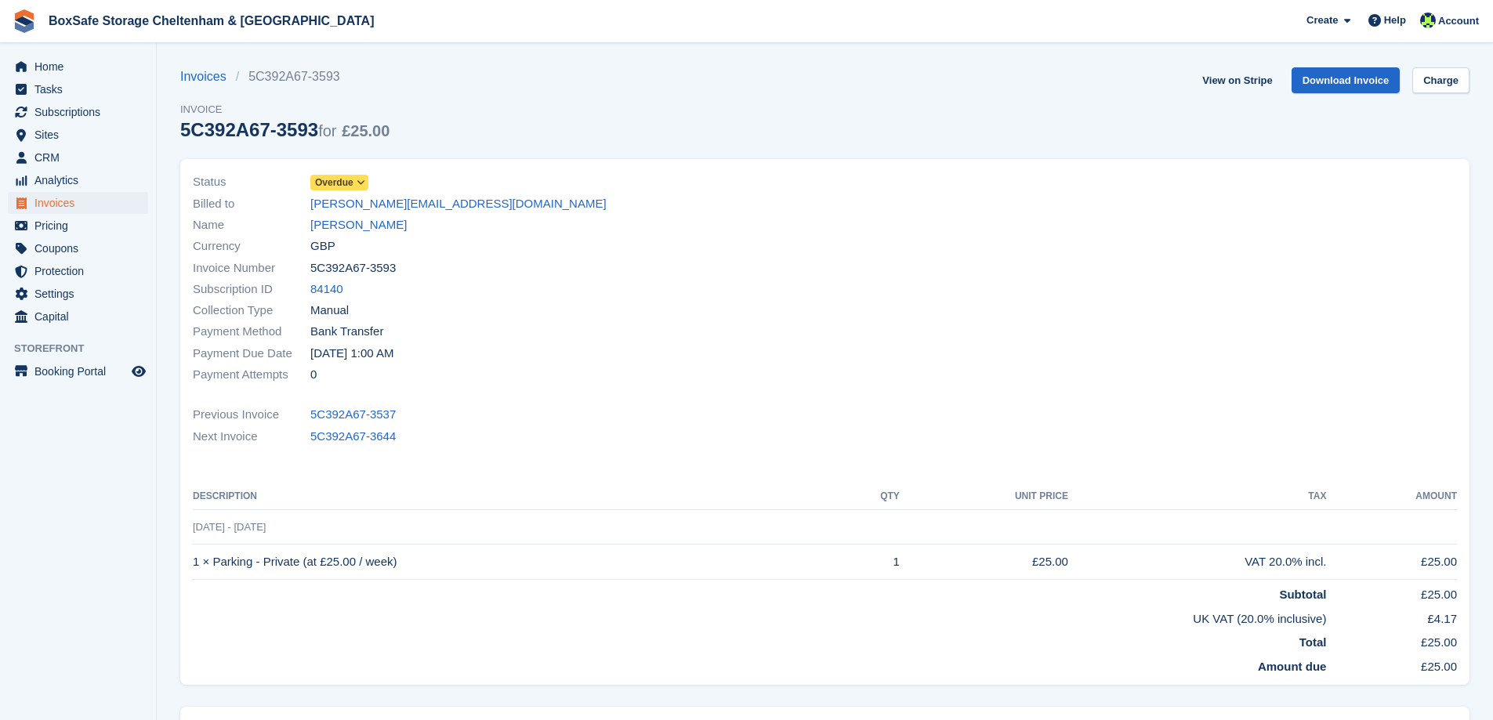
click at [336, 183] on span "Overdue" at bounding box center [334, 183] width 38 height 14
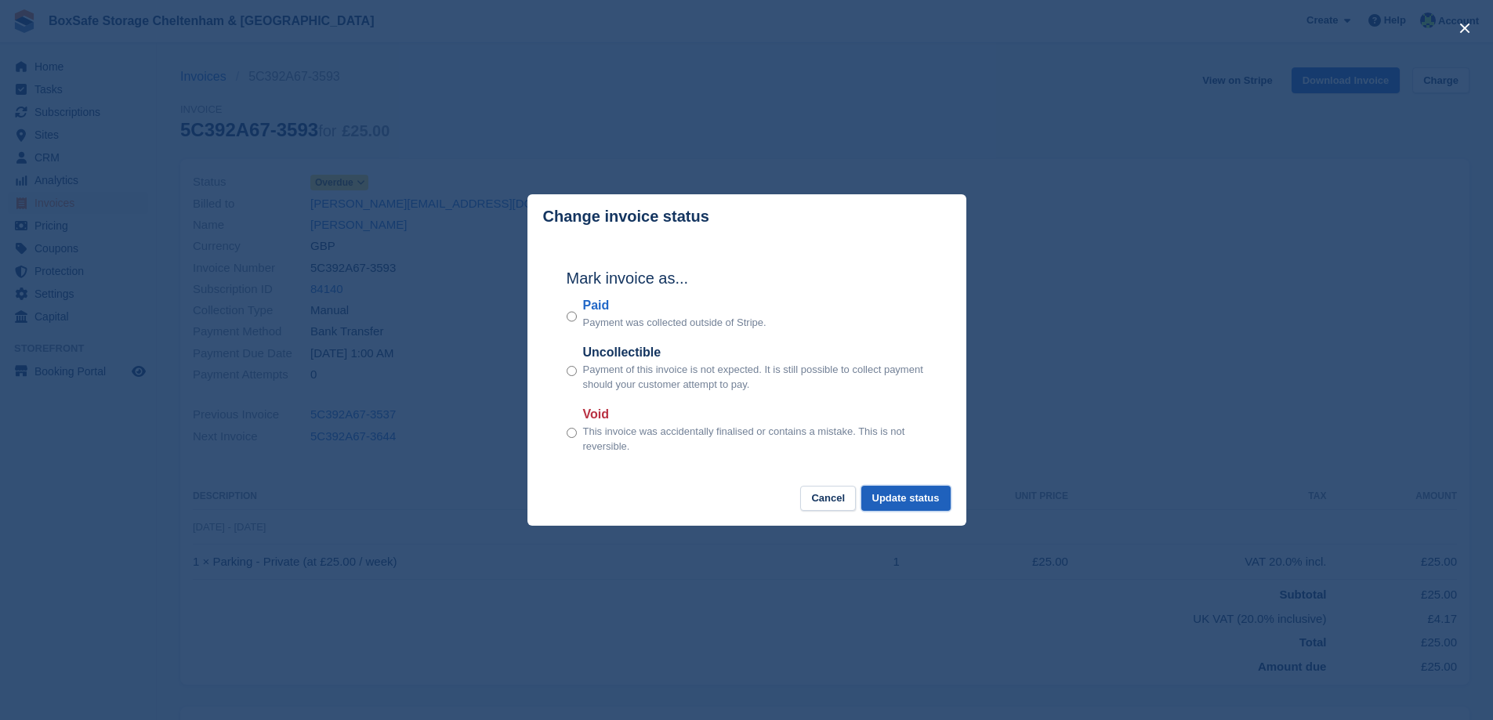
click at [914, 488] on button "Update status" at bounding box center [906, 499] width 89 height 26
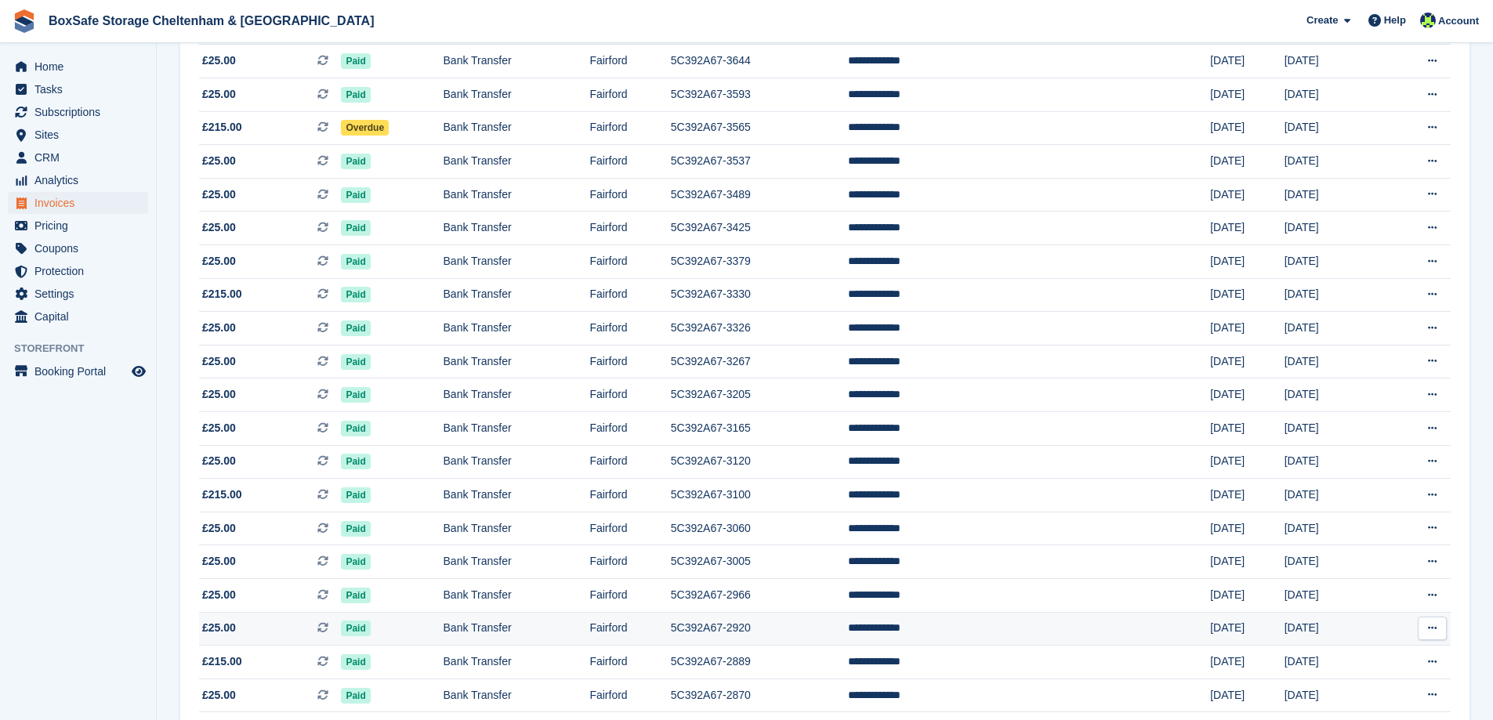
scroll to position [82, 0]
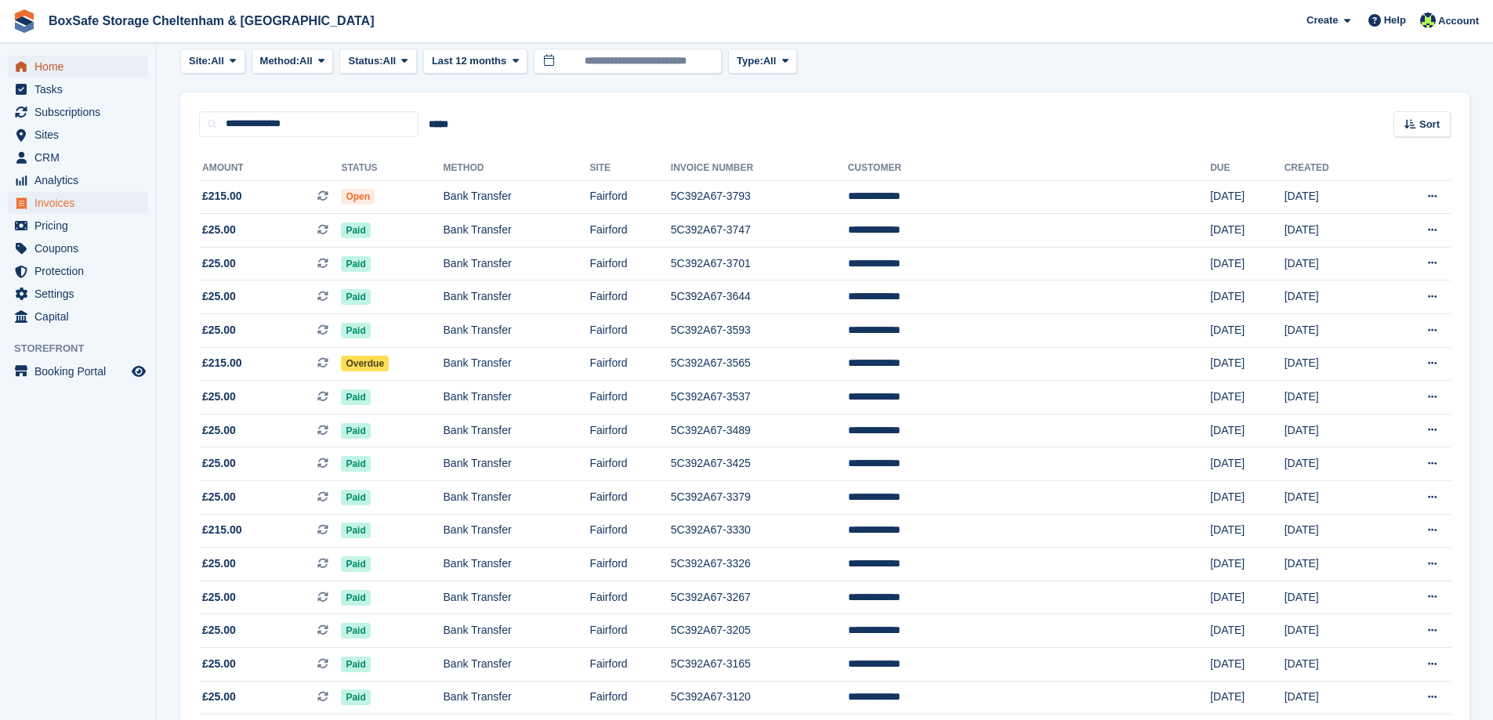
click at [92, 60] on span "Home" at bounding box center [81, 67] width 94 height 22
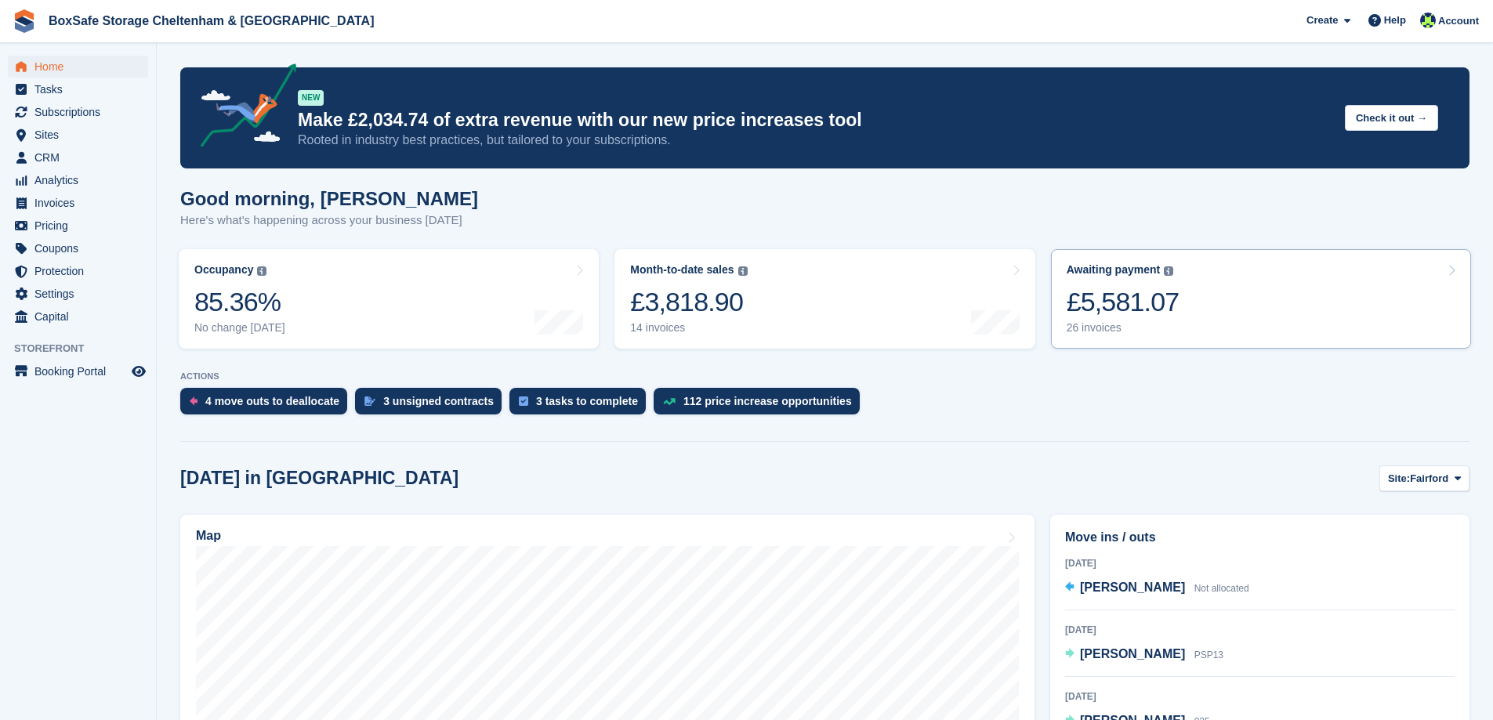
click at [1235, 302] on link "Awaiting payment The total outstanding balance on all open invoices. £5,581.07 …" at bounding box center [1261, 299] width 420 height 100
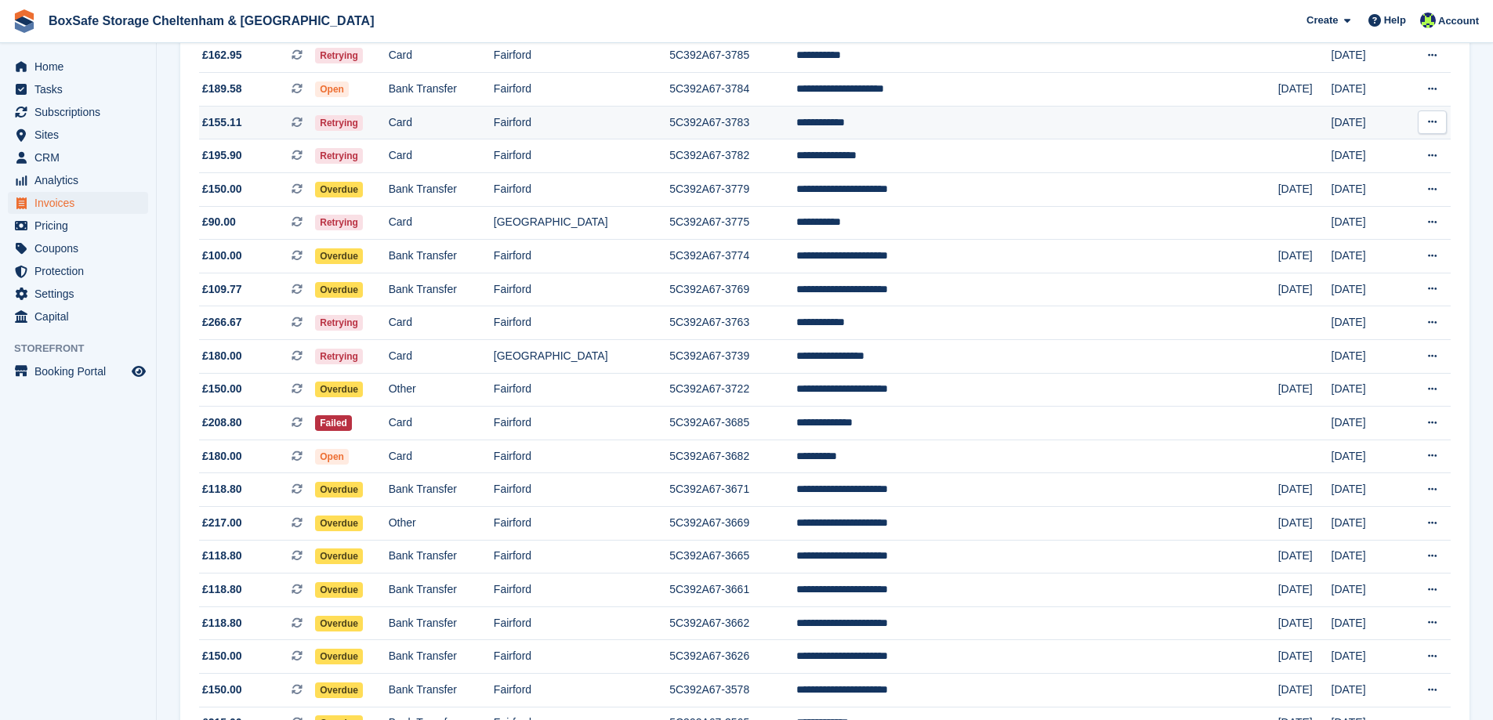
scroll to position [410, 0]
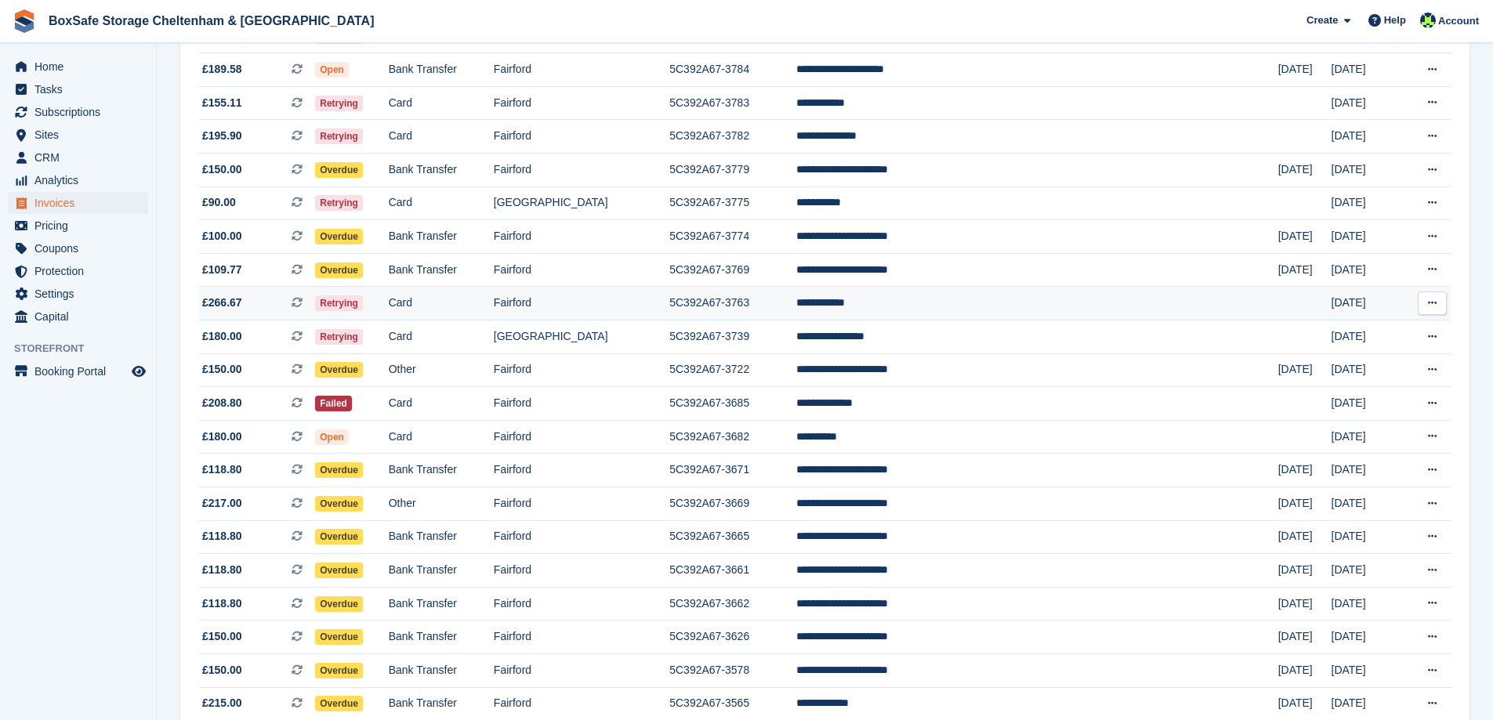
click at [796, 299] on td "5C392A67-3763" at bounding box center [732, 304] width 127 height 34
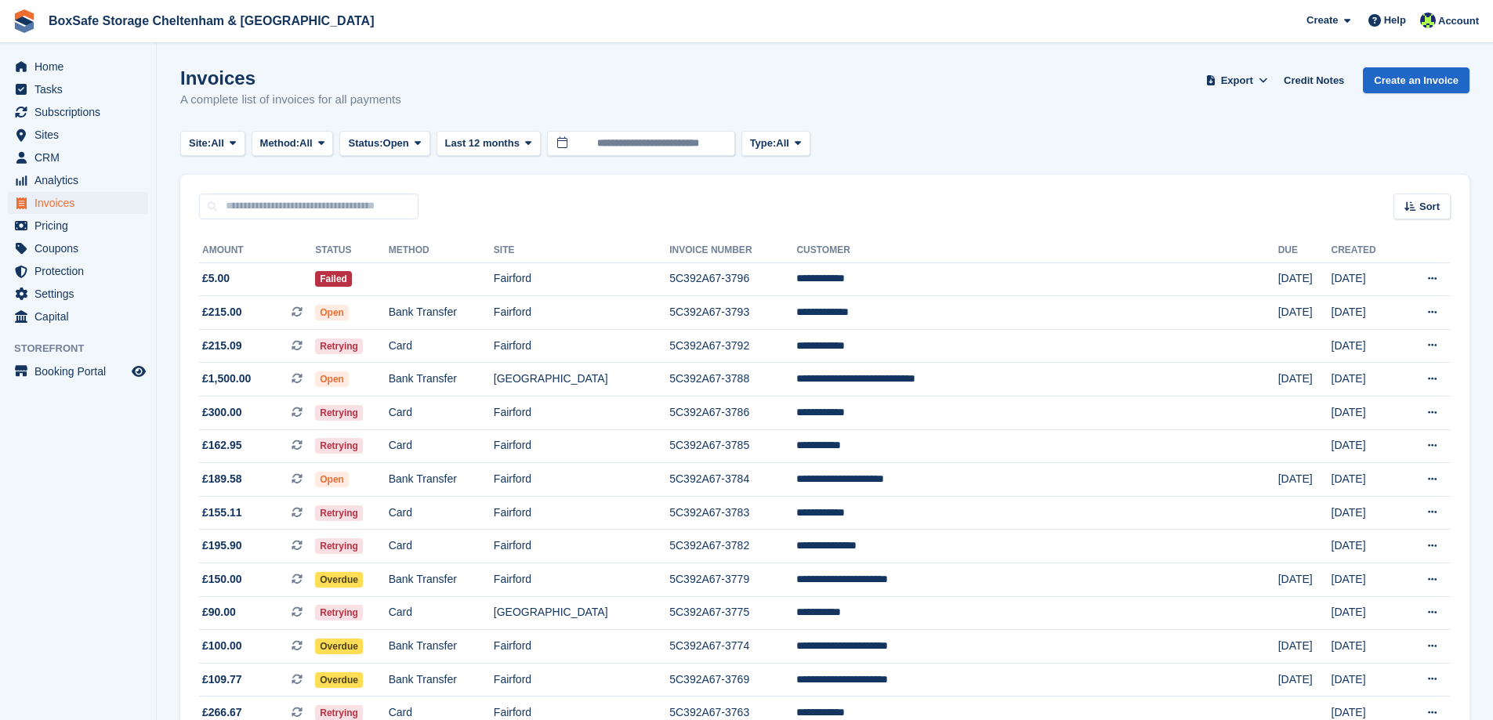
scroll to position [410, 0]
